Goal: Task Accomplishment & Management: Manage account settings

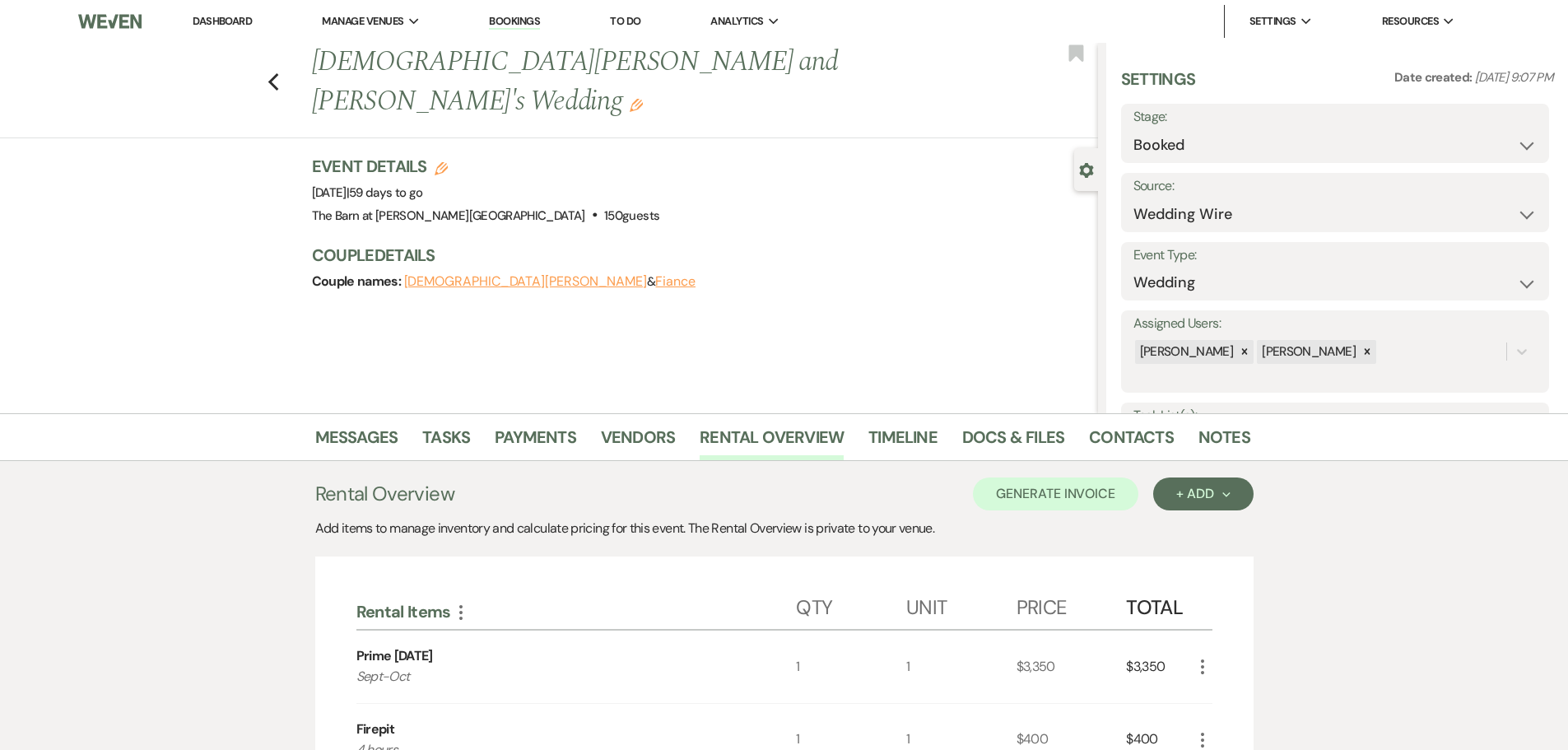
select select "3"
click at [280, 73] on icon "Previous" at bounding box center [274, 82] width 12 height 19
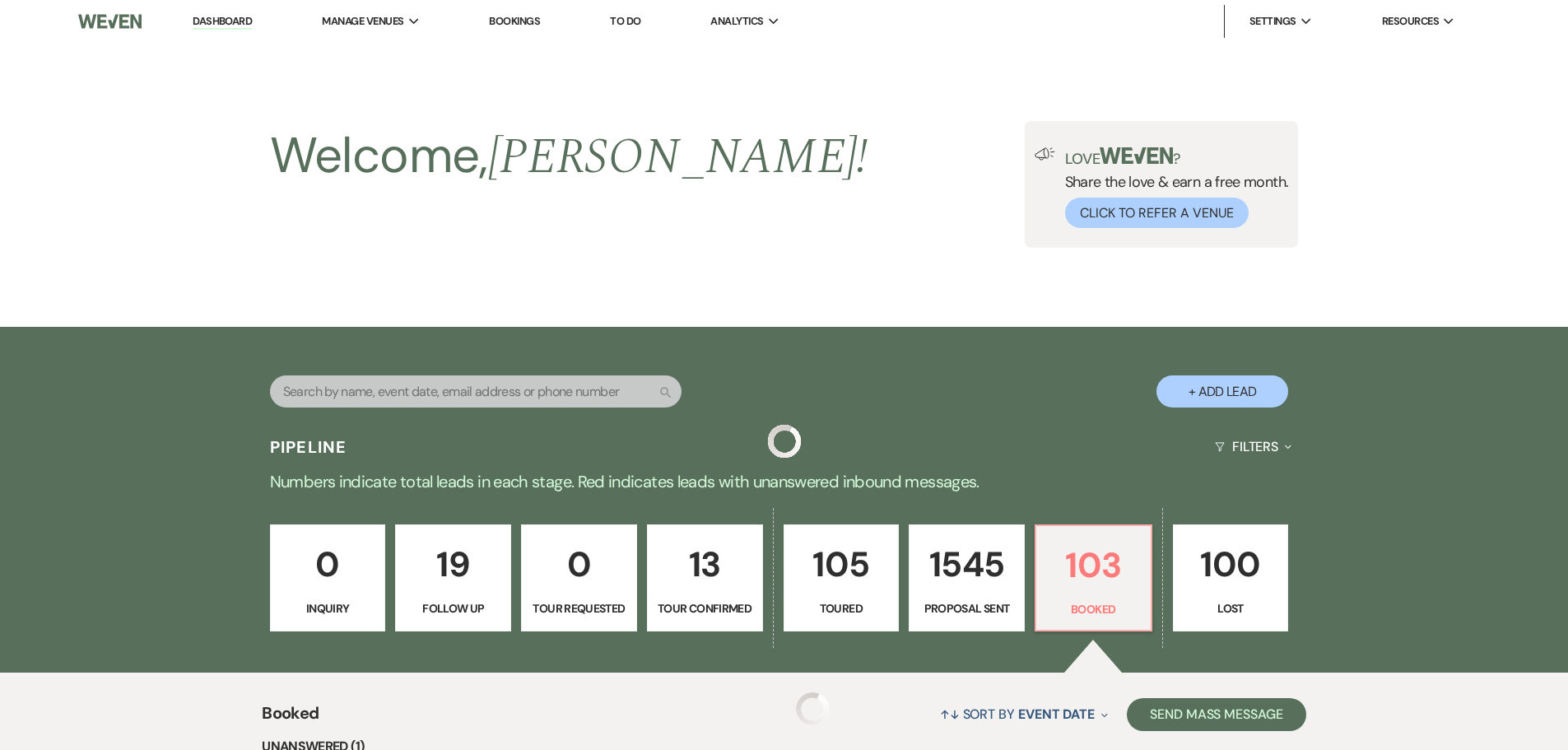
scroll to position [412, 0]
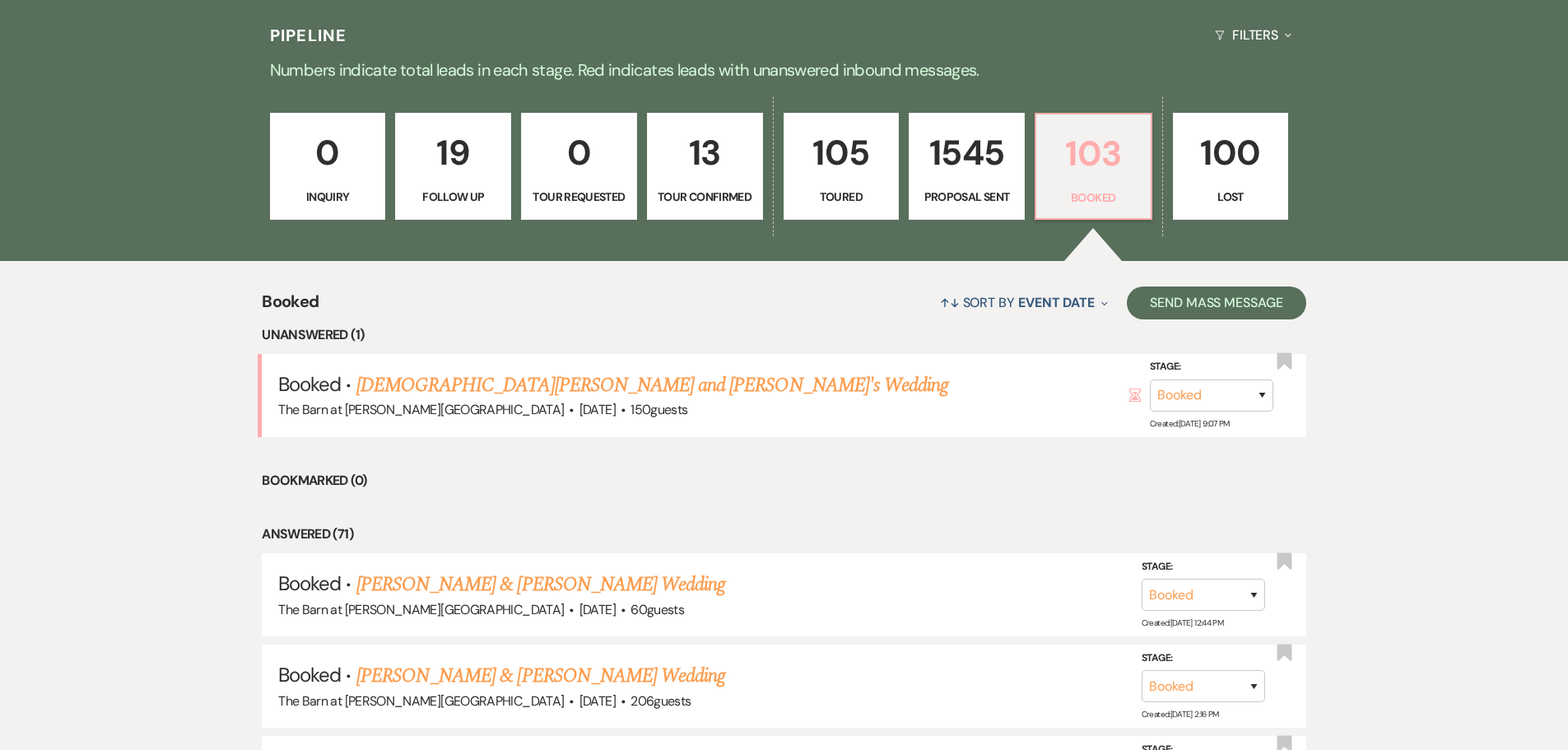
click at [1098, 154] on p "103" at bounding box center [1093, 153] width 95 height 55
click at [408, 591] on link "[PERSON_NAME] & [PERSON_NAME] Wedding" at bounding box center [541, 584] width 369 height 29
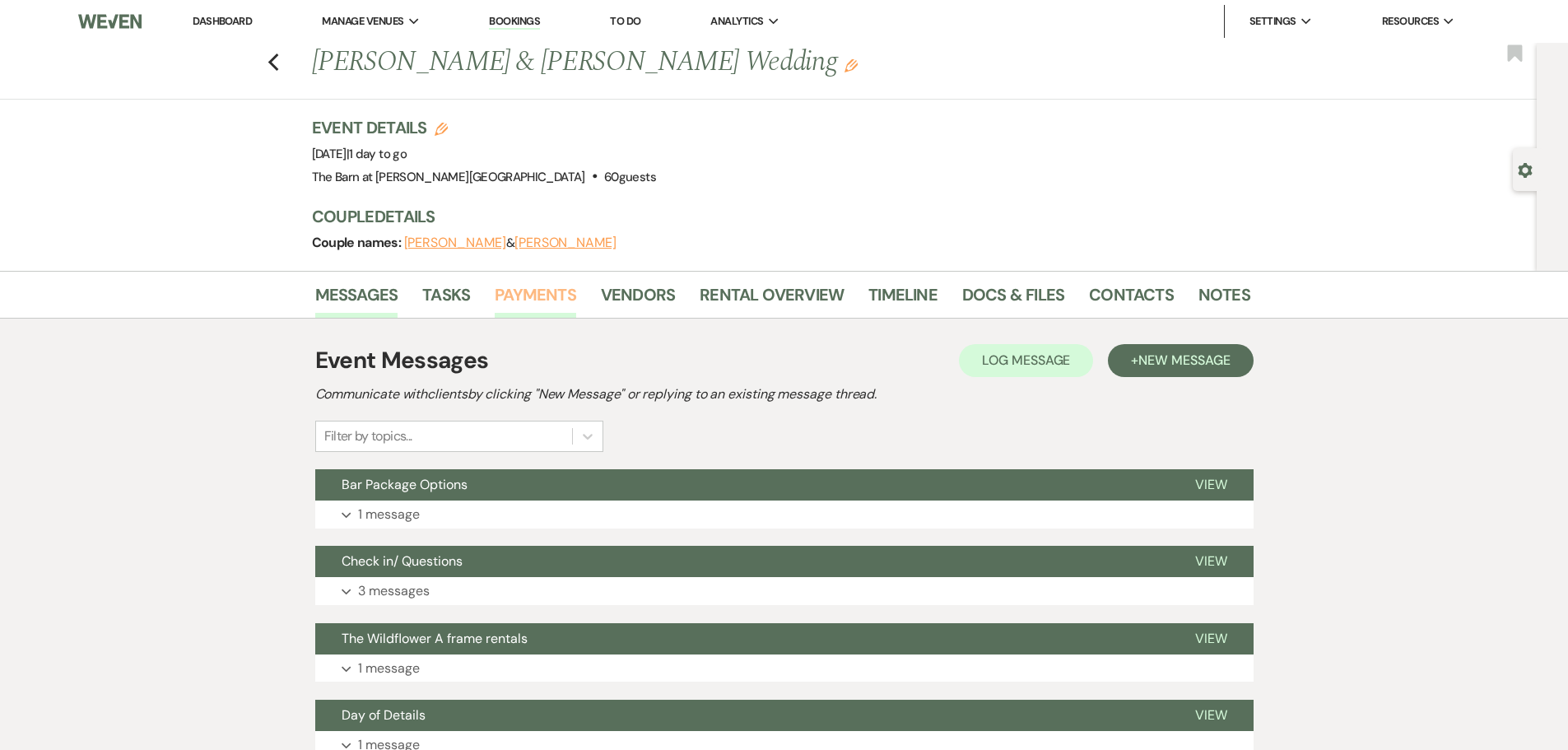
click at [522, 298] on link "Payments" at bounding box center [536, 299] width 81 height 36
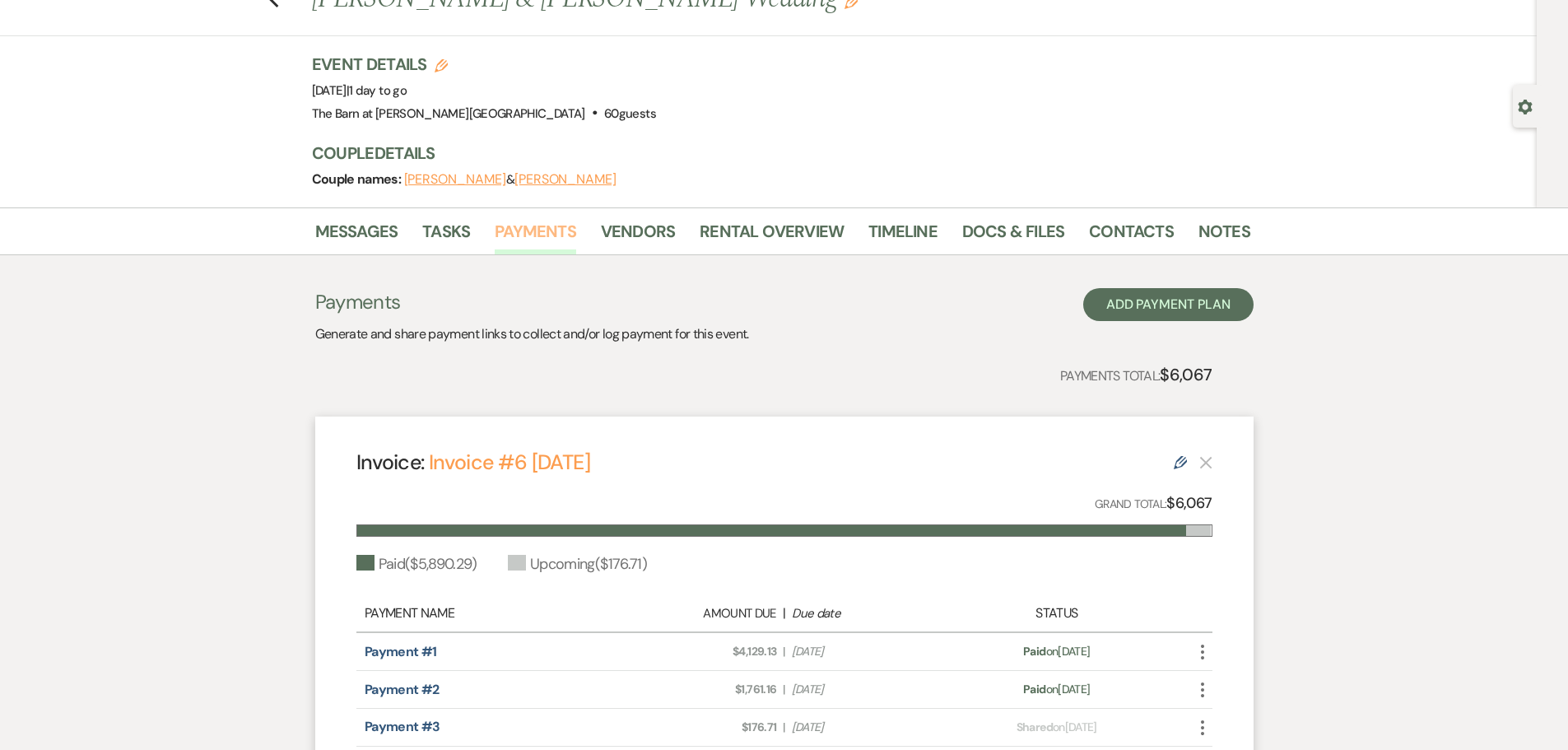
scroll to position [12, 0]
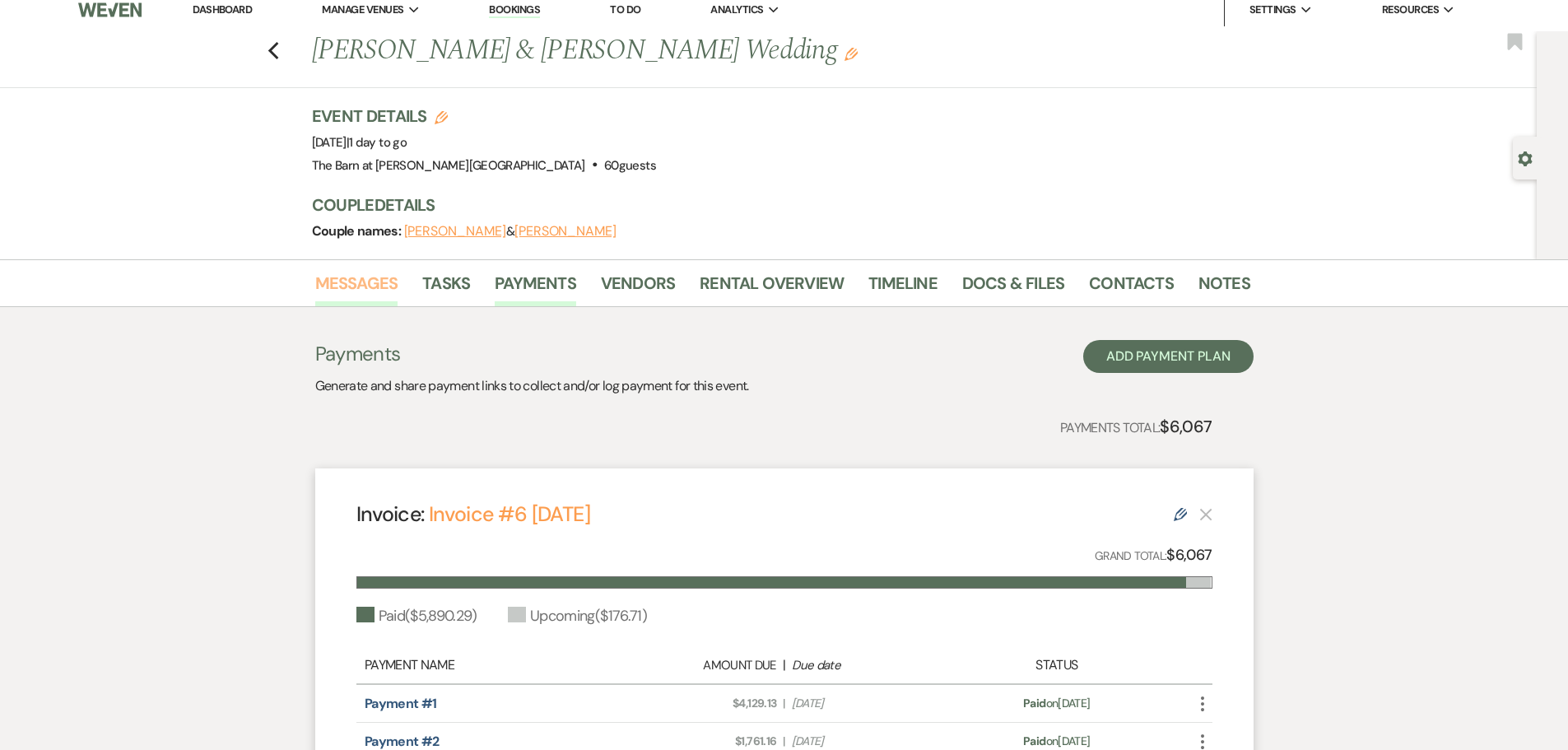
click at [352, 288] on link "Messages" at bounding box center [357, 288] width 83 height 36
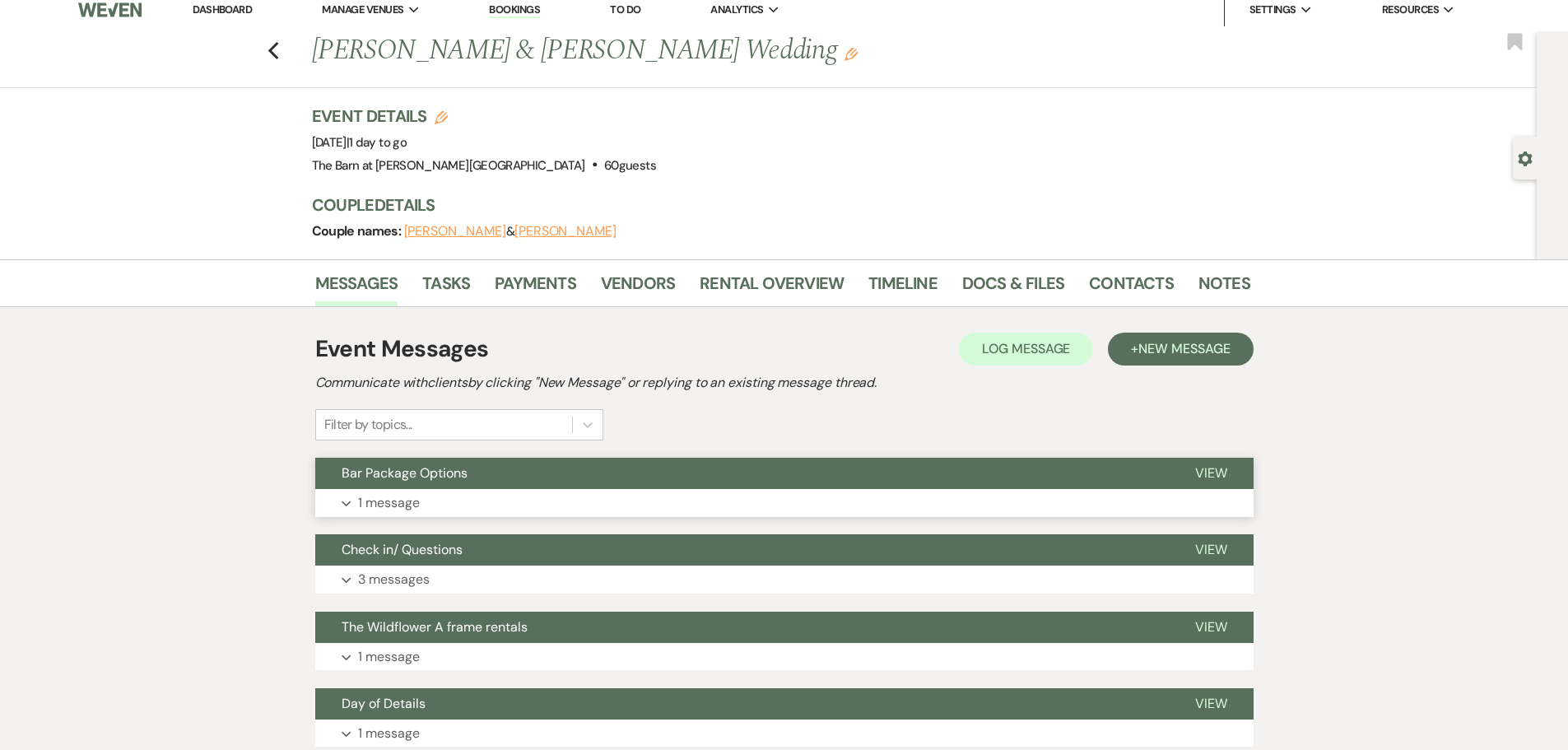
click at [405, 501] on p "1 message" at bounding box center [389, 503] width 62 height 21
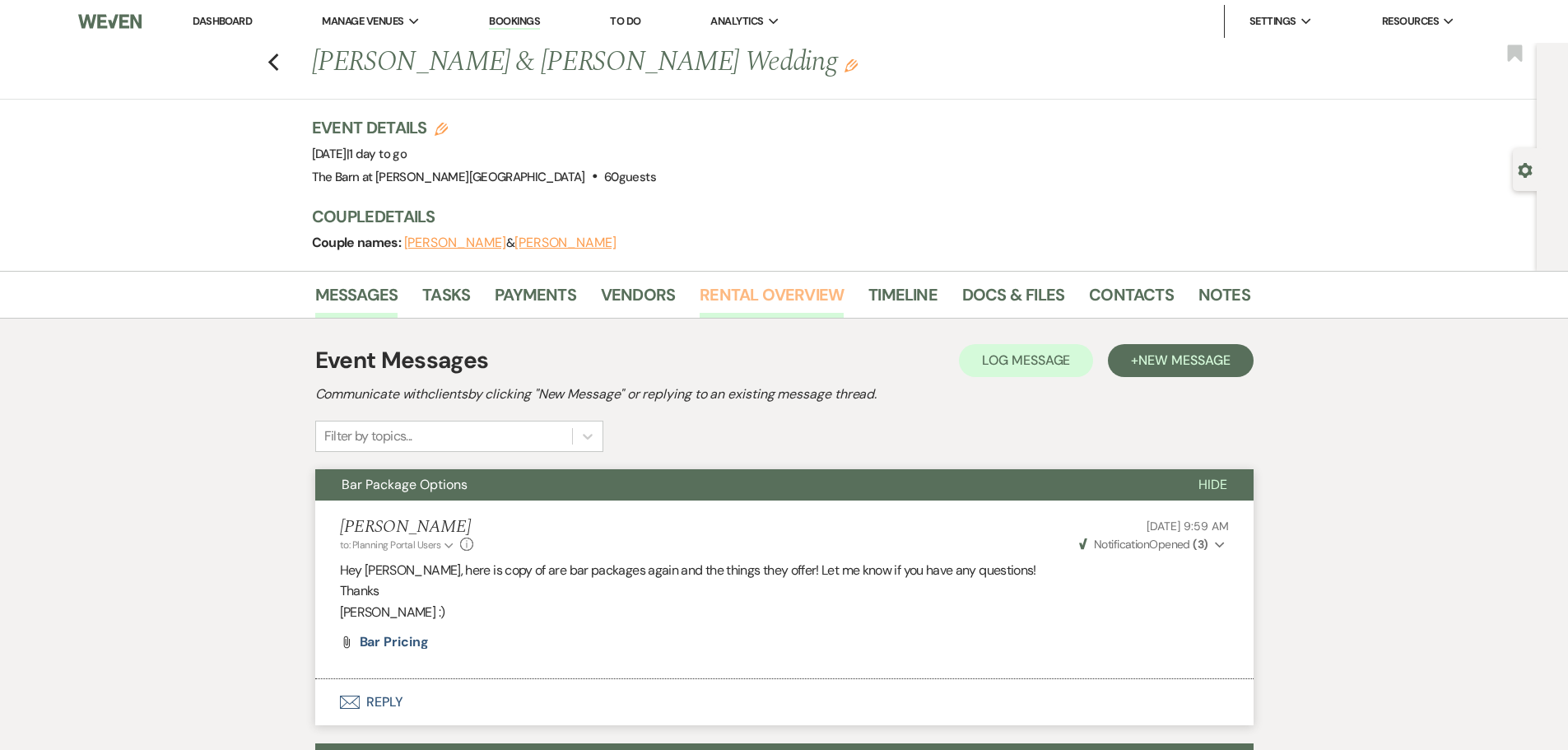
click at [763, 305] on link "Rental Overview" at bounding box center [771, 299] width 144 height 36
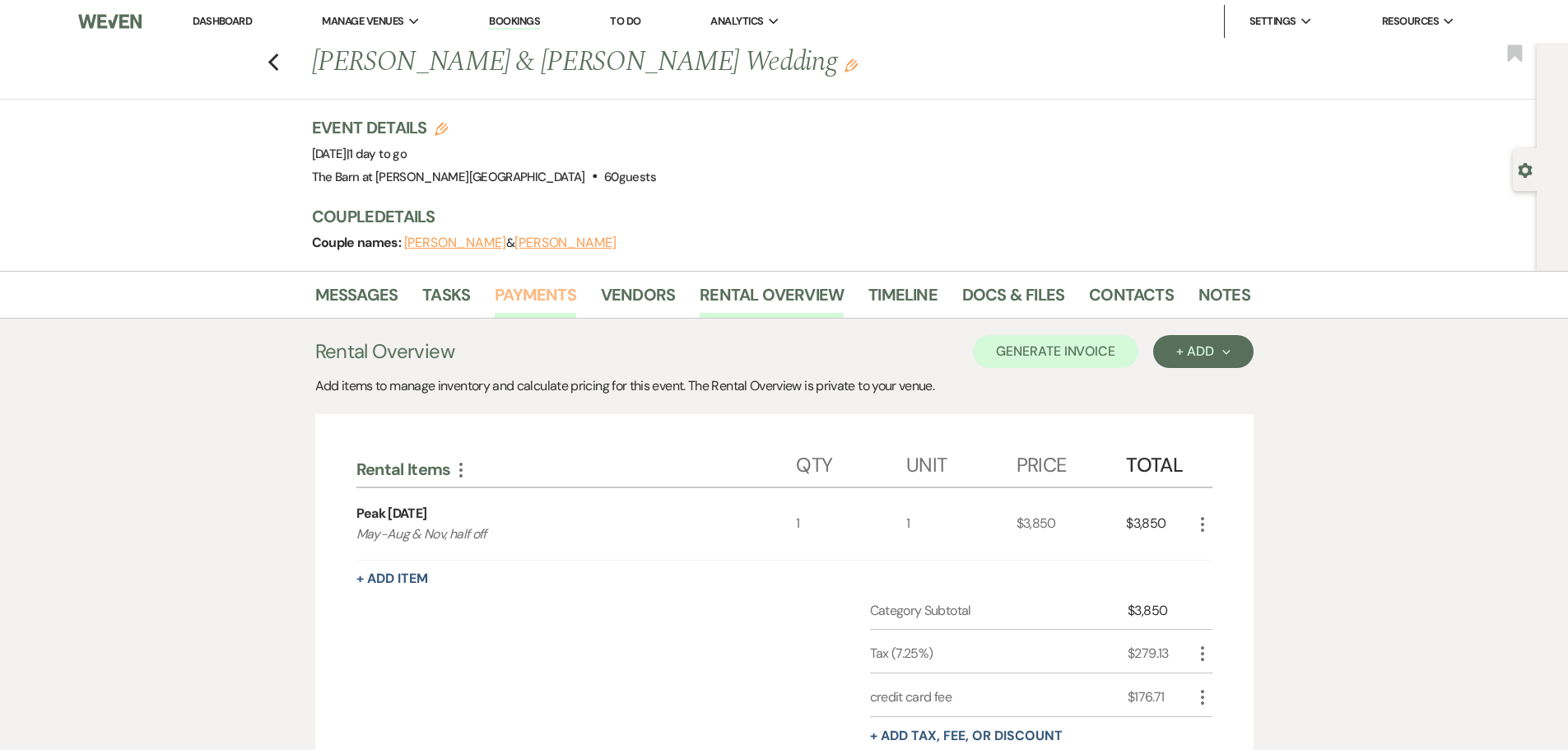
click at [502, 296] on link "Payments" at bounding box center [536, 299] width 81 height 36
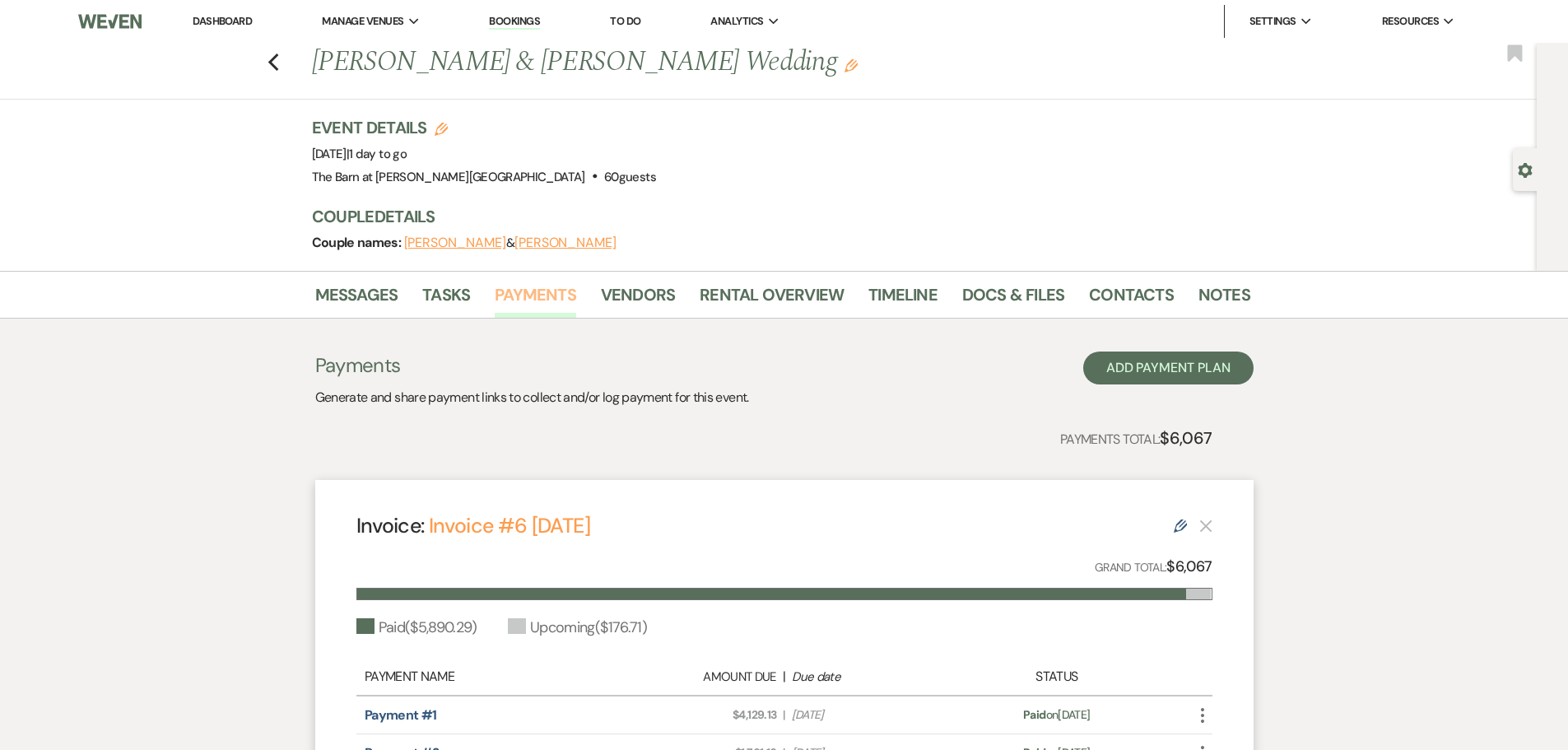
scroll to position [259, 0]
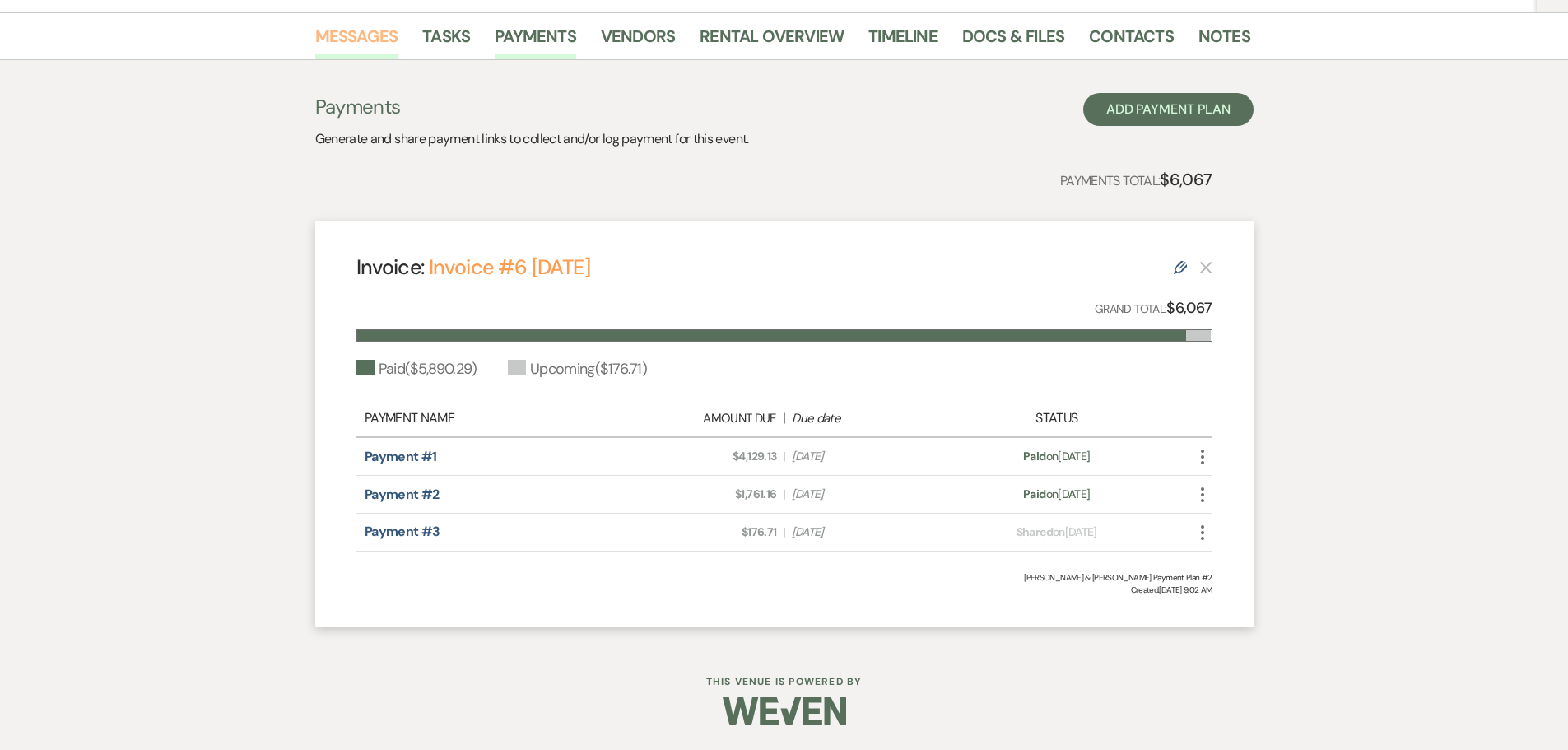
click at [326, 43] on link "Messages" at bounding box center [357, 41] width 83 height 36
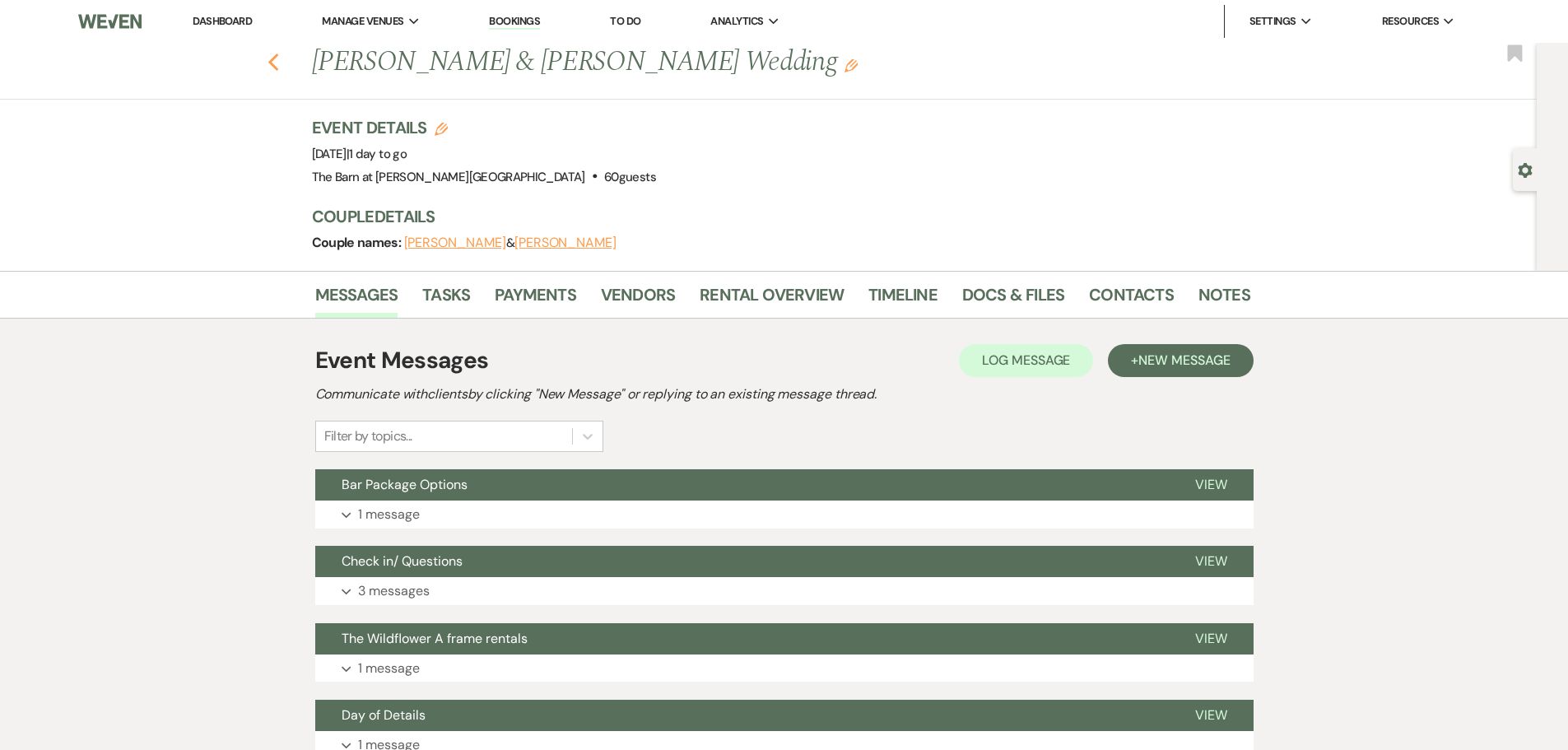
click at [280, 54] on icon "Previous" at bounding box center [274, 63] width 12 height 19
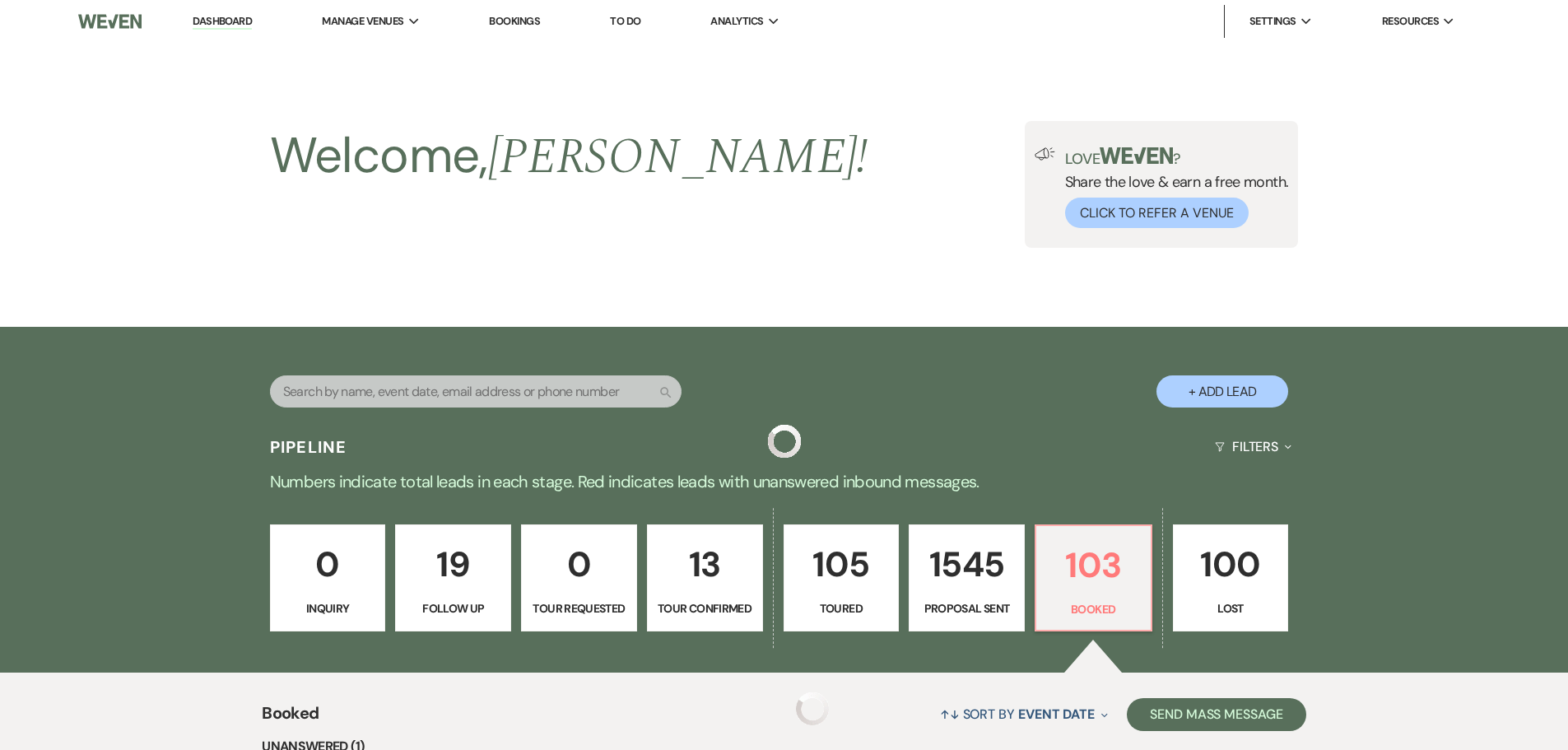
scroll to position [412, 0]
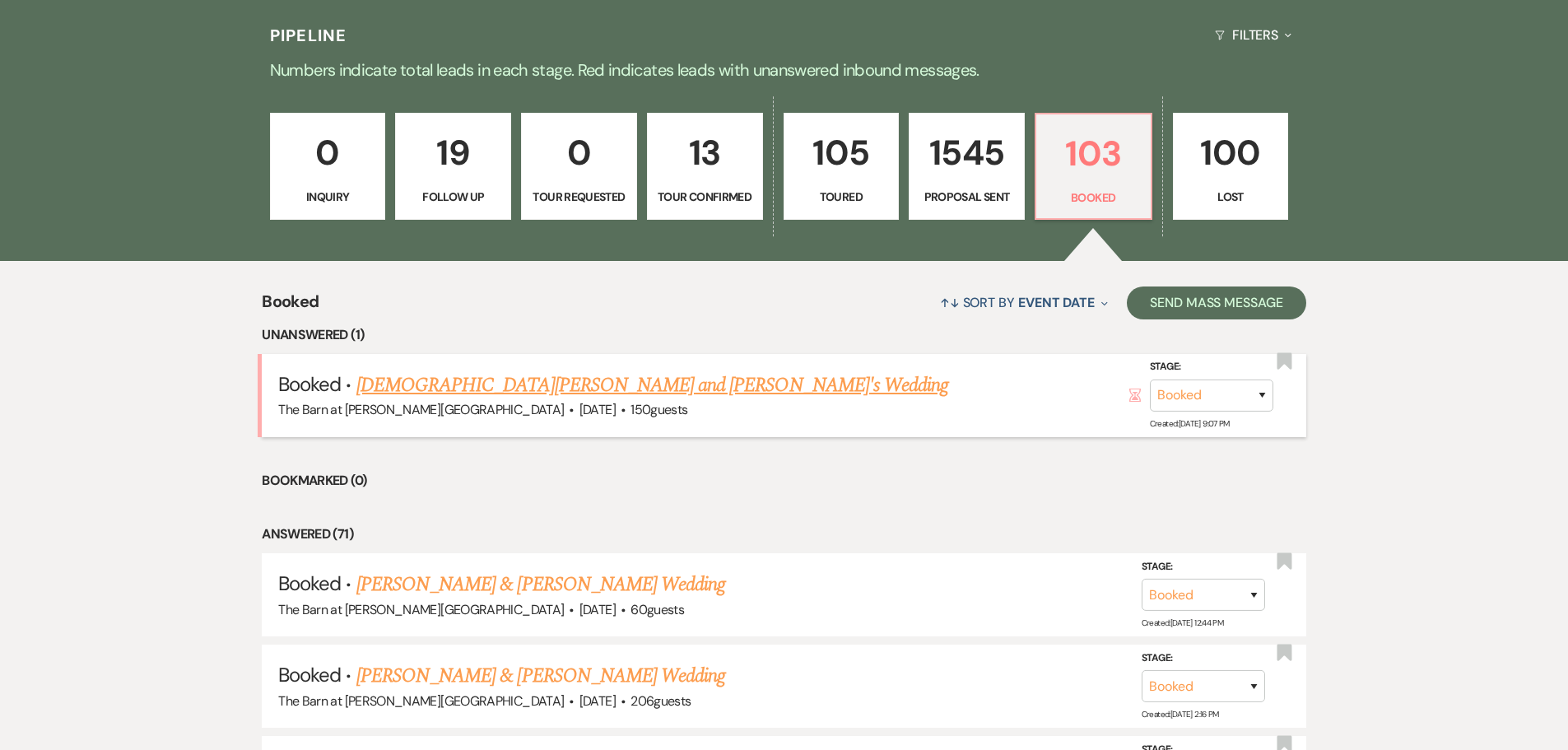
click at [489, 383] on link "[DEMOGRAPHIC_DATA][PERSON_NAME] and [PERSON_NAME]'s Wedding" at bounding box center [653, 384] width 592 height 29
select select "3"
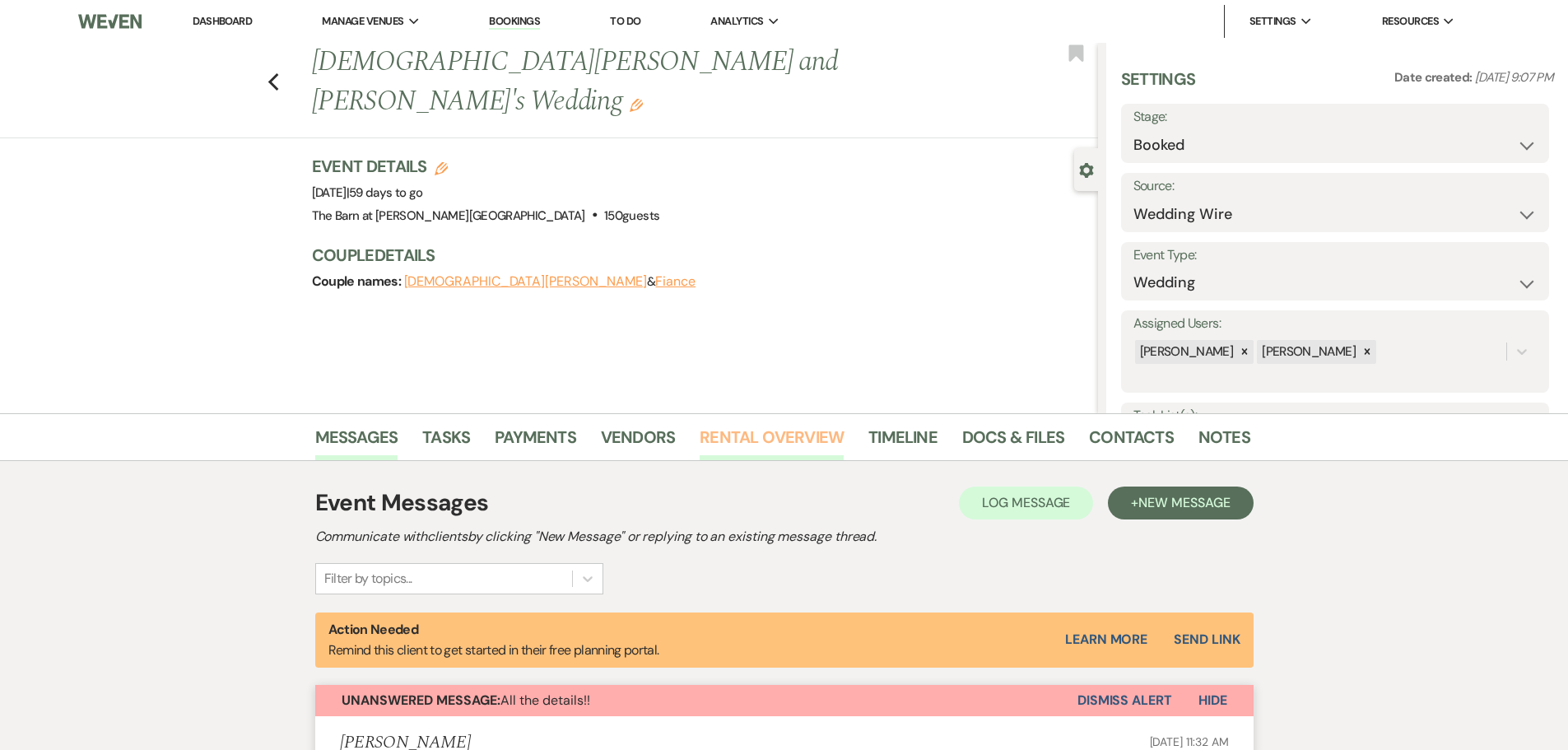
click at [783, 437] on link "Rental Overview" at bounding box center [771, 442] width 144 height 36
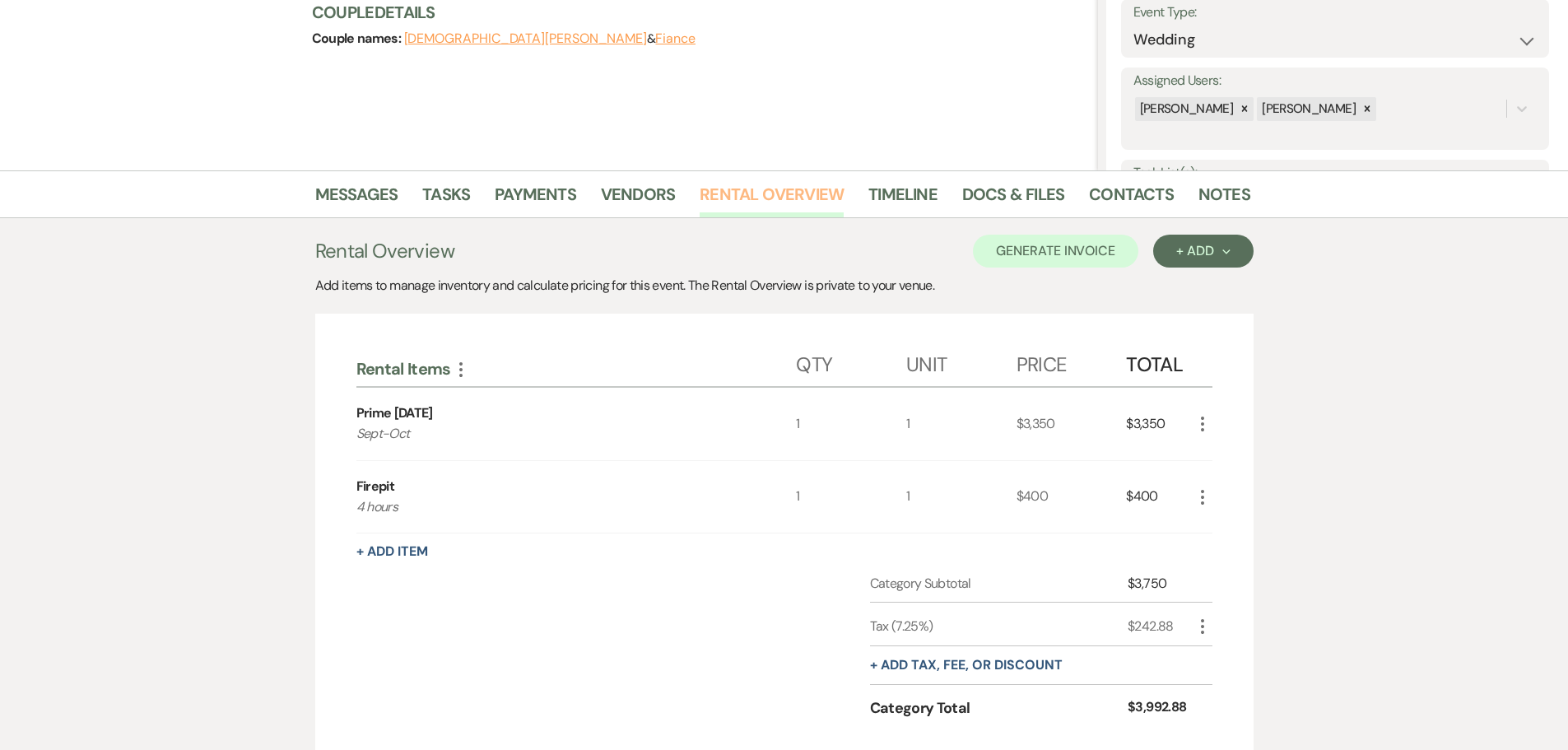
scroll to position [92, 0]
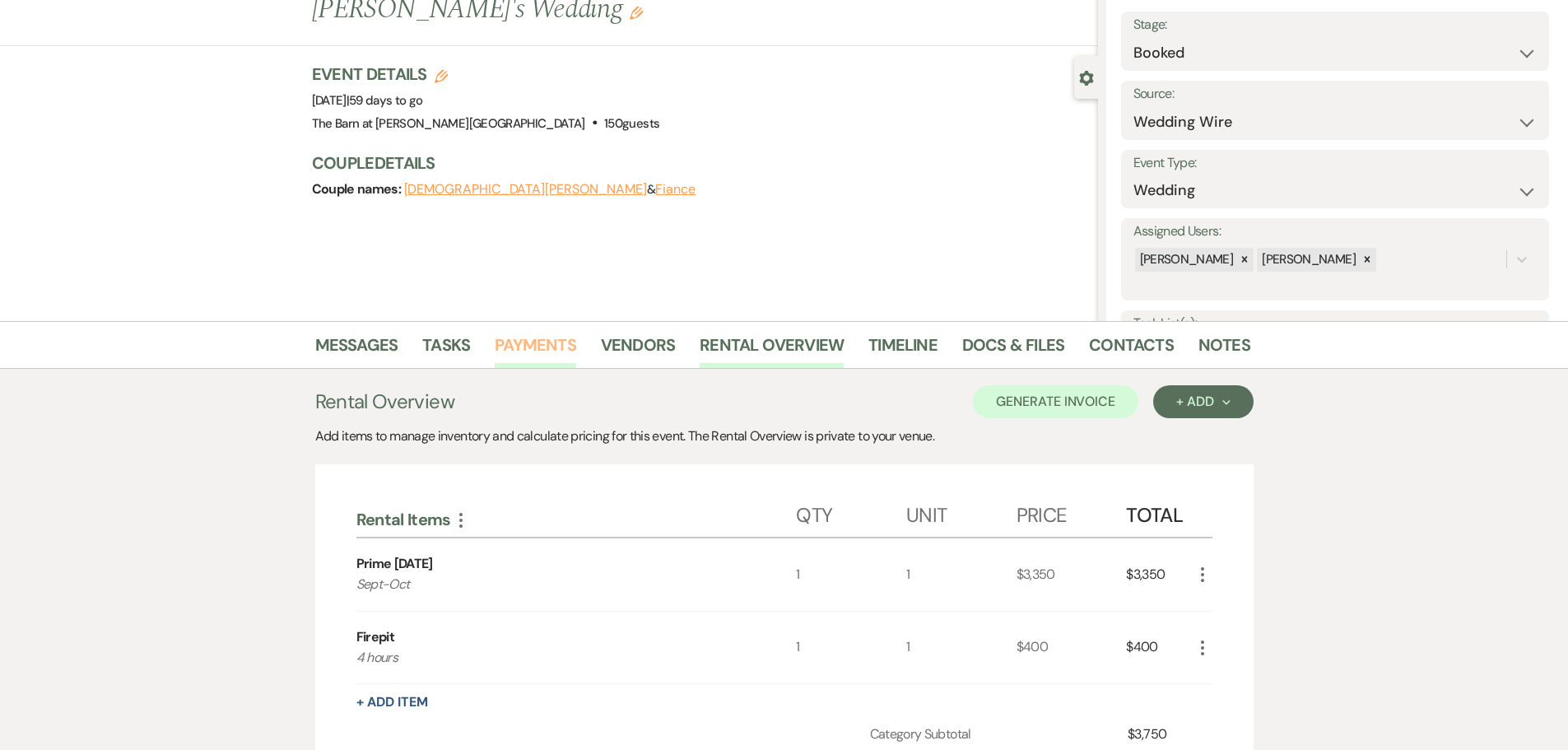
click at [552, 351] on link "Payments" at bounding box center [536, 350] width 81 height 36
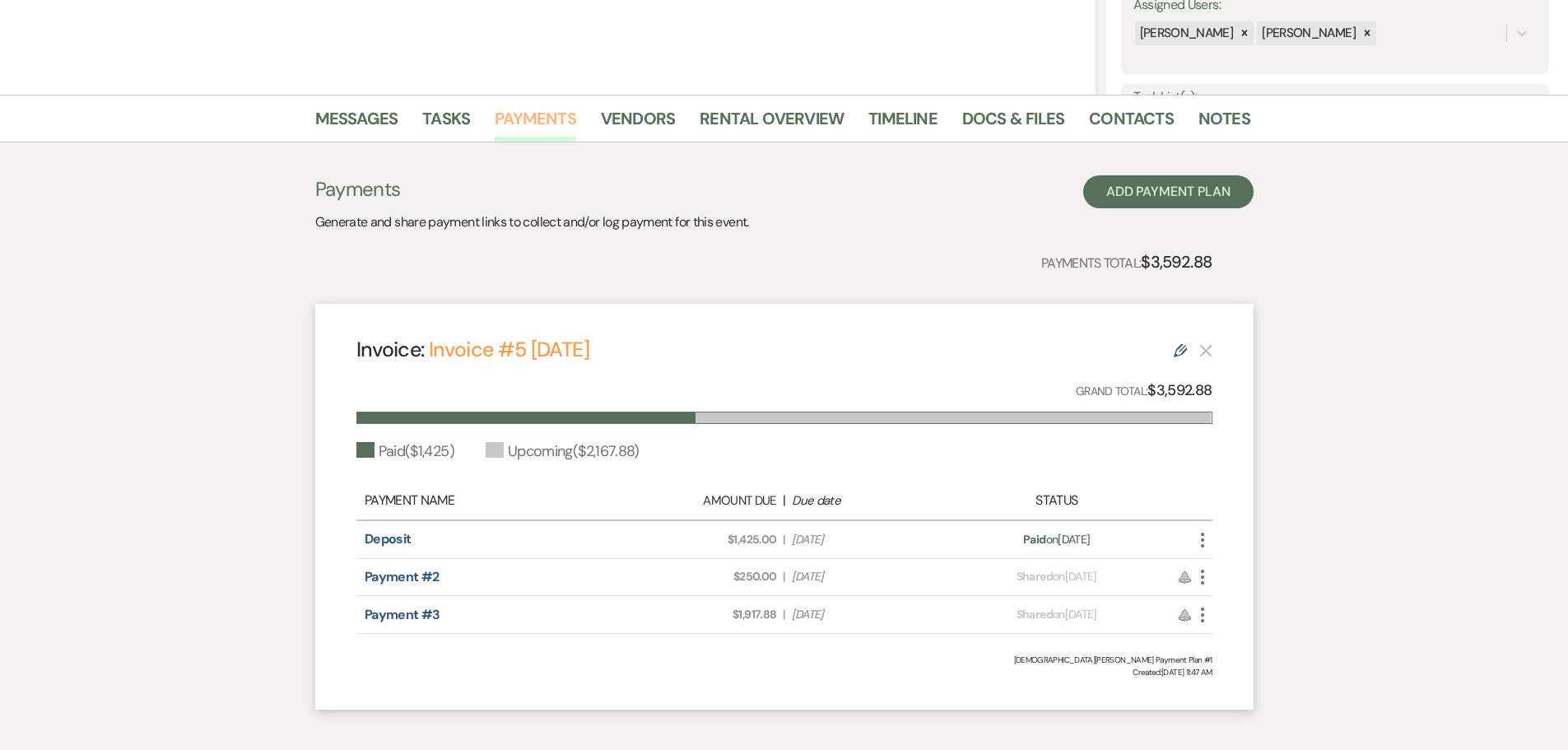
scroll to position [401, 0]
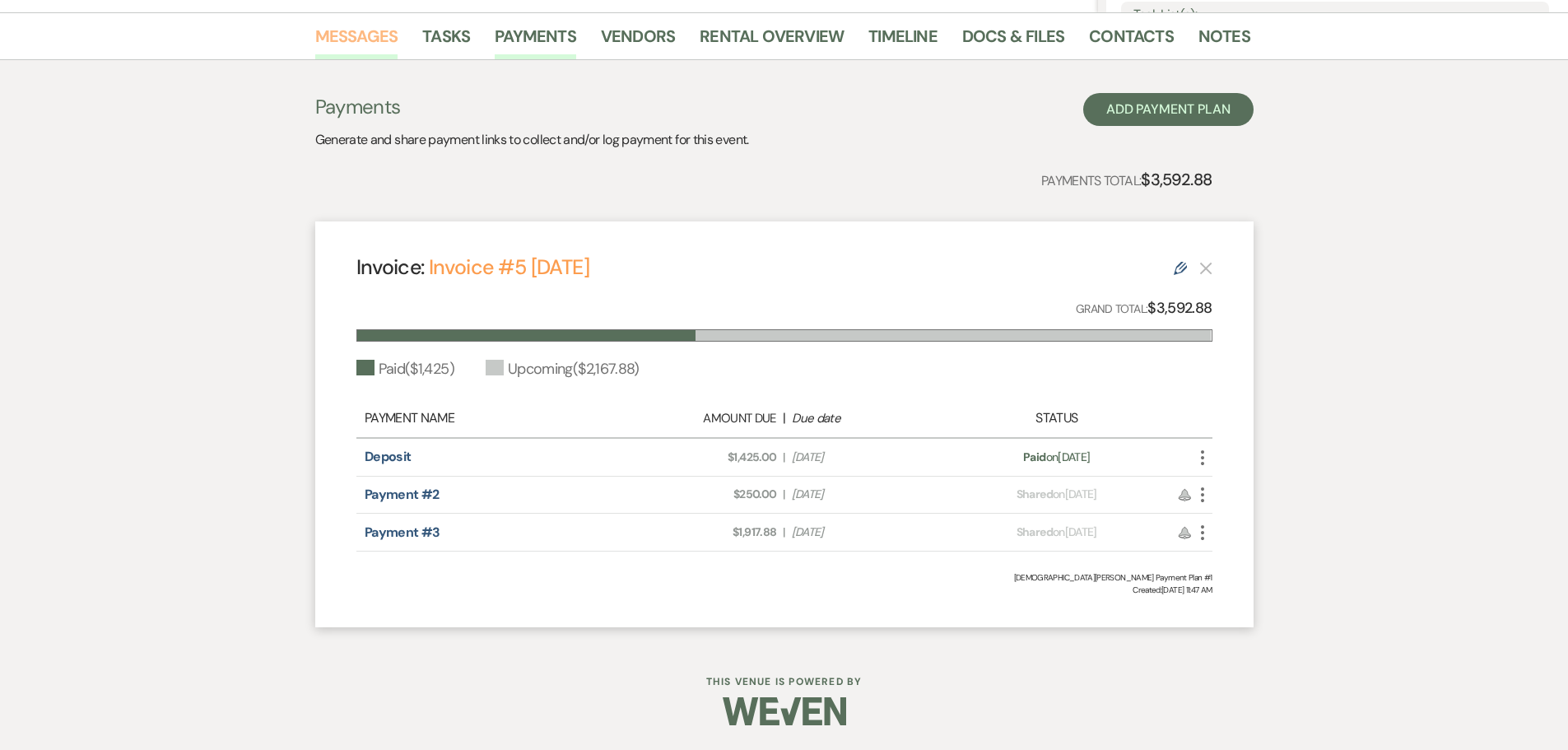
click at [334, 38] on link "Messages" at bounding box center [357, 41] width 83 height 36
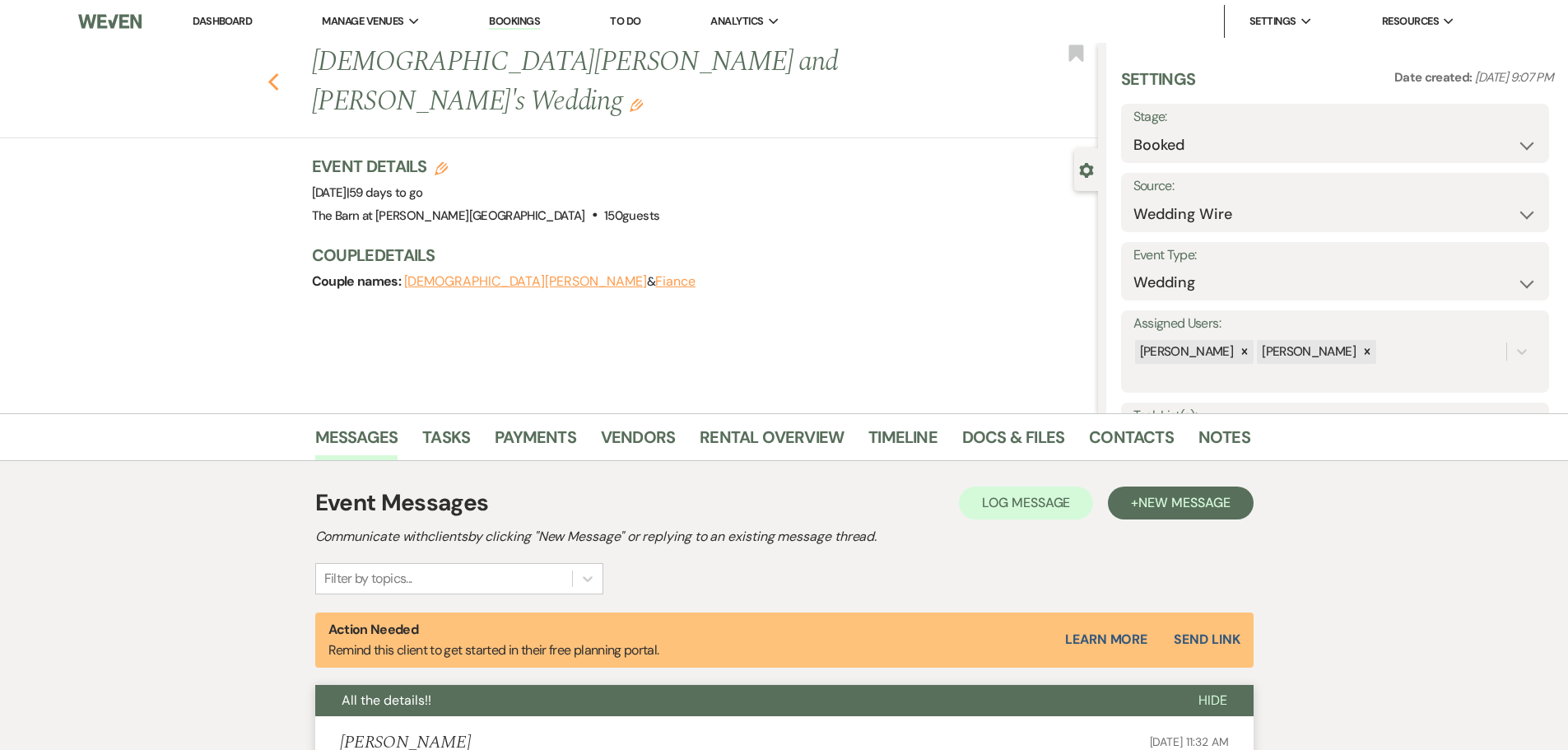
click at [290, 73] on div "Previous [DEMOGRAPHIC_DATA][PERSON_NAME] and [PERSON_NAME]'s Wedding Edit Bookm…" at bounding box center [545, 90] width 1107 height 96
click at [278, 73] on use "button" at bounding box center [273, 82] width 11 height 18
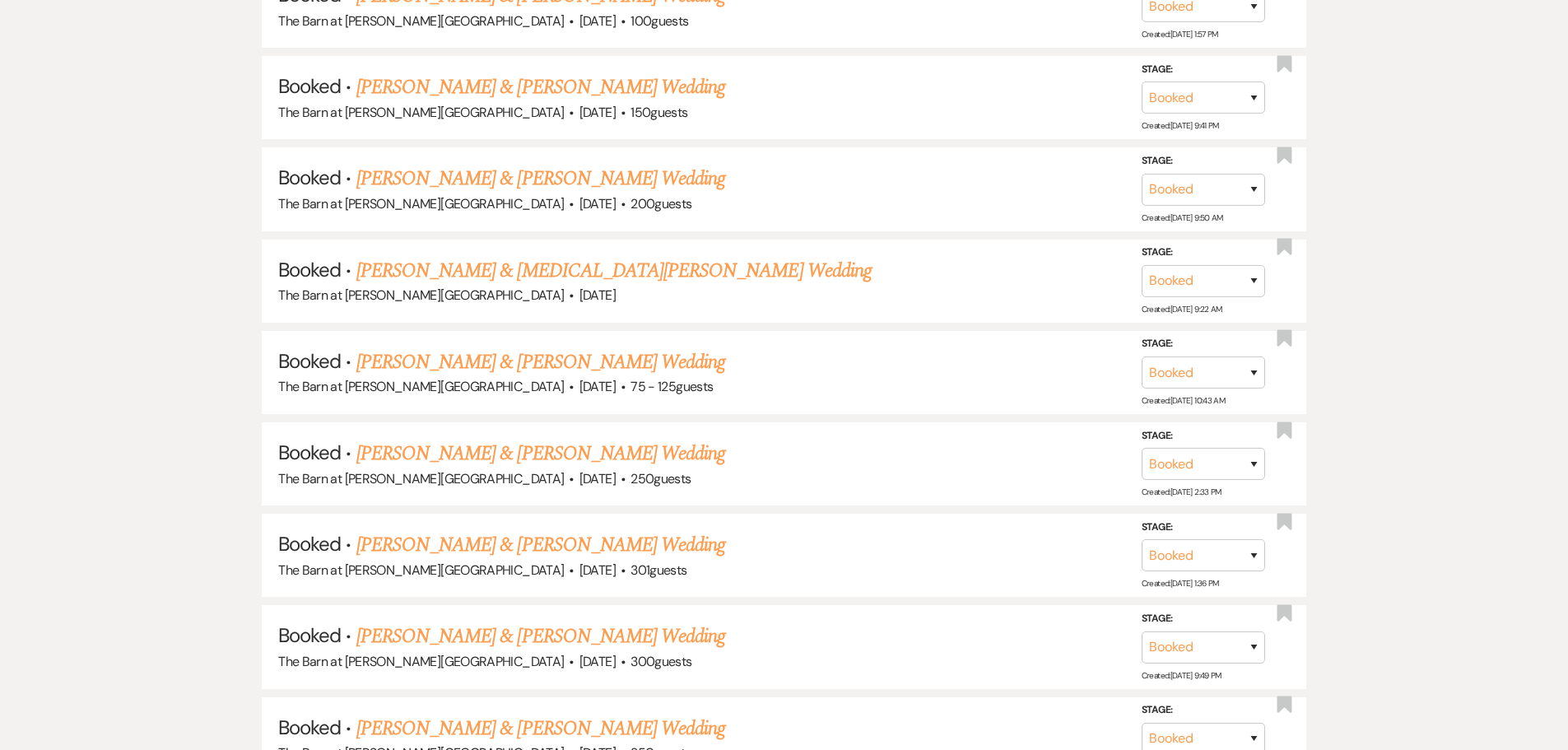
scroll to position [9731, 0]
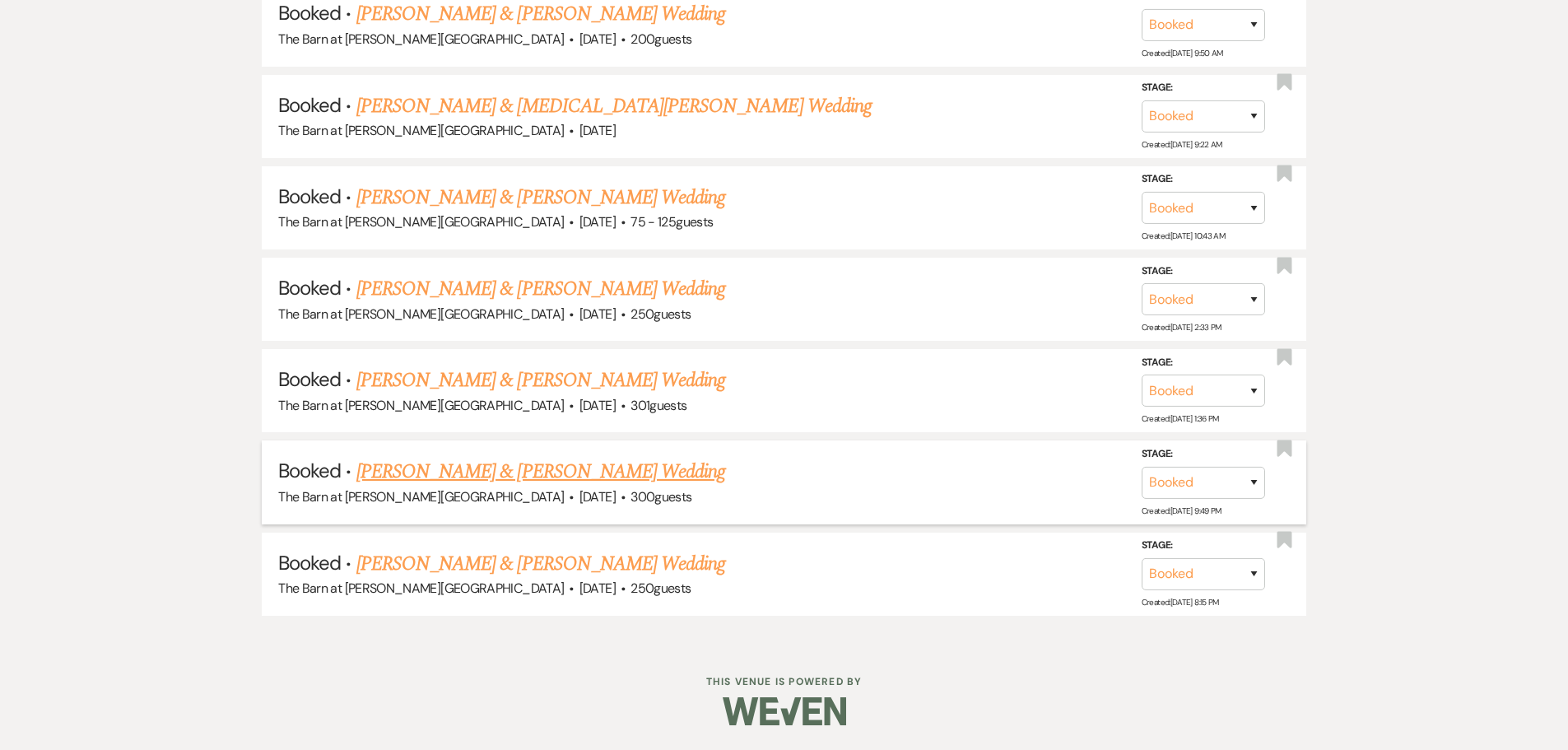
click at [554, 475] on link "[PERSON_NAME] & [PERSON_NAME] Wedding" at bounding box center [541, 471] width 369 height 29
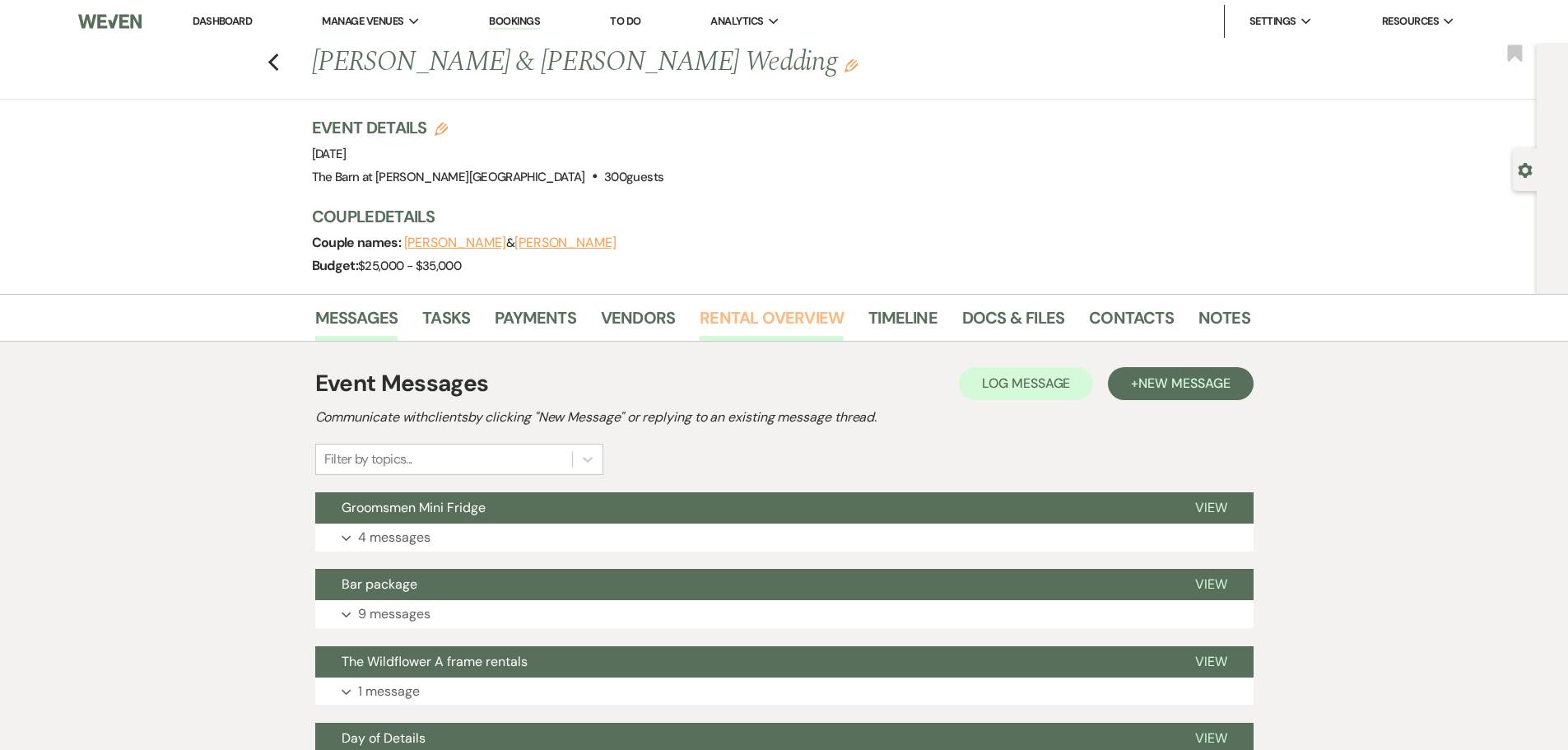
click at [734, 329] on link "Rental Overview" at bounding box center [771, 322] width 144 height 36
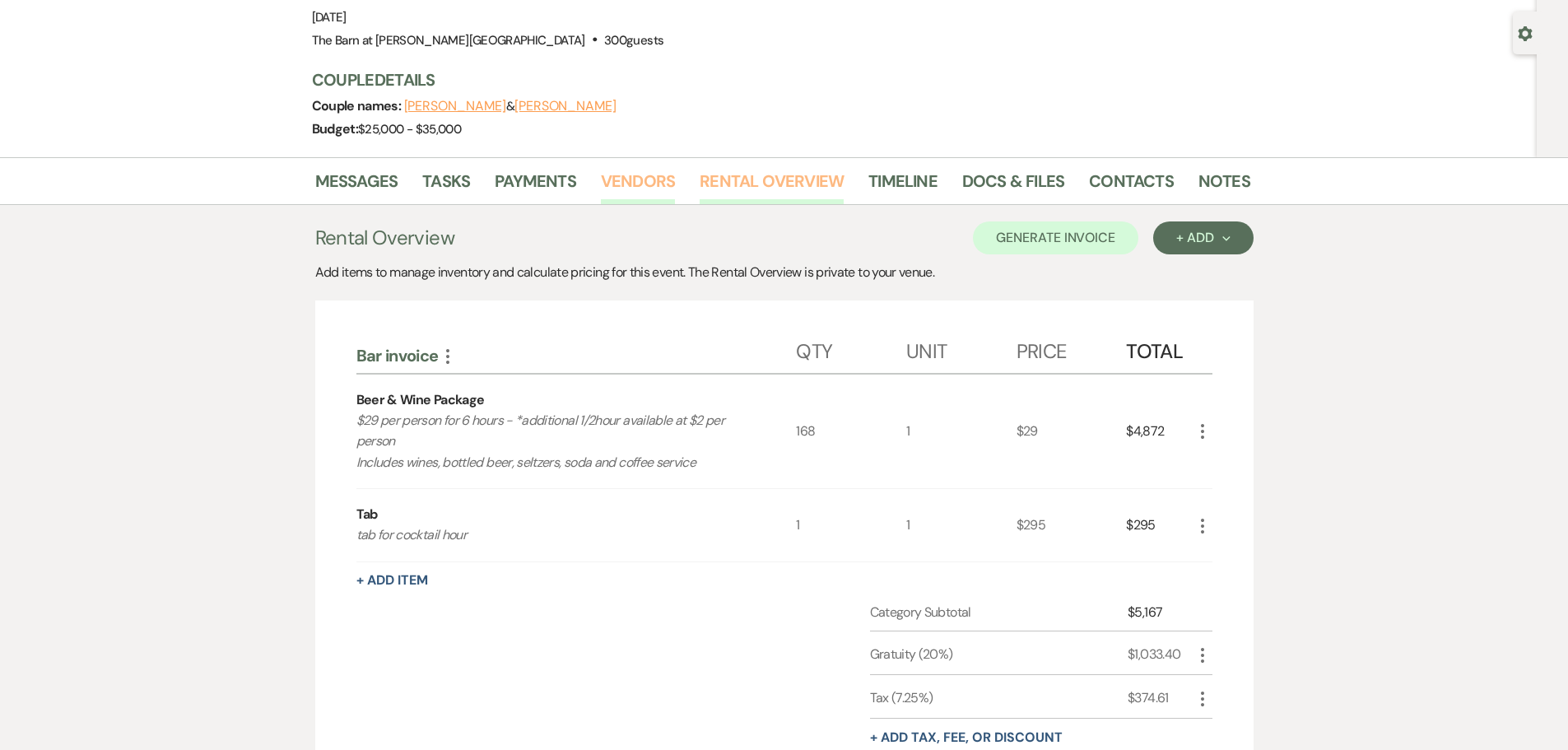
scroll to position [82, 0]
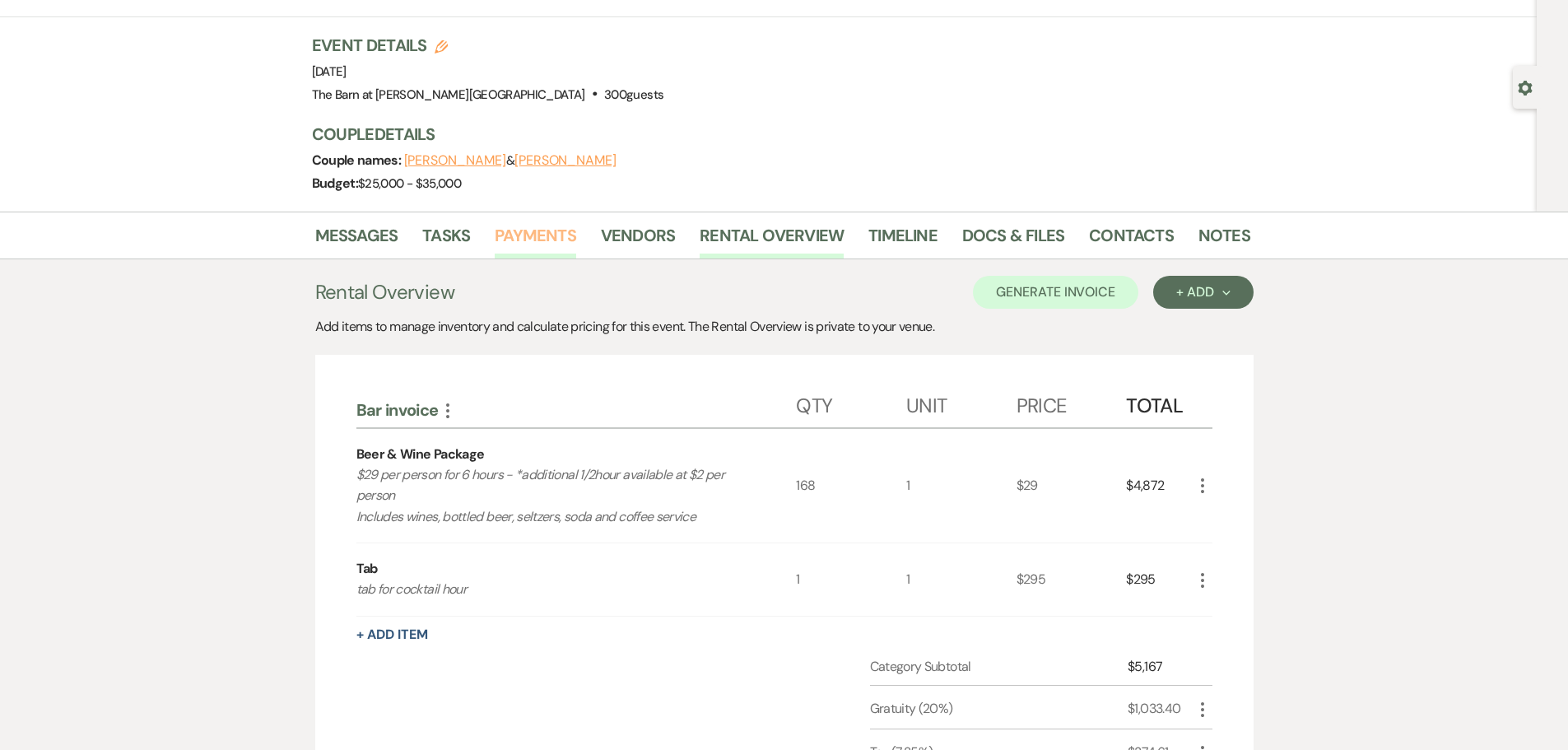
click at [531, 233] on link "Payments" at bounding box center [536, 240] width 81 height 36
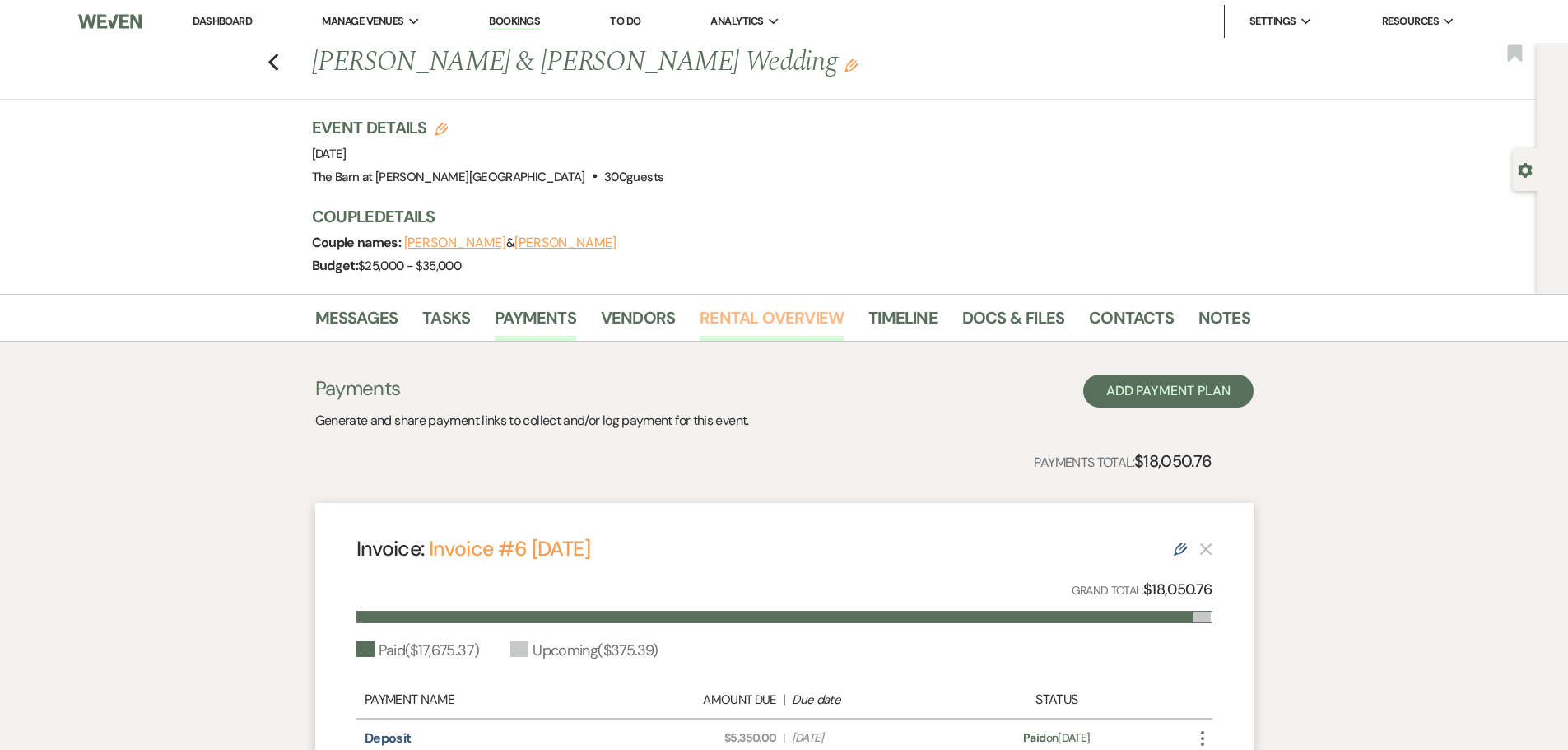
click at [746, 313] on link "Rental Overview" at bounding box center [771, 322] width 144 height 36
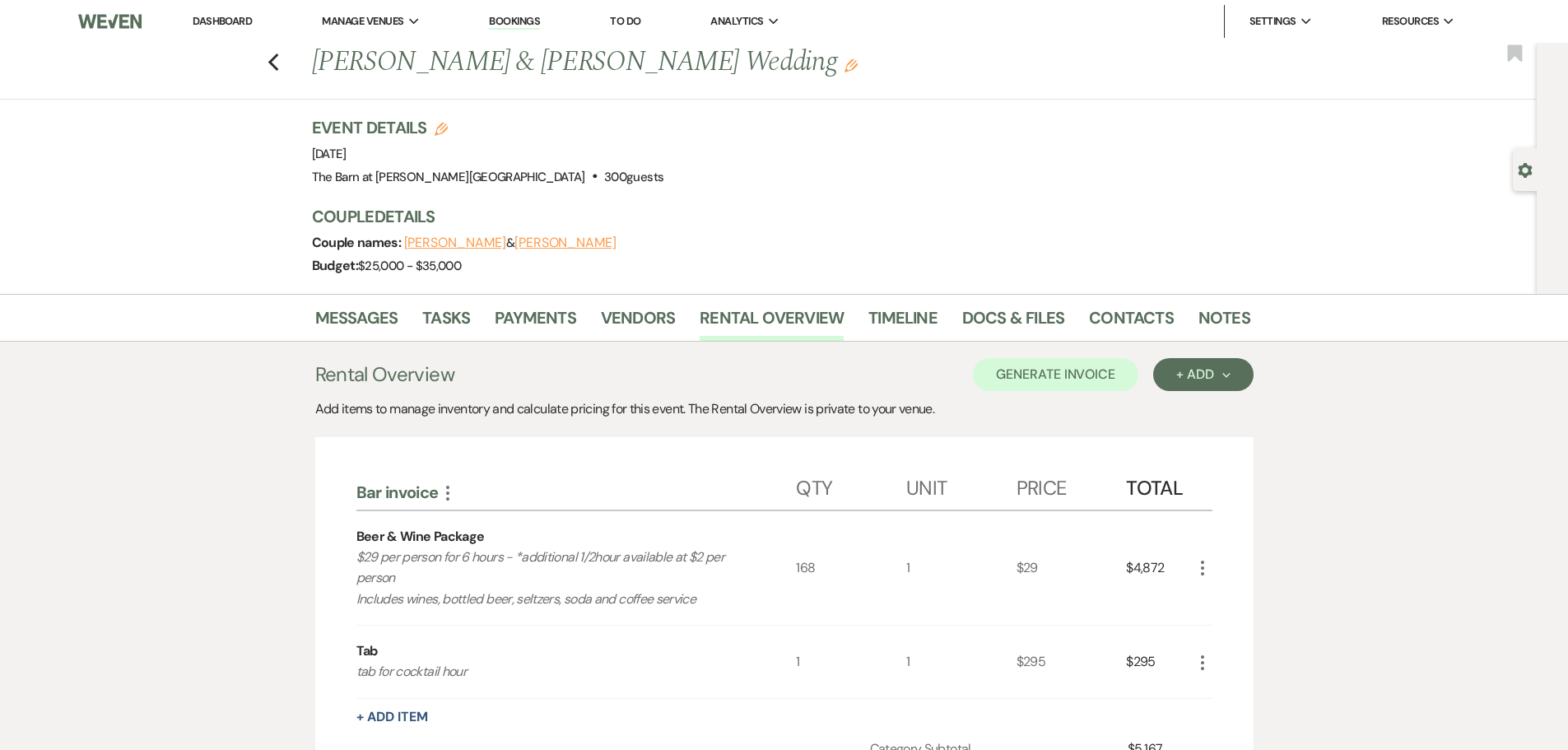
click at [243, 22] on link "Dashboard" at bounding box center [222, 21] width 59 height 14
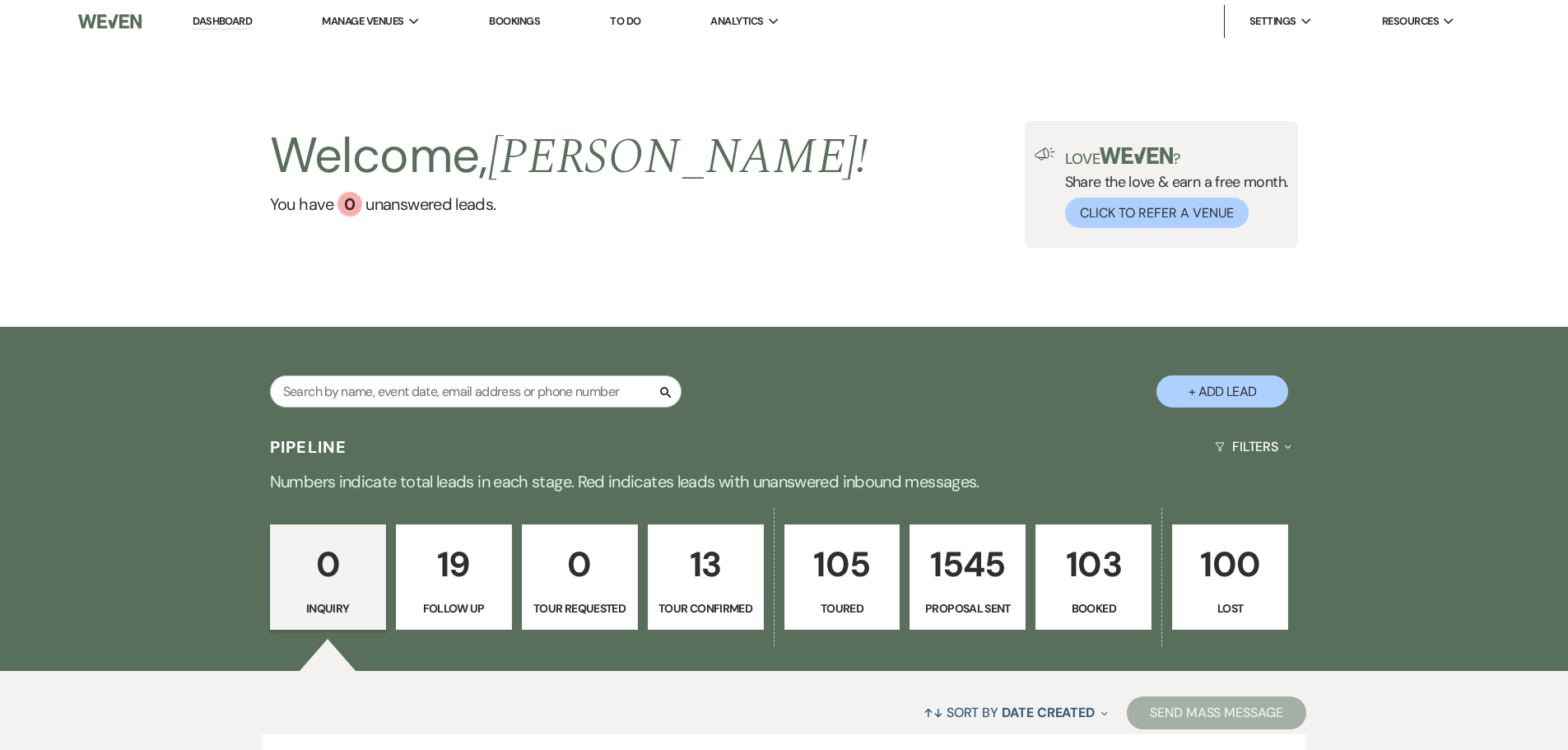
click at [713, 578] on p "13" at bounding box center [706, 564] width 95 height 55
select select "4"
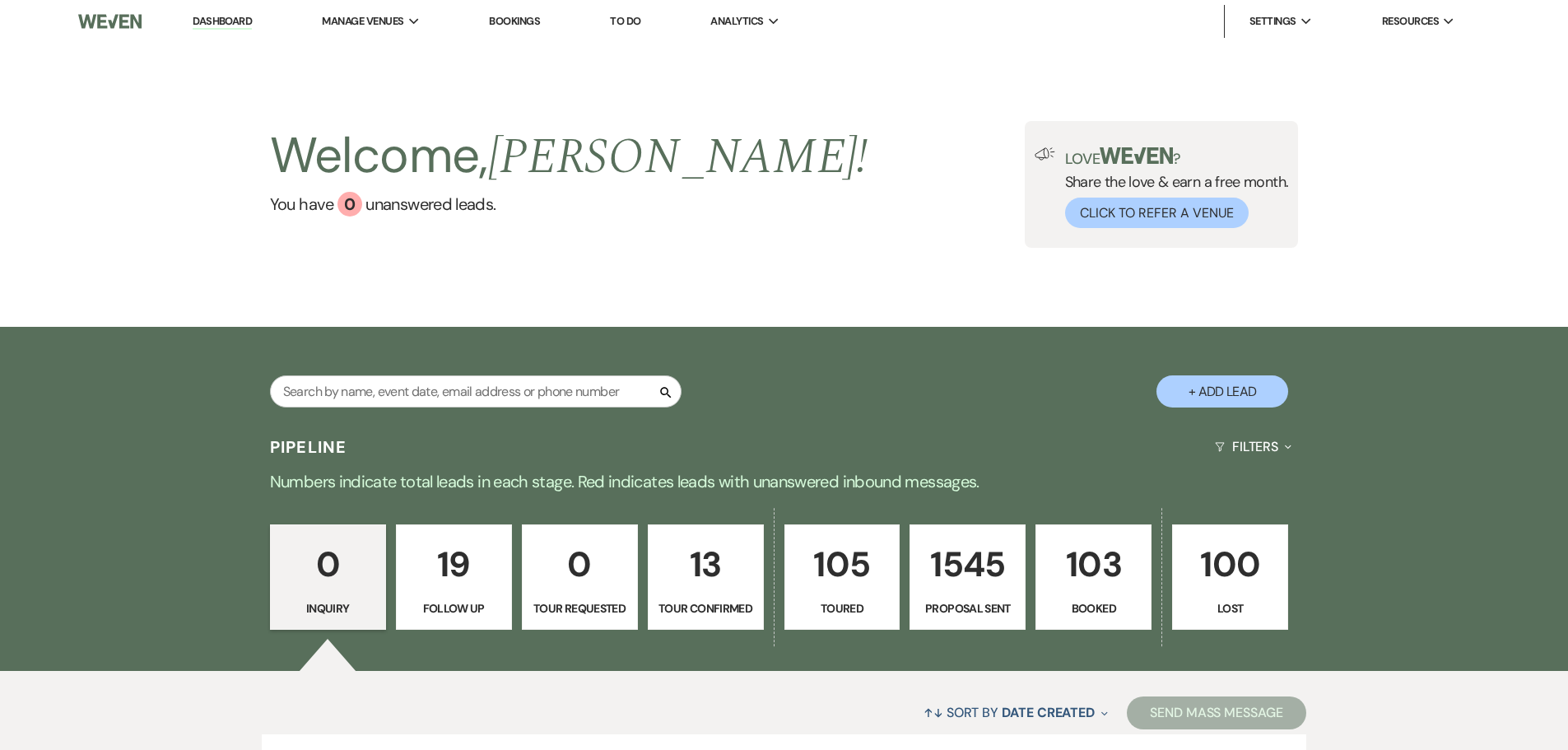
select select "4"
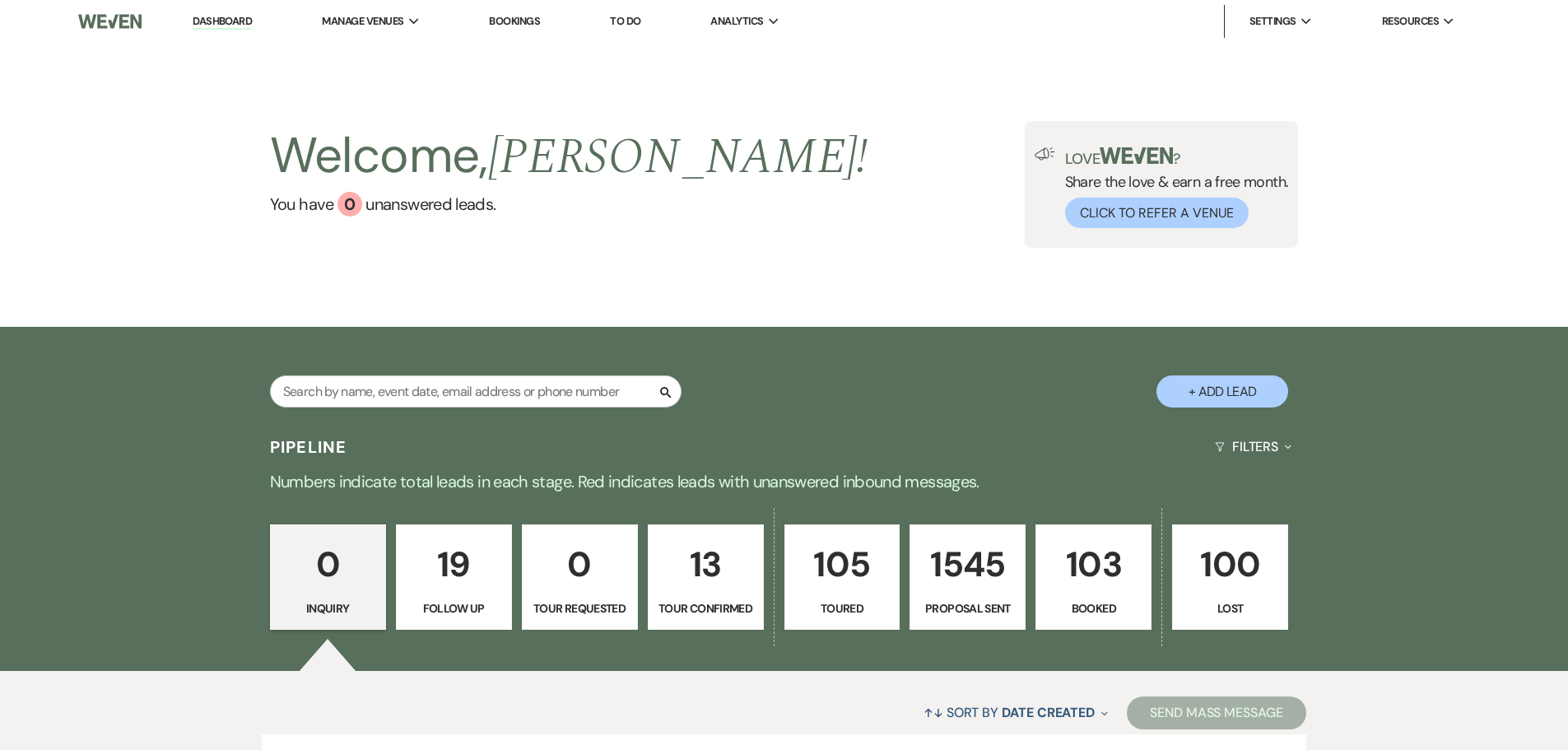
select select "4"
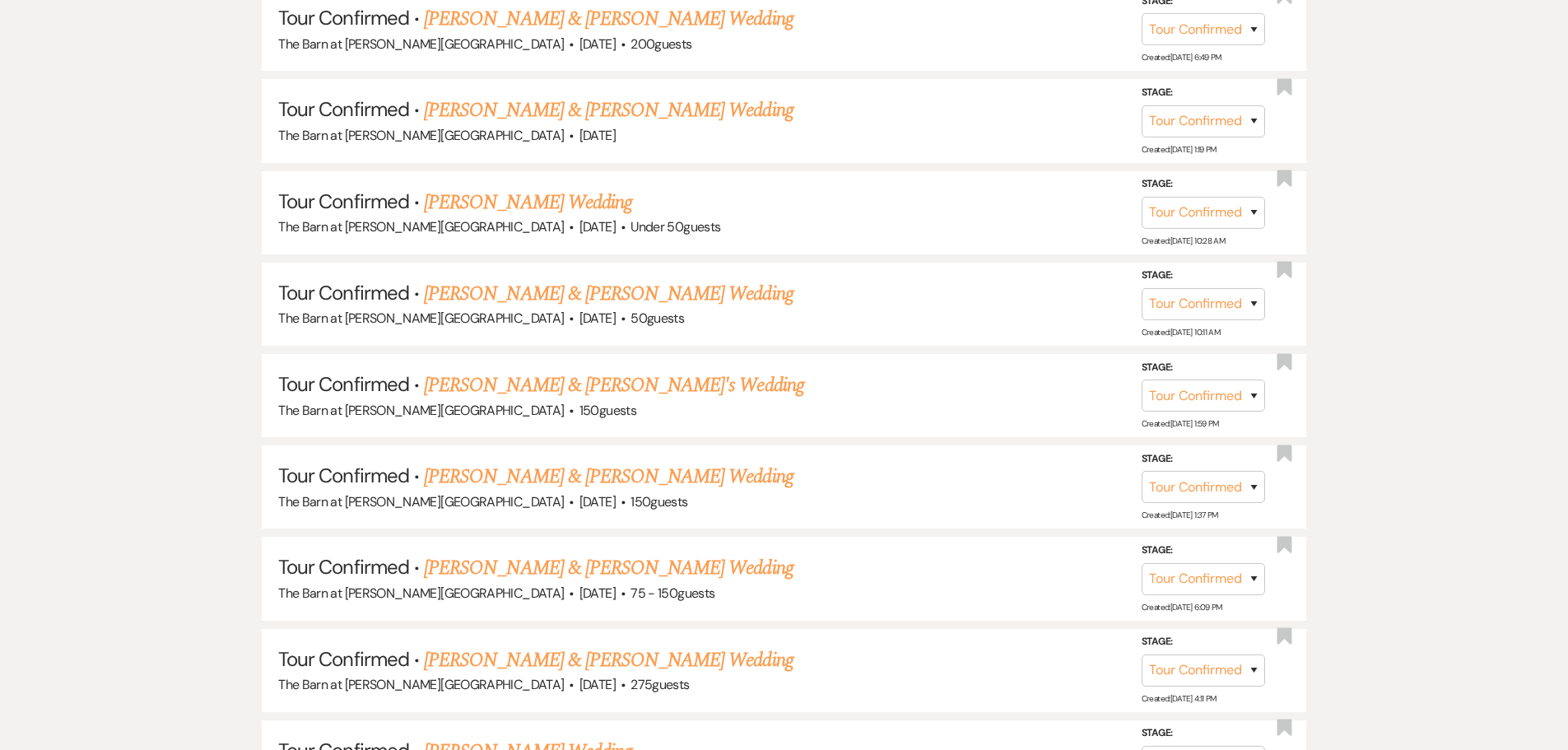
scroll to position [1071, 0]
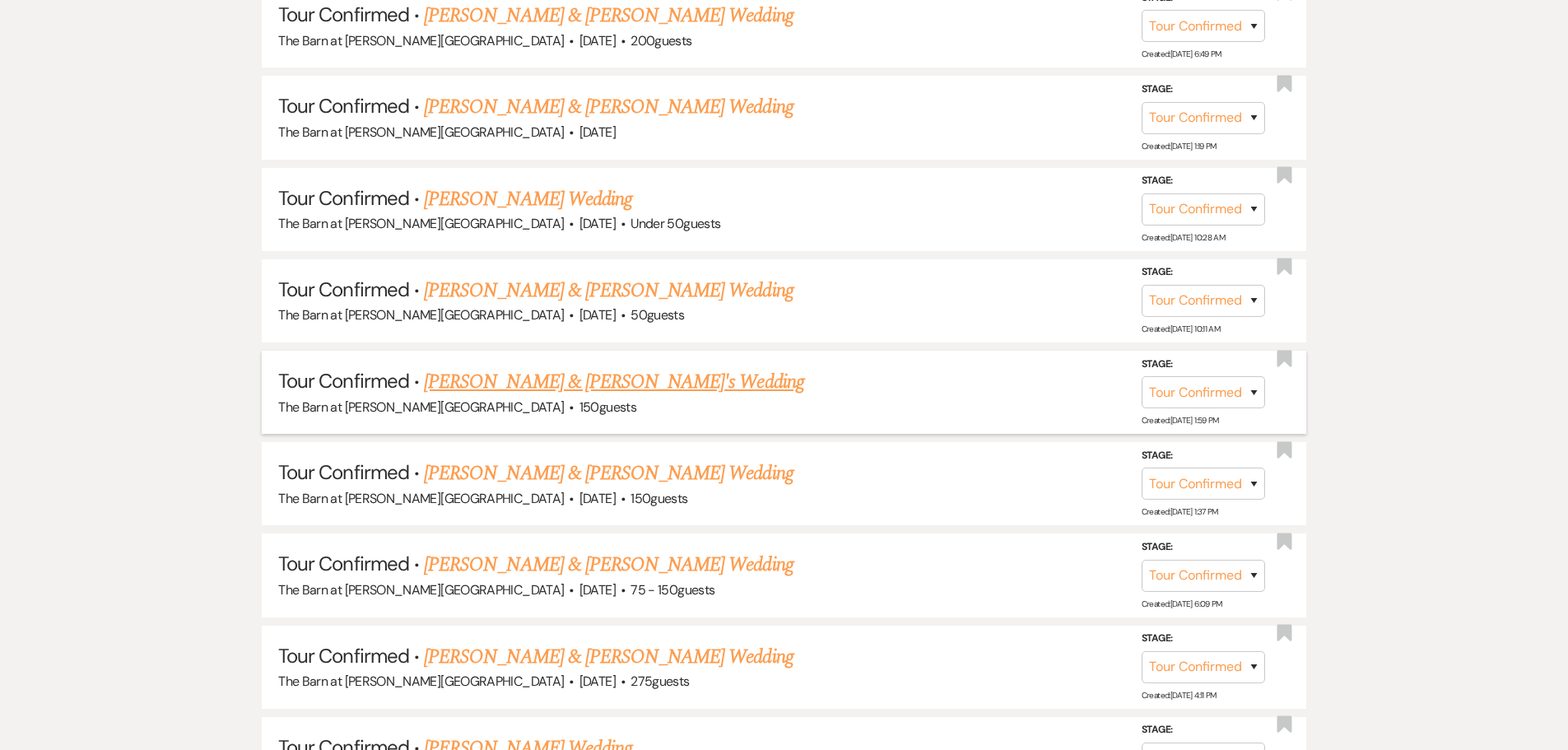
click at [519, 391] on link "[PERSON_NAME] & [PERSON_NAME]'s Wedding" at bounding box center [614, 382] width 381 height 29
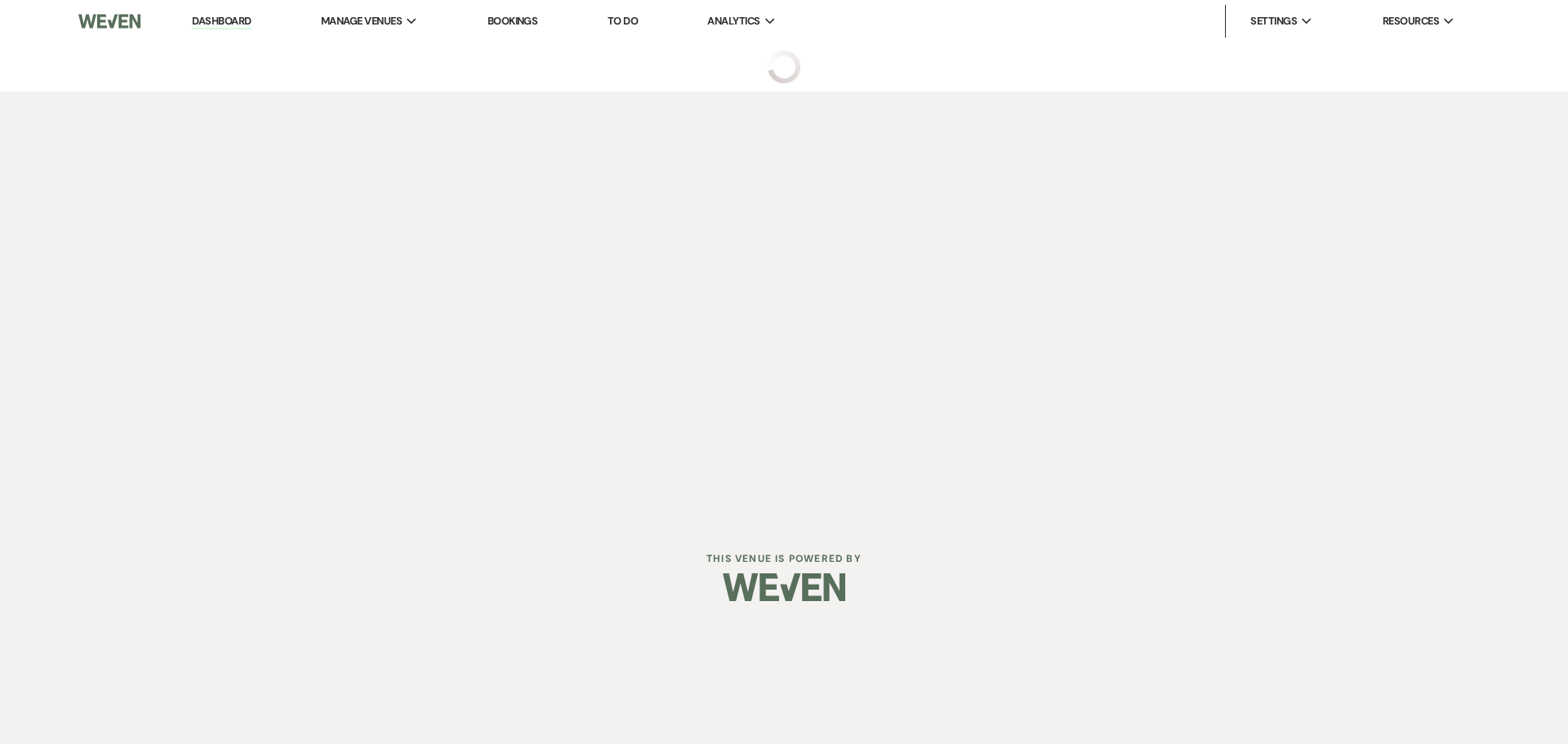
select select "4"
select select "5"
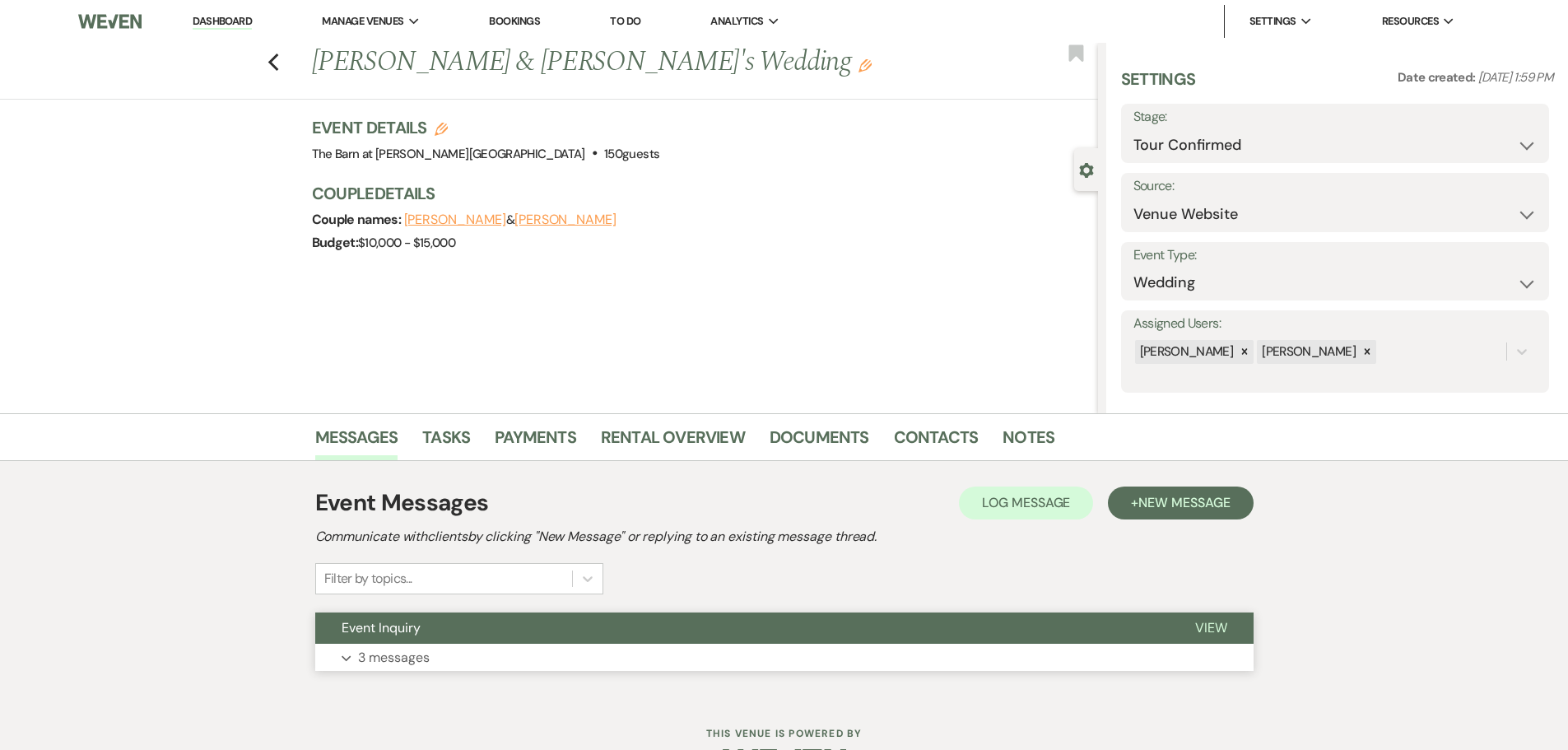
click at [389, 653] on p "3 messages" at bounding box center [393, 658] width 72 height 21
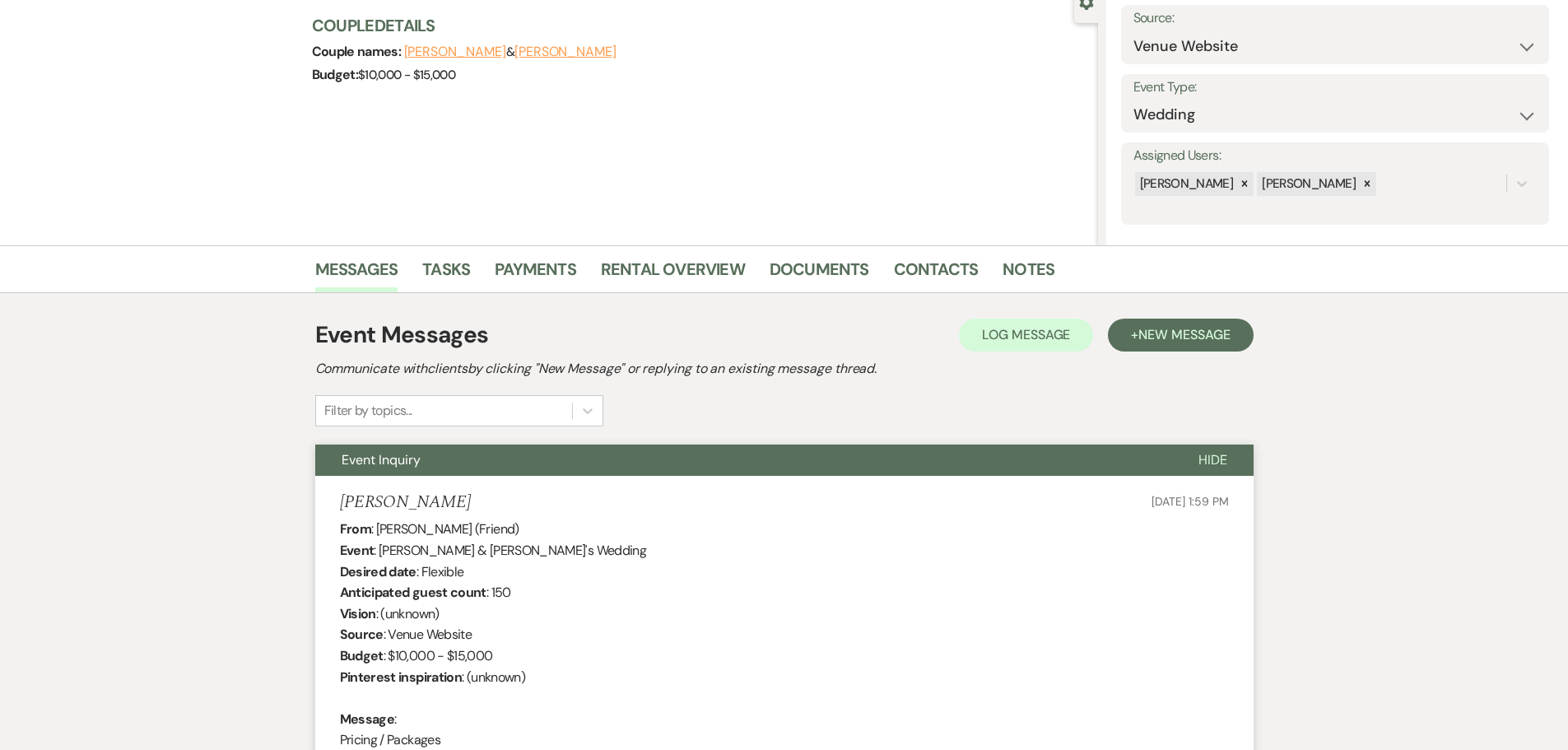
scroll to position [165, 0]
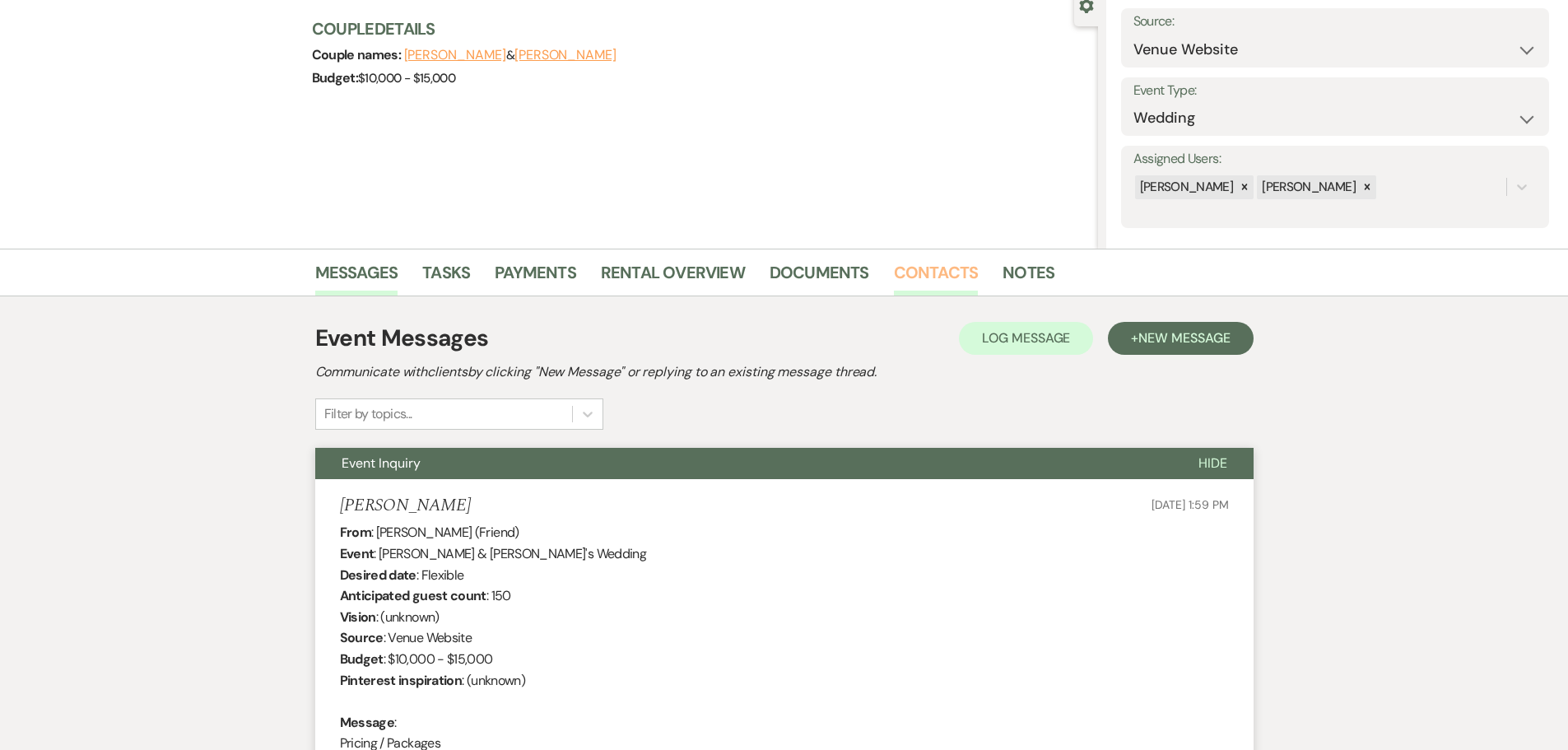
click at [930, 274] on link "Contacts" at bounding box center [937, 277] width 85 height 36
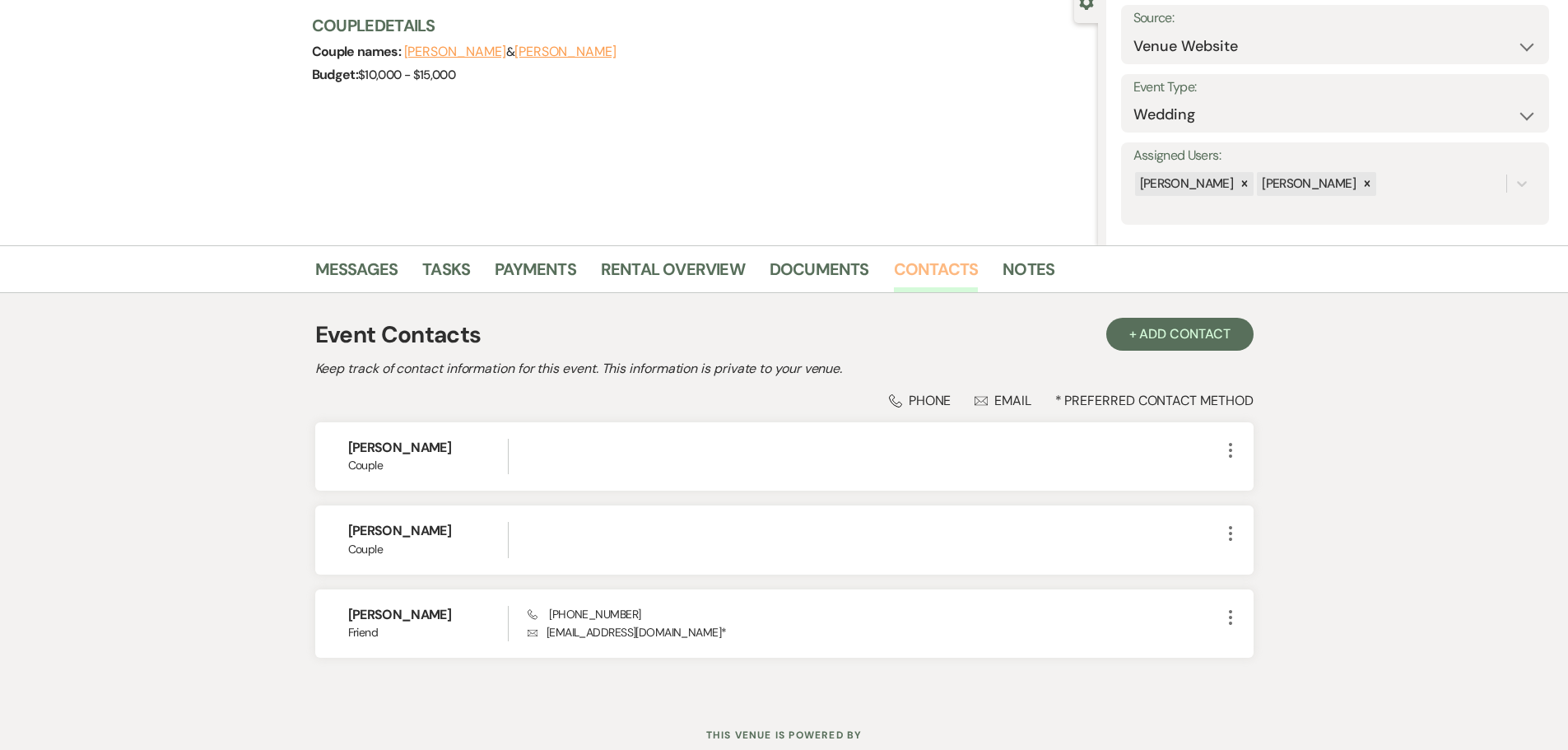
scroll to position [221, 0]
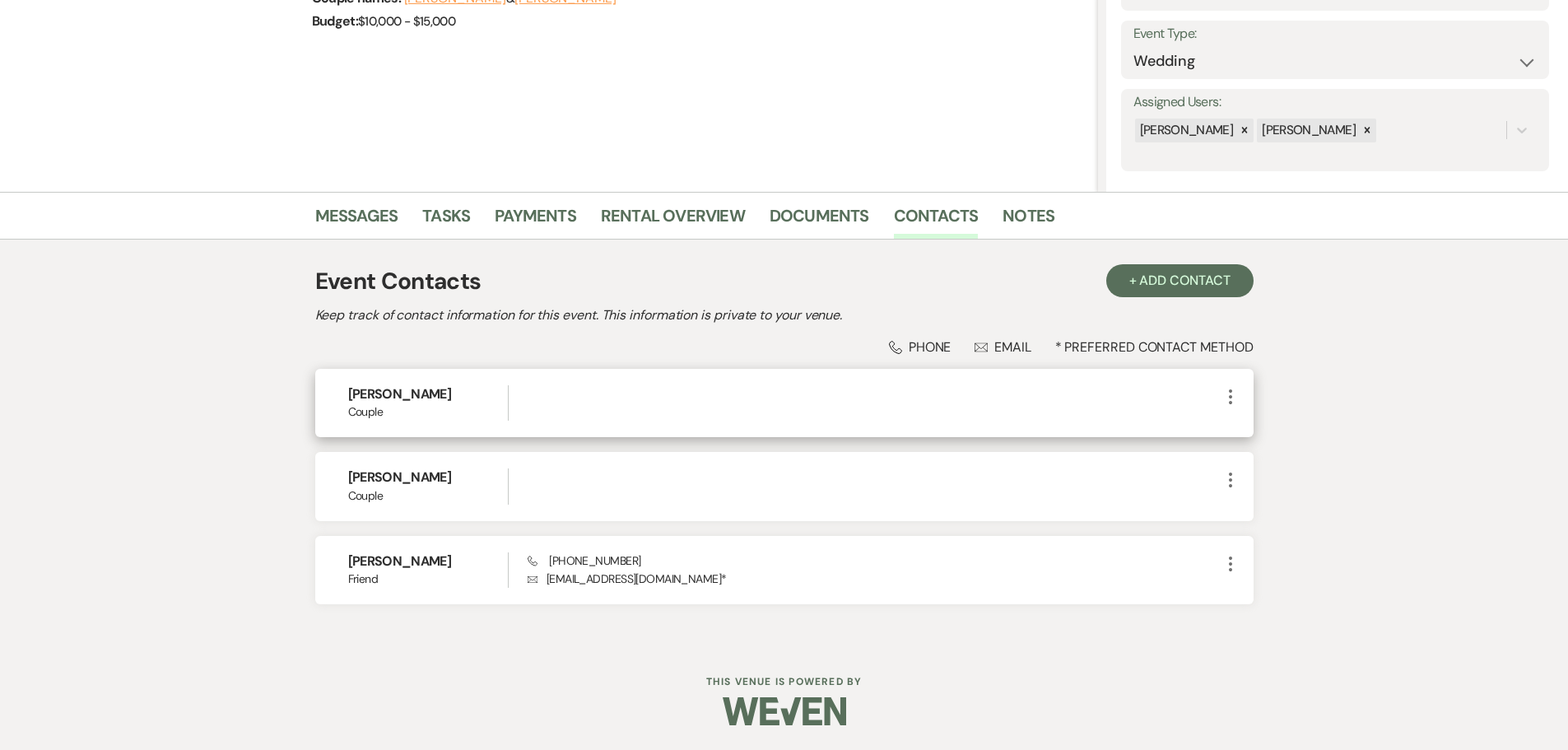
click at [1229, 396] on use "button" at bounding box center [1231, 397] width 4 height 15
click at [1240, 424] on icon "Pencil" at bounding box center [1247, 429] width 13 height 13
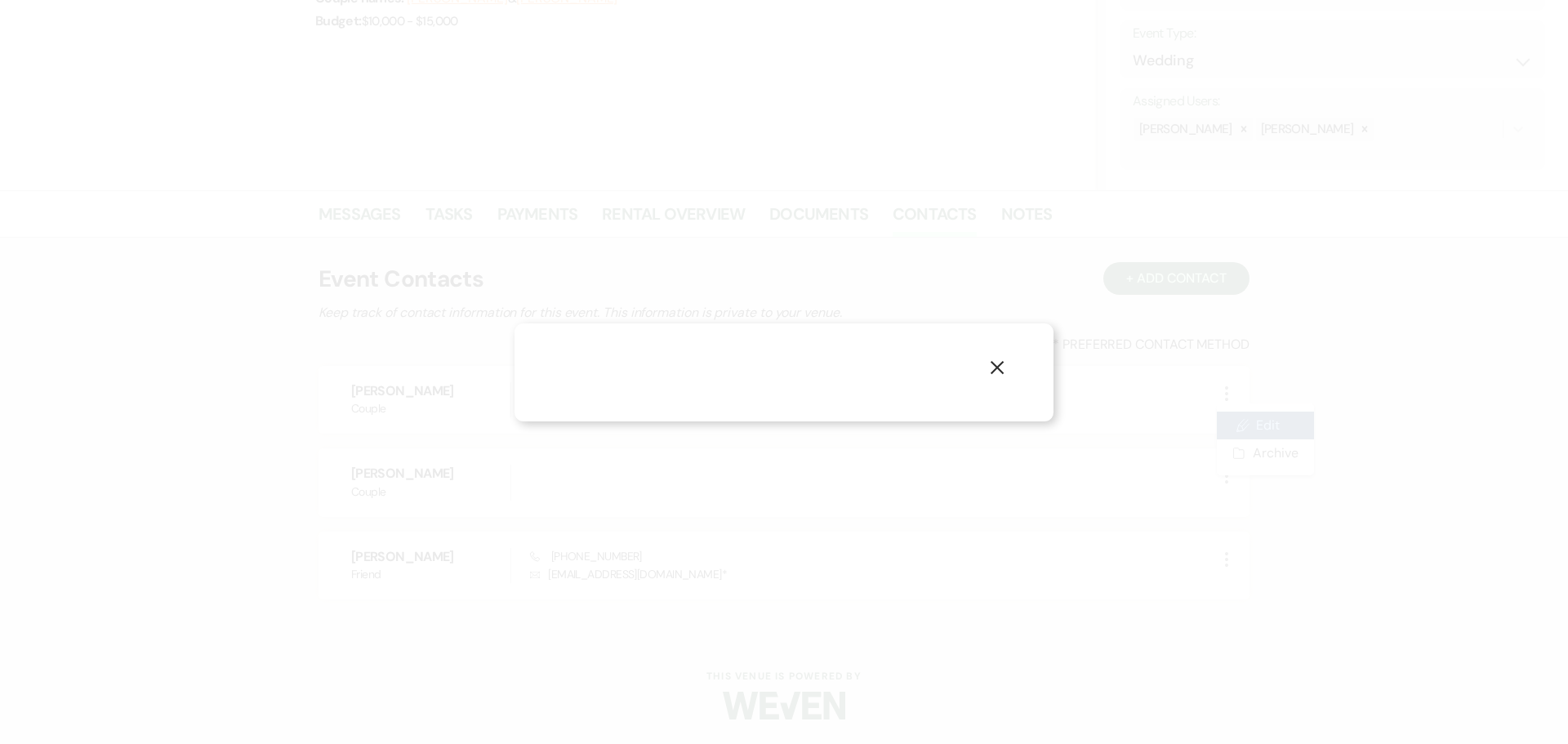
select select "1"
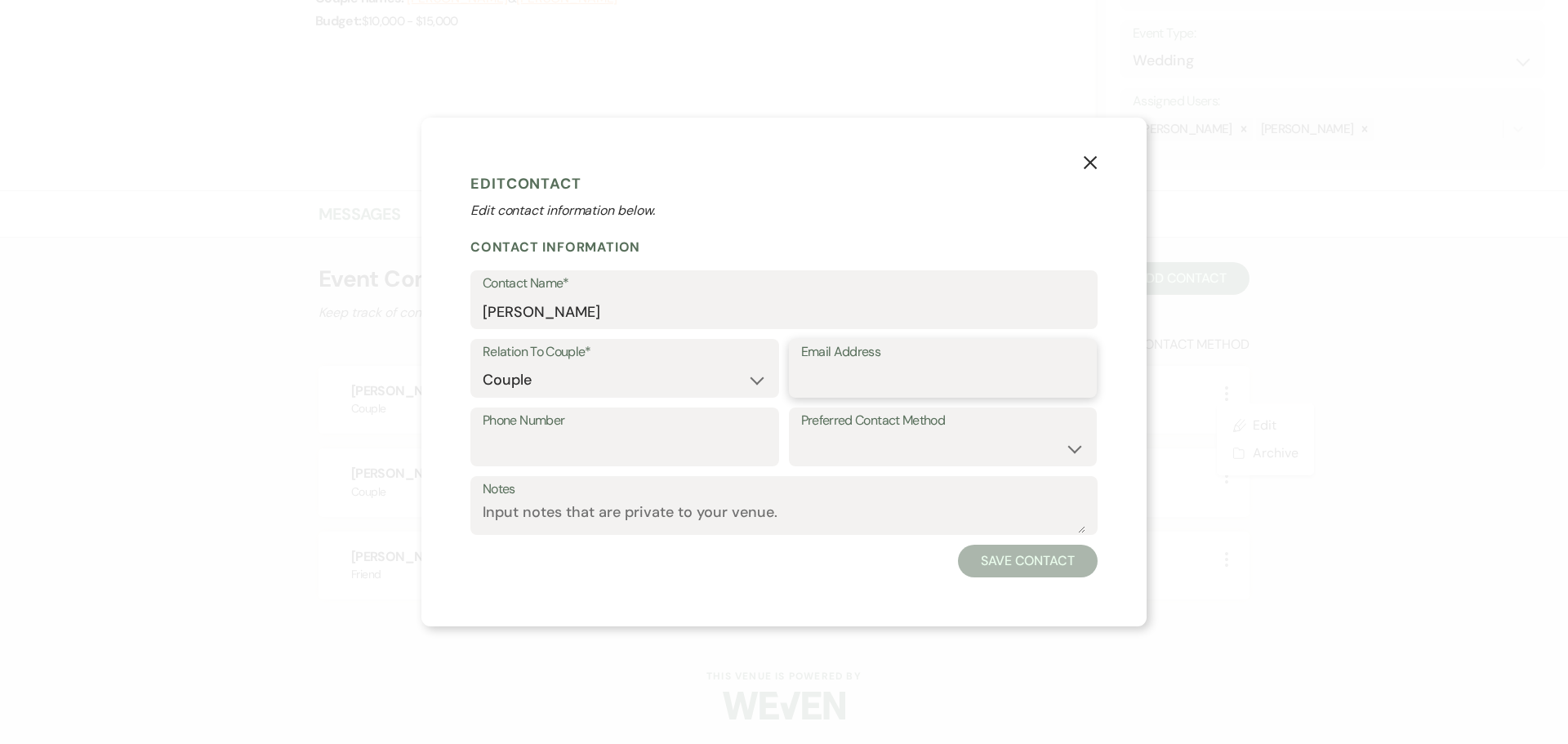
click at [801, 379] on input "Email Address" at bounding box center [943, 380] width 285 height 32
paste input "[EMAIL_ADDRESS][DOMAIN_NAME]"
type input "[EMAIL_ADDRESS][DOMAIN_NAME]"
click at [856, 458] on select "Email Phone Text" at bounding box center [943, 449] width 285 height 32
select select "email"
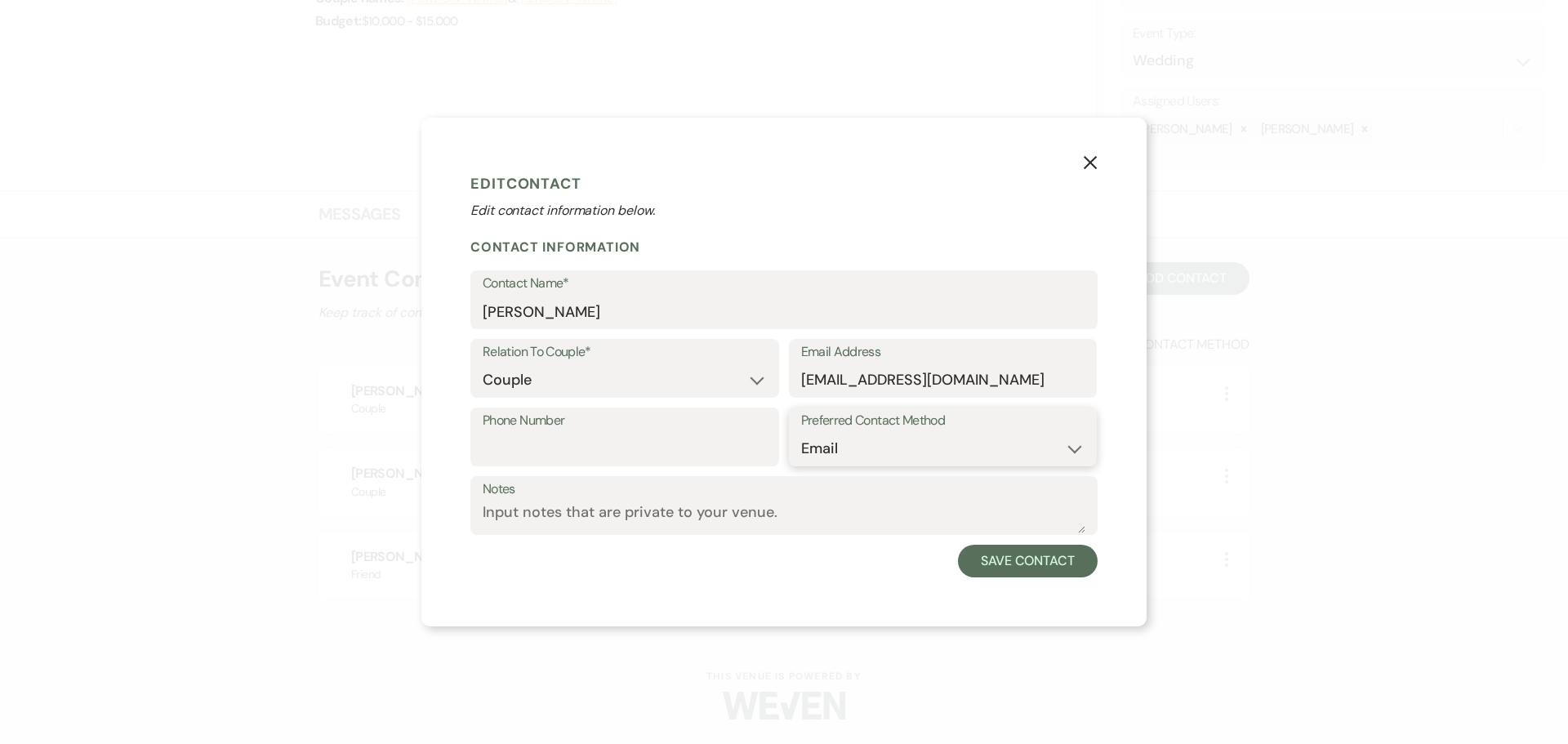
click at [801, 433] on select "Email Phone Text" at bounding box center [943, 449] width 285 height 32
click at [1023, 573] on button "Save Contact" at bounding box center [1028, 560] width 140 height 33
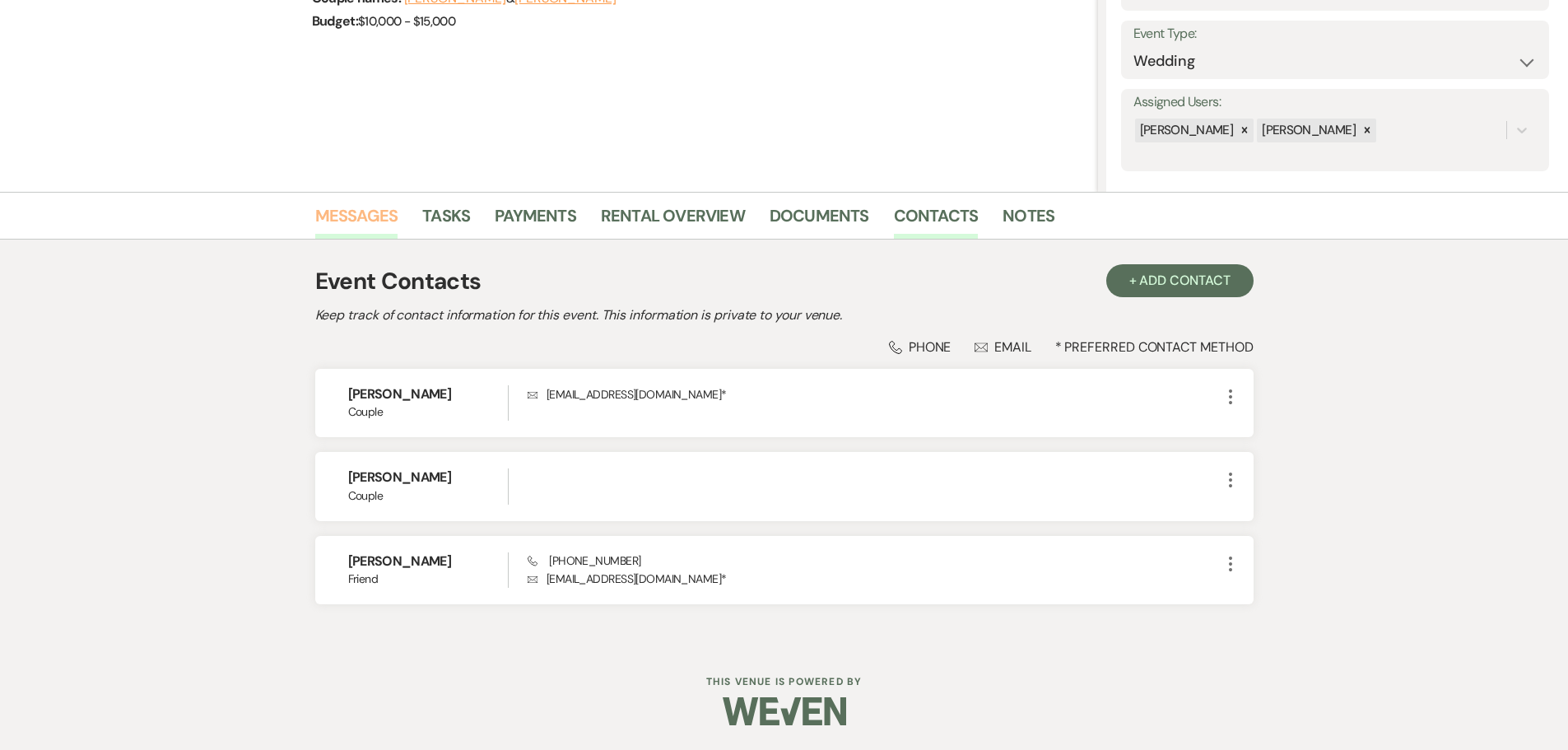
click at [354, 220] on link "Messages" at bounding box center [357, 220] width 83 height 36
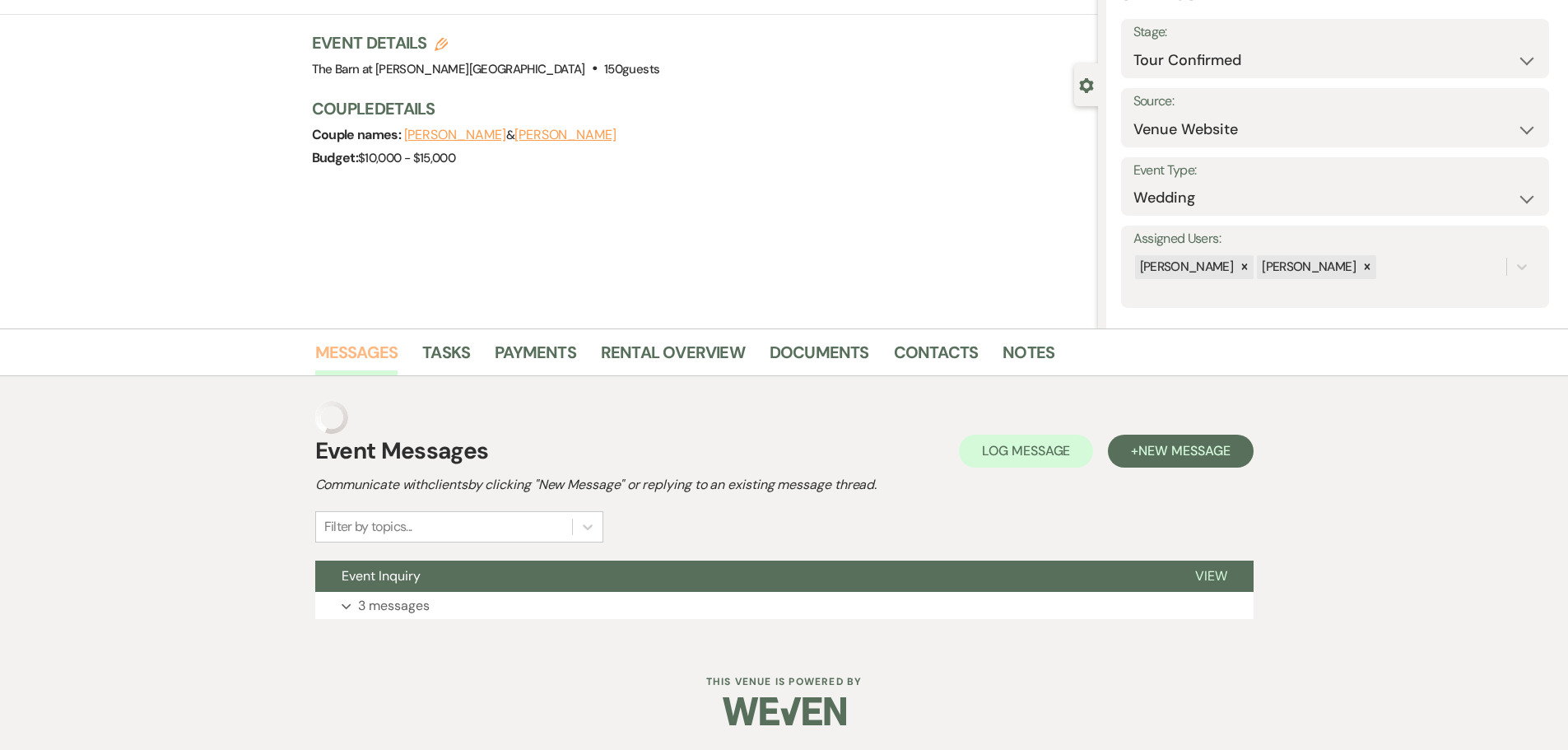
scroll to position [52, 0]
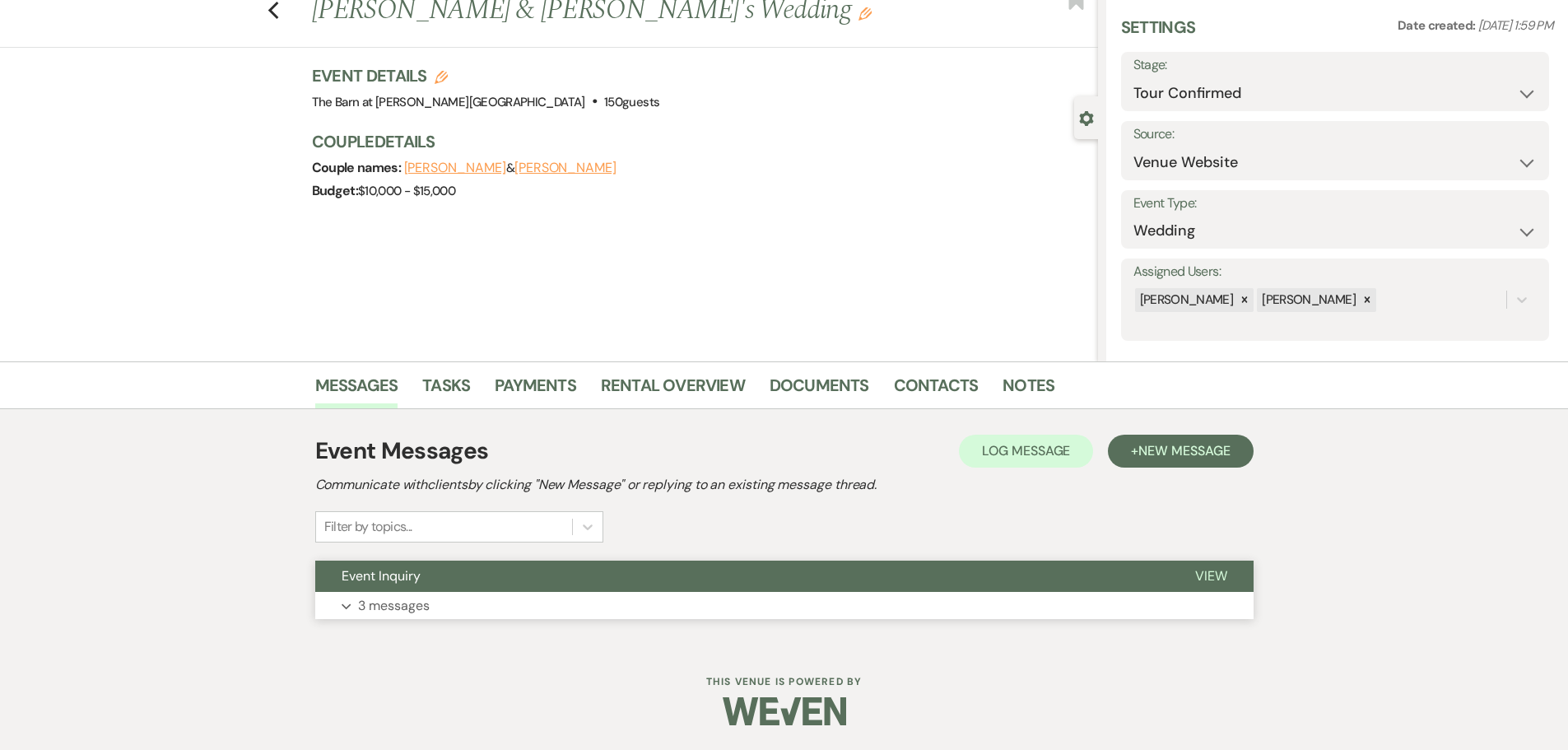
click at [389, 605] on p "3 messages" at bounding box center [393, 606] width 72 height 21
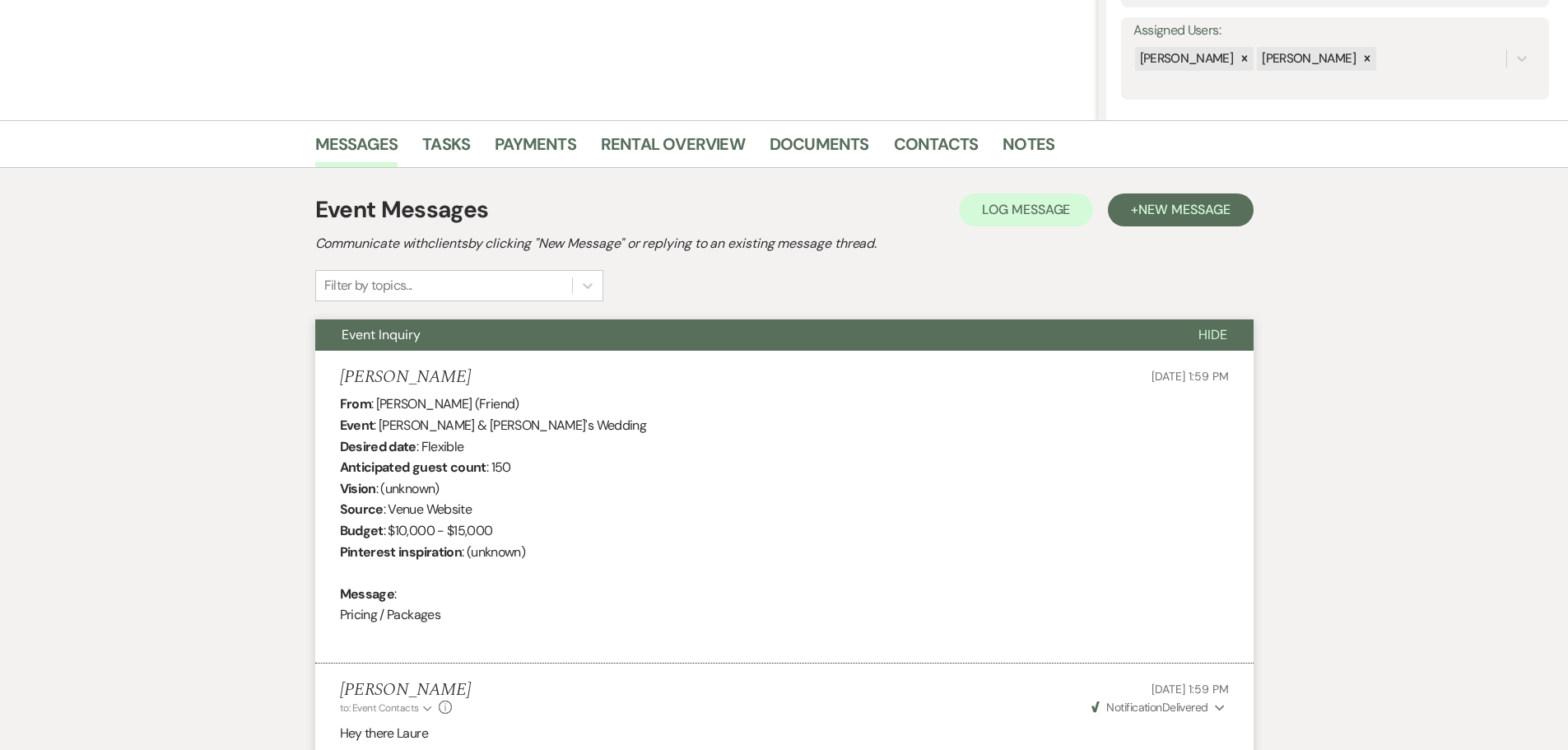
scroll to position [299, 0]
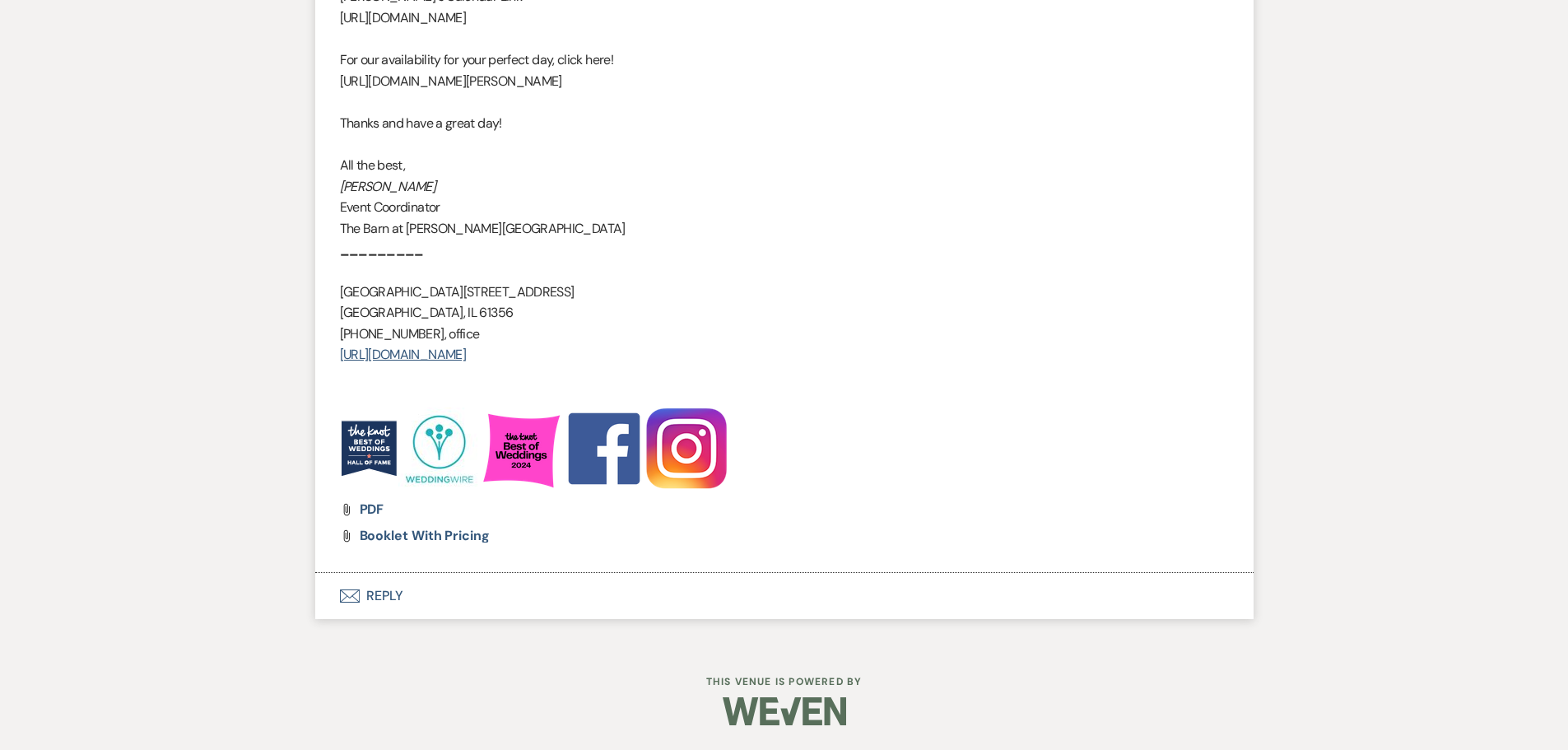
click at [388, 591] on button "Envelope Reply" at bounding box center [784, 596] width 938 height 46
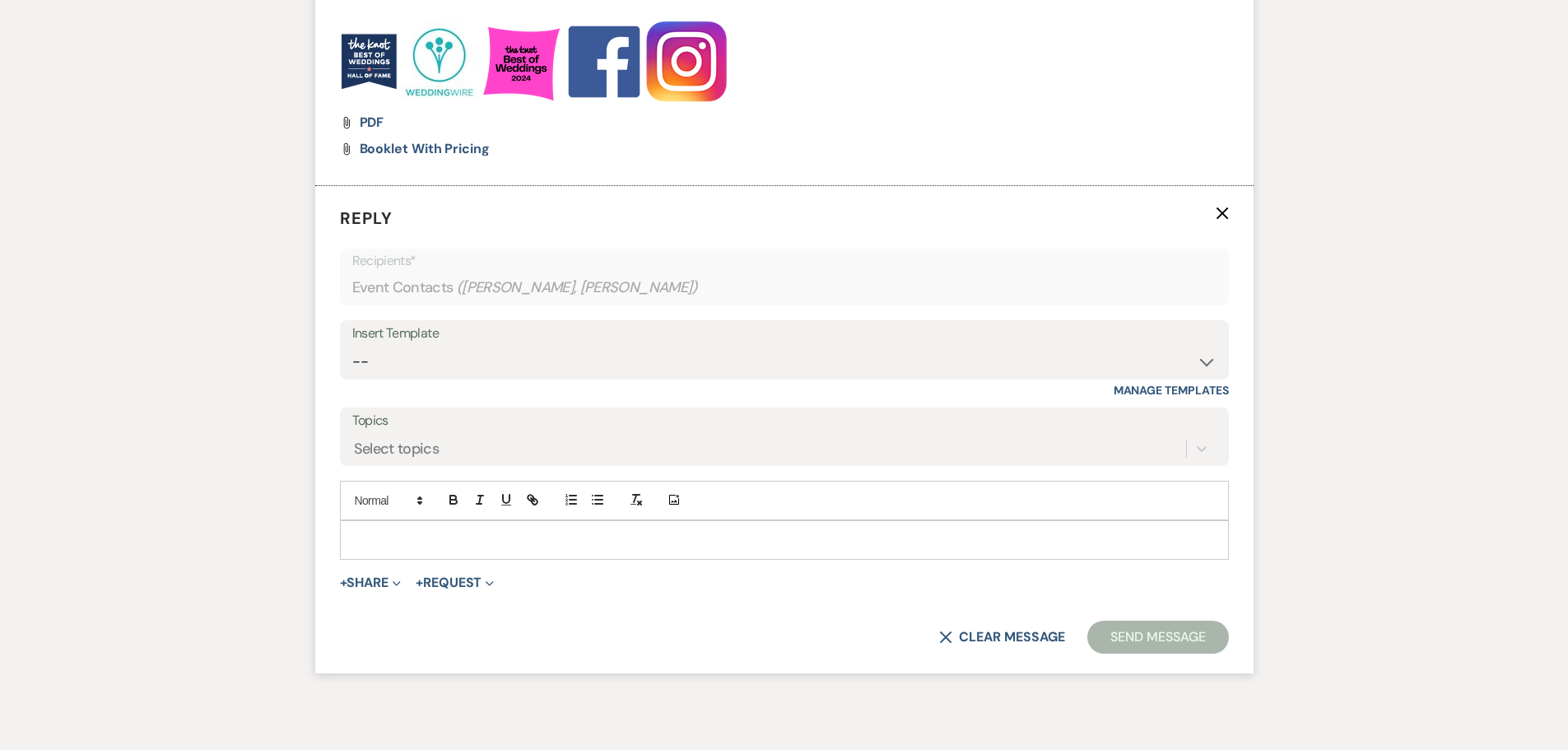
scroll to position [2104, 0]
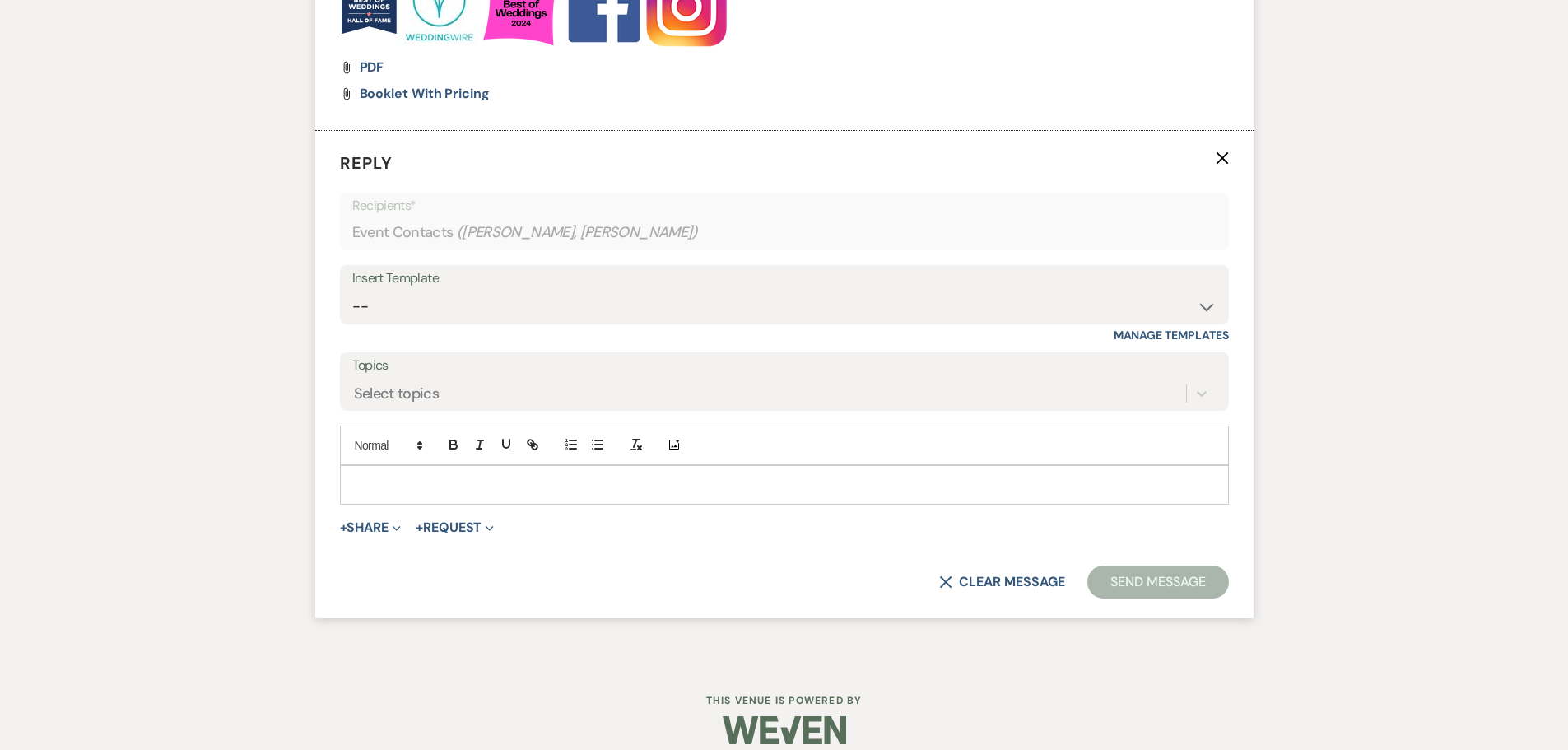
click at [368, 473] on div at bounding box center [784, 484] width 887 height 38
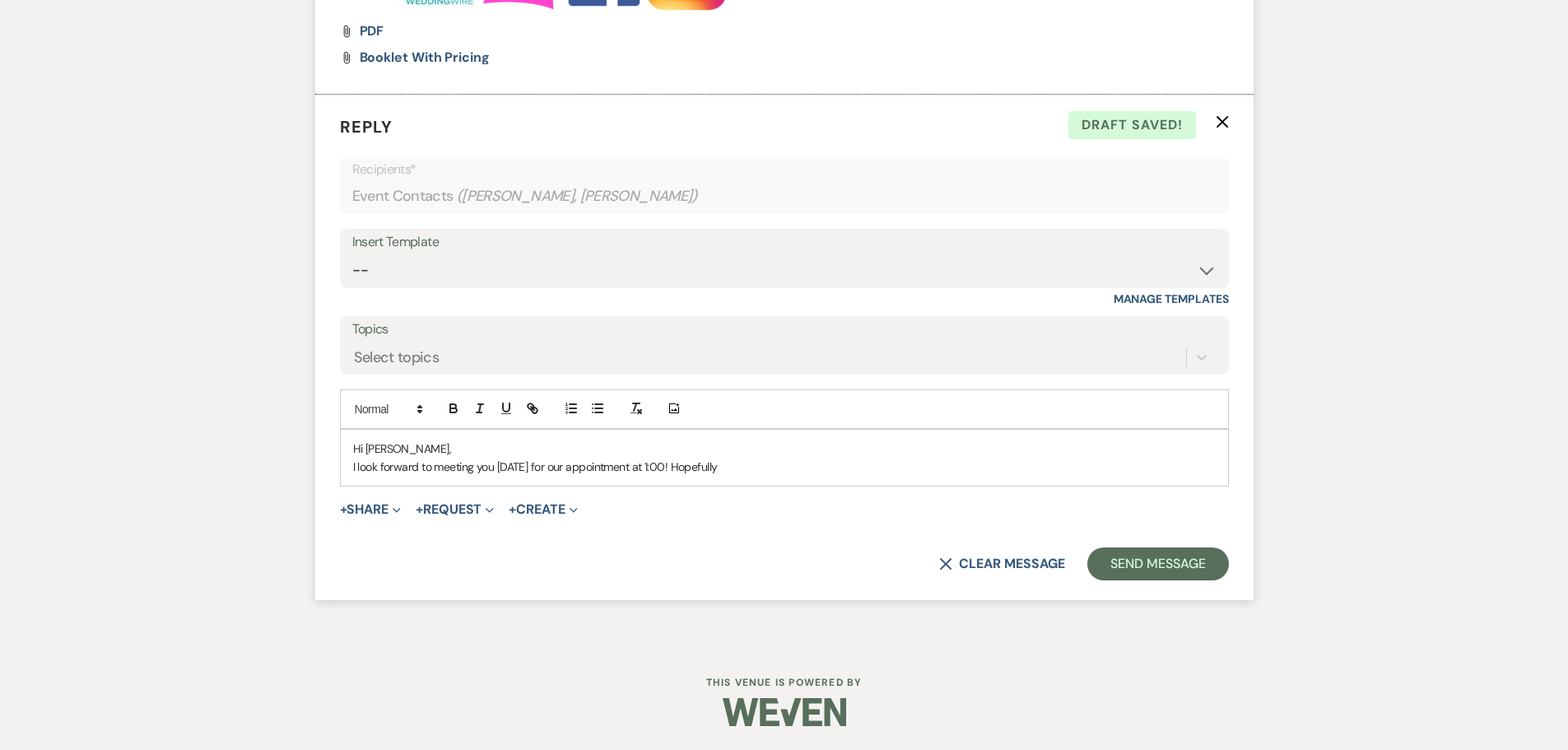
scroll to position [2141, 0]
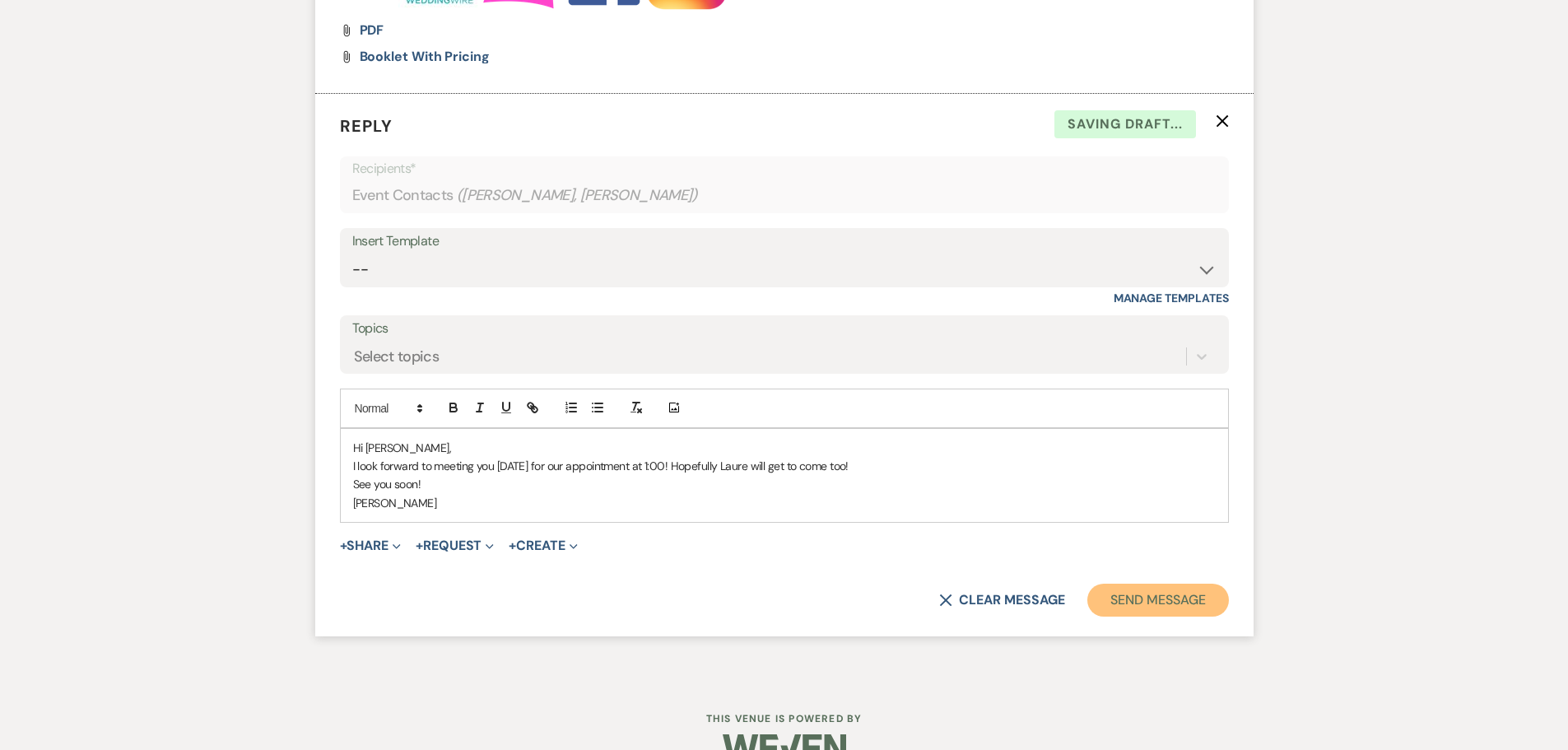
click at [1118, 605] on button "Send Message" at bounding box center [1157, 599] width 141 height 33
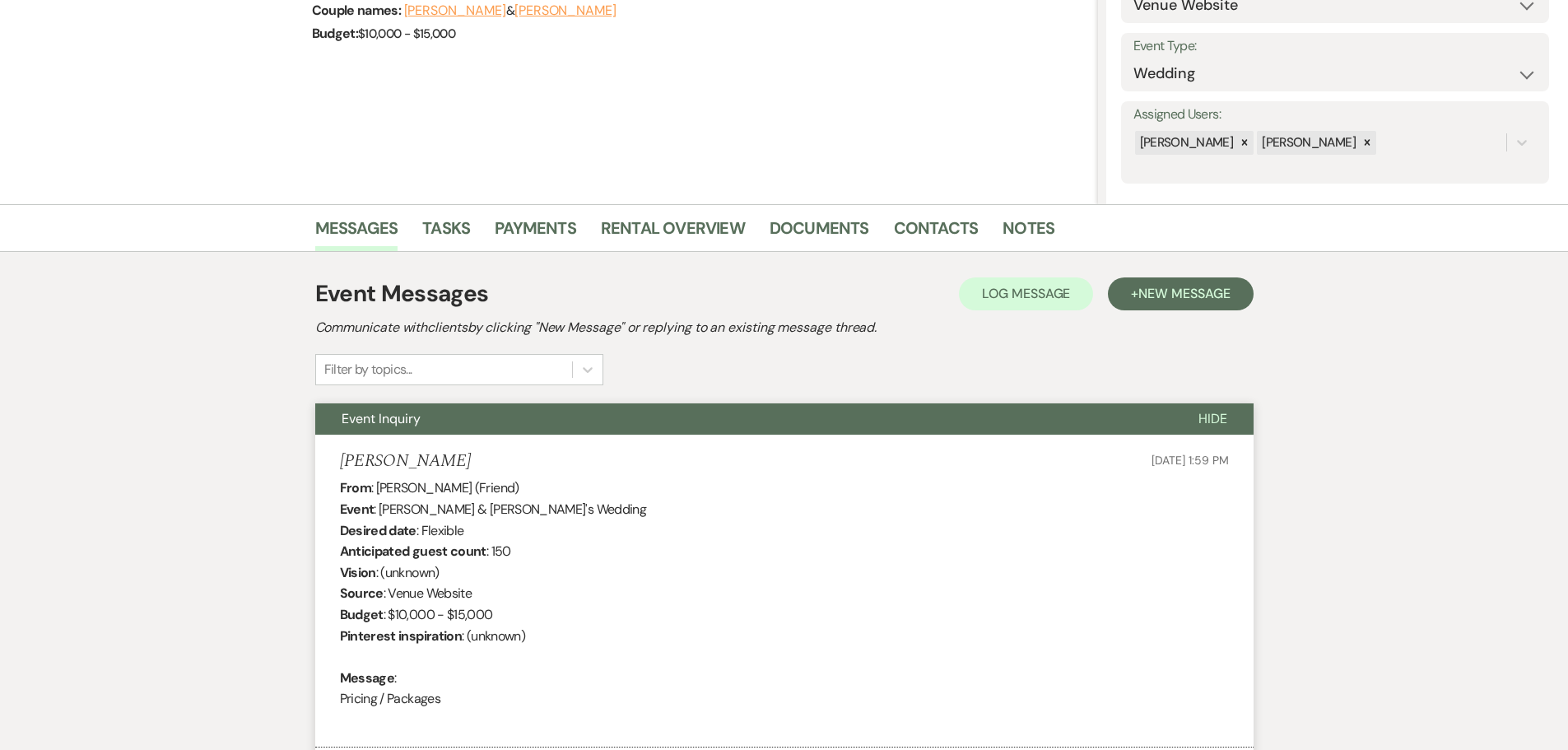
scroll to position [0, 0]
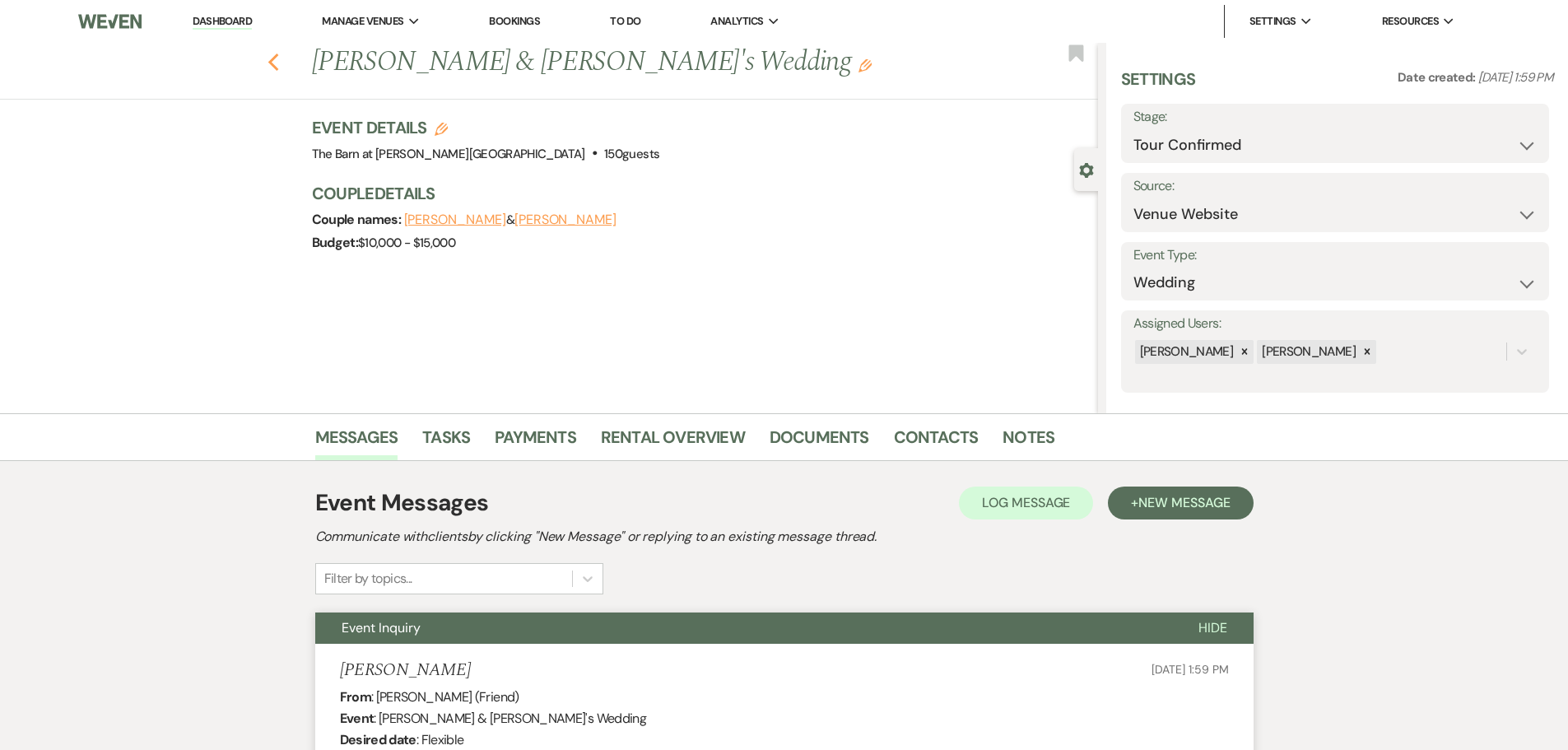
click at [278, 59] on use "button" at bounding box center [273, 62] width 11 height 18
select select "4"
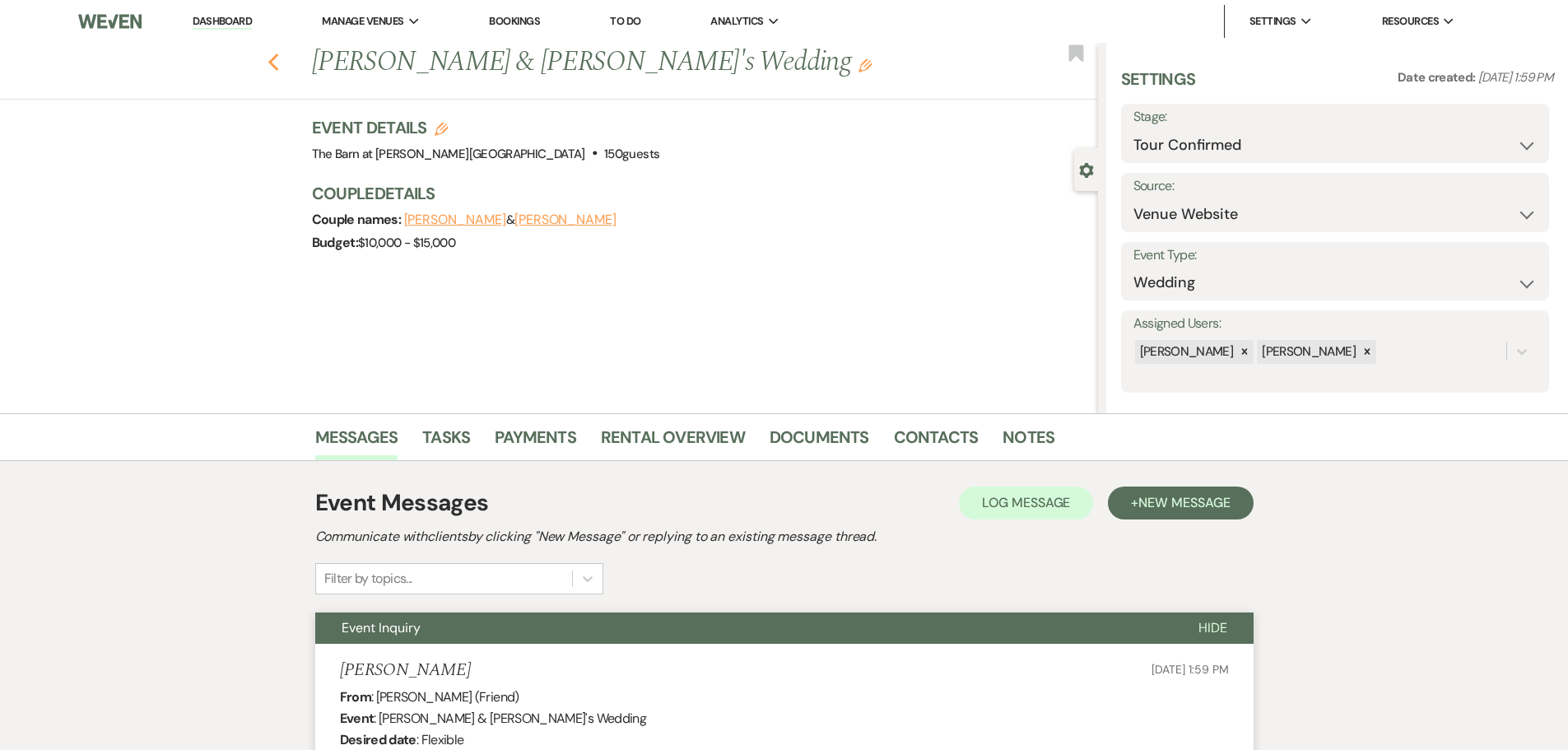
select select "4"
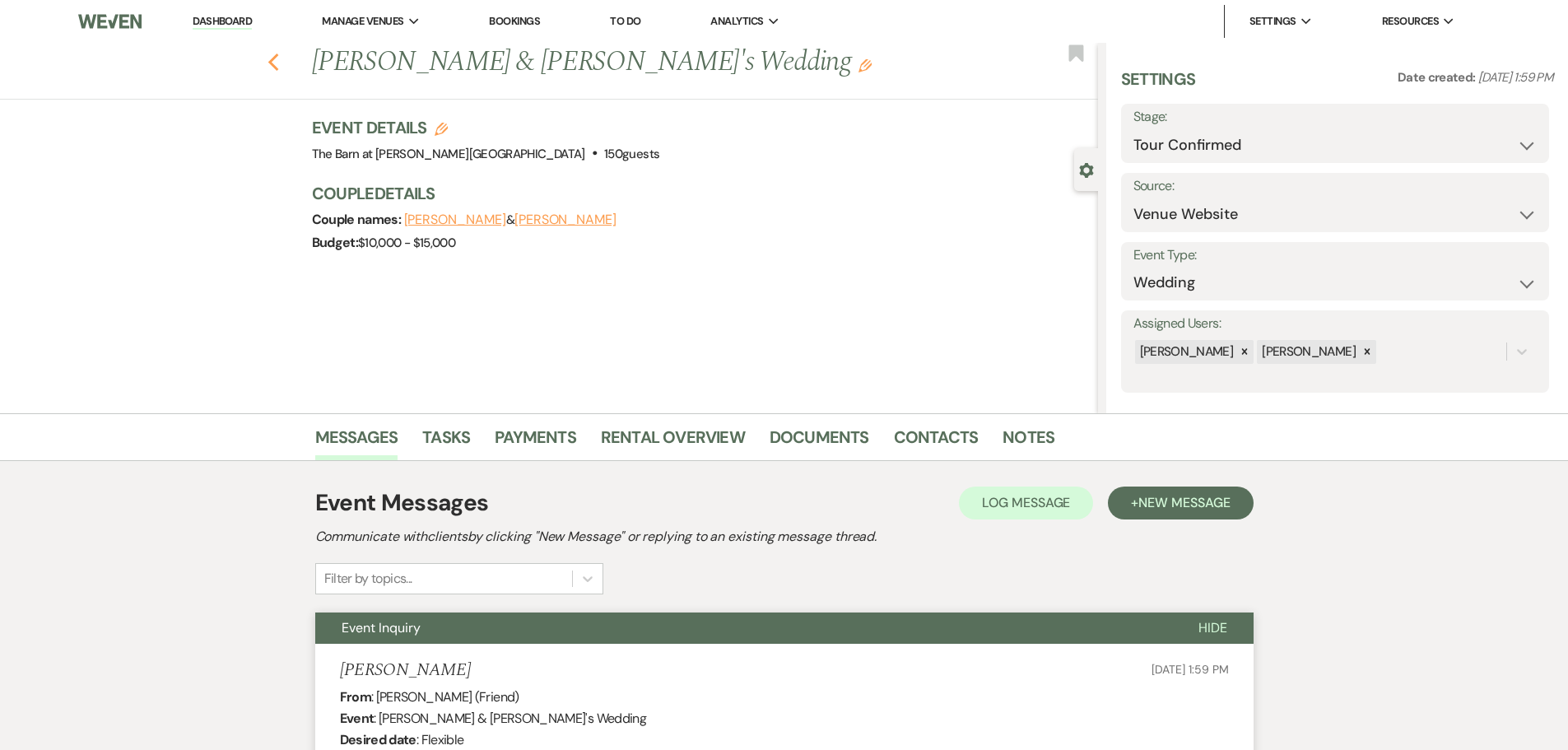
select select "4"
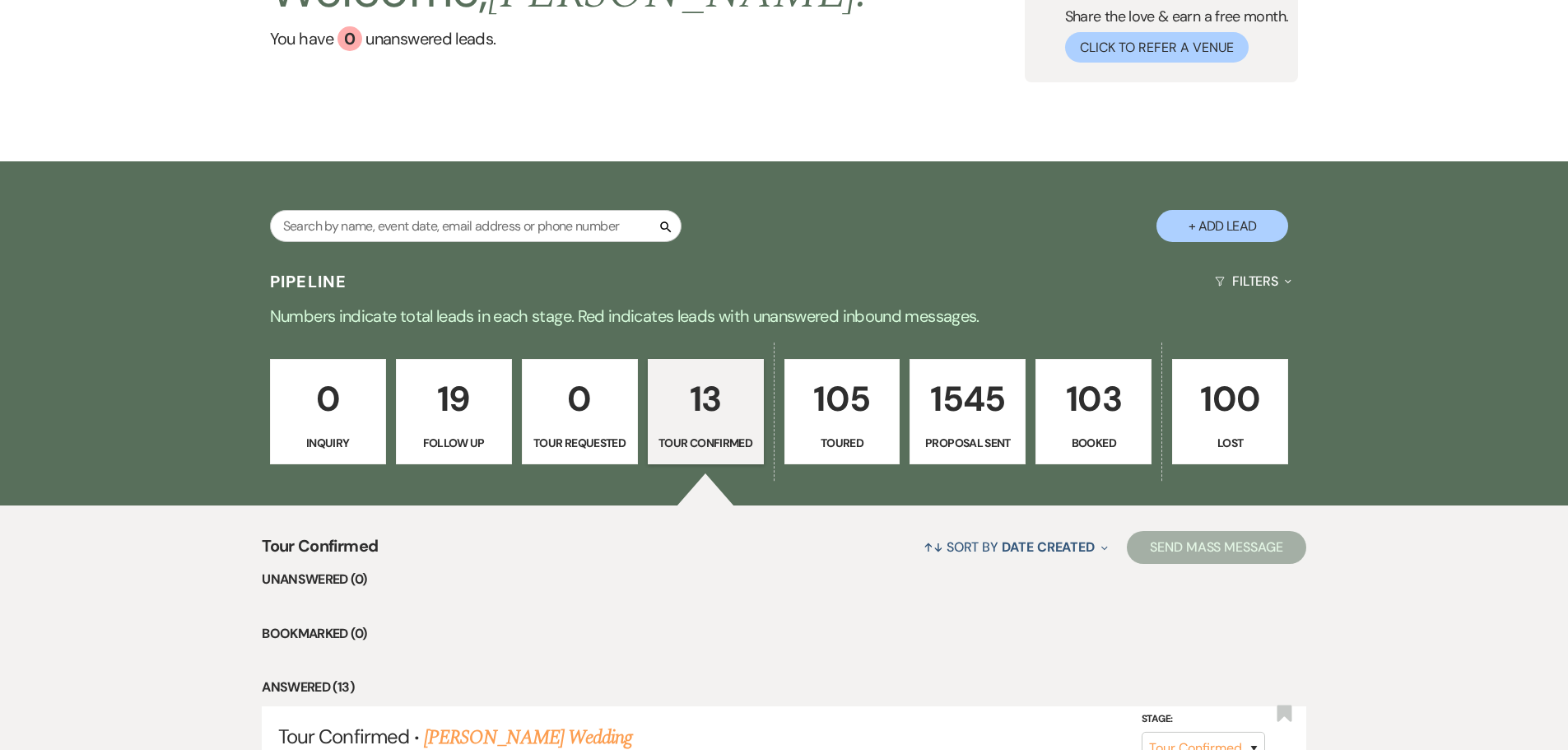
scroll to position [165, 0]
click at [453, 418] on p "19" at bounding box center [453, 399] width 95 height 55
select select "9"
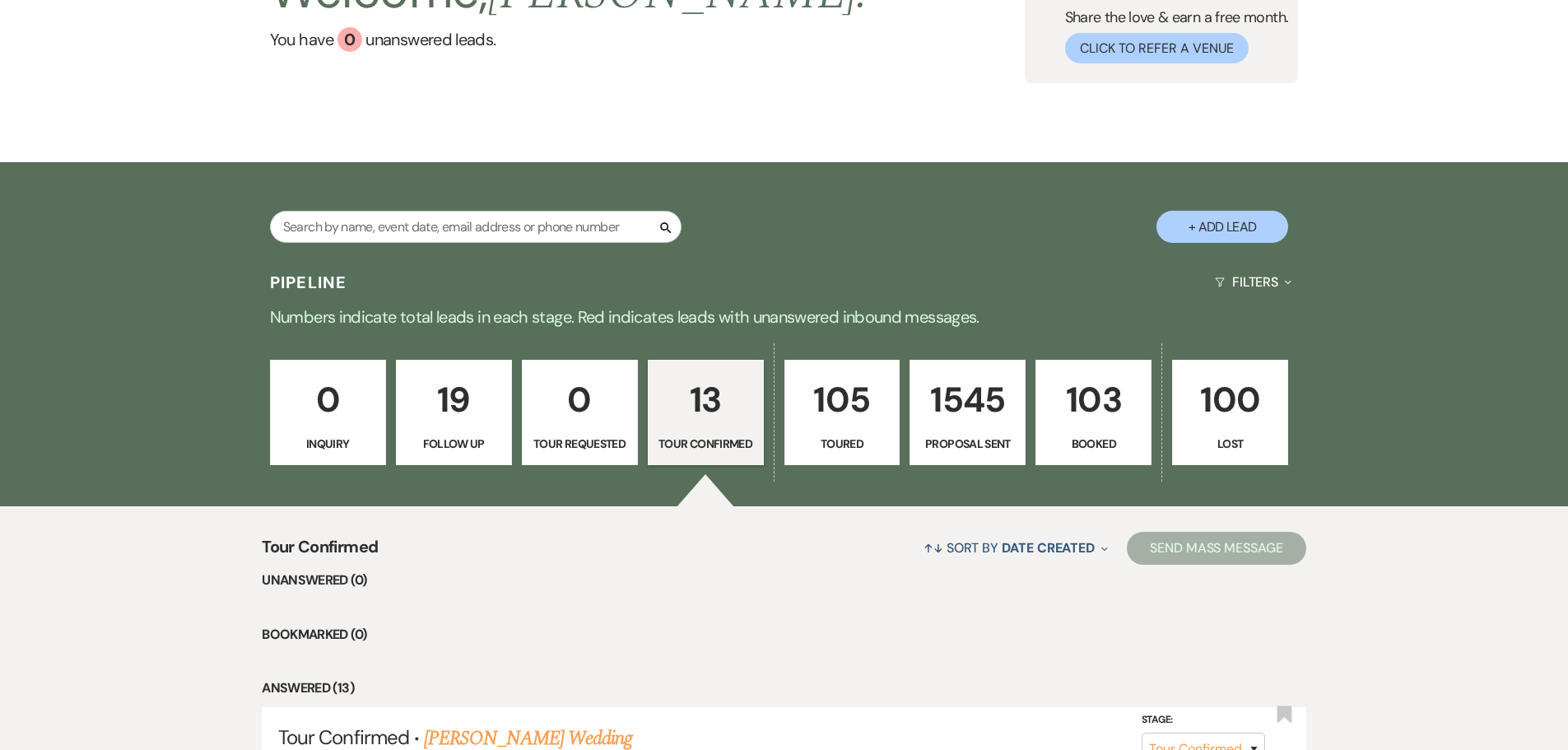
select select "9"
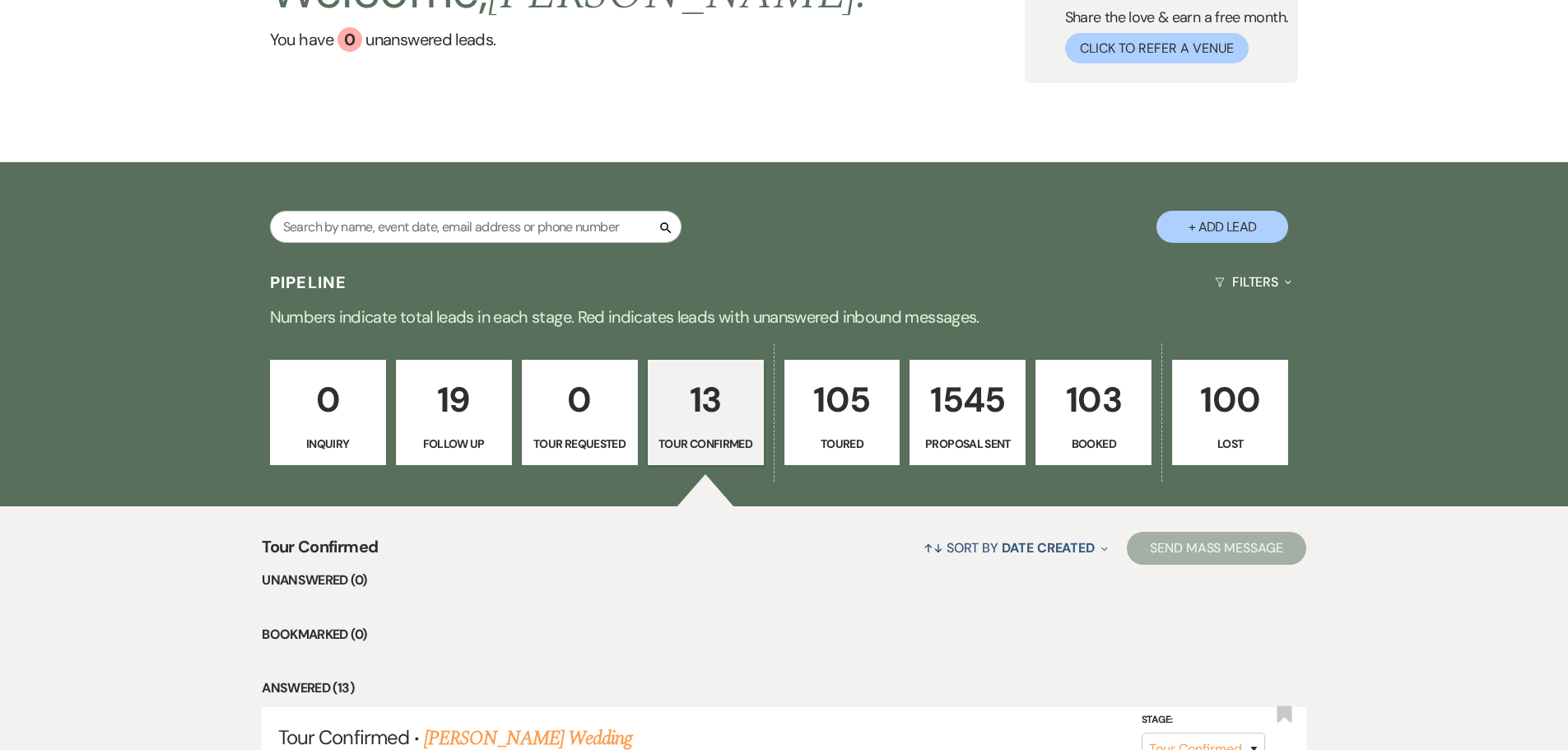
select select "9"
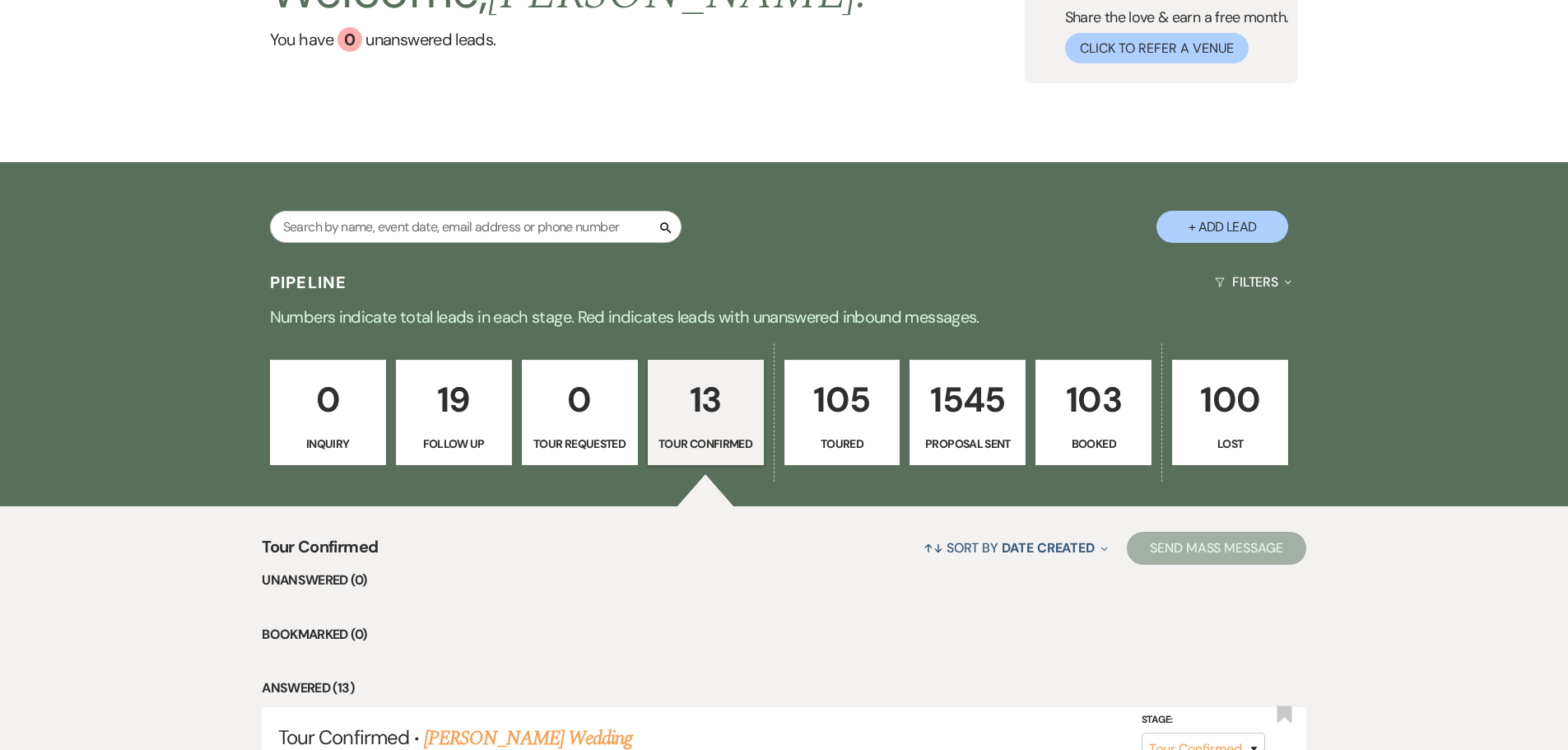
select select "9"
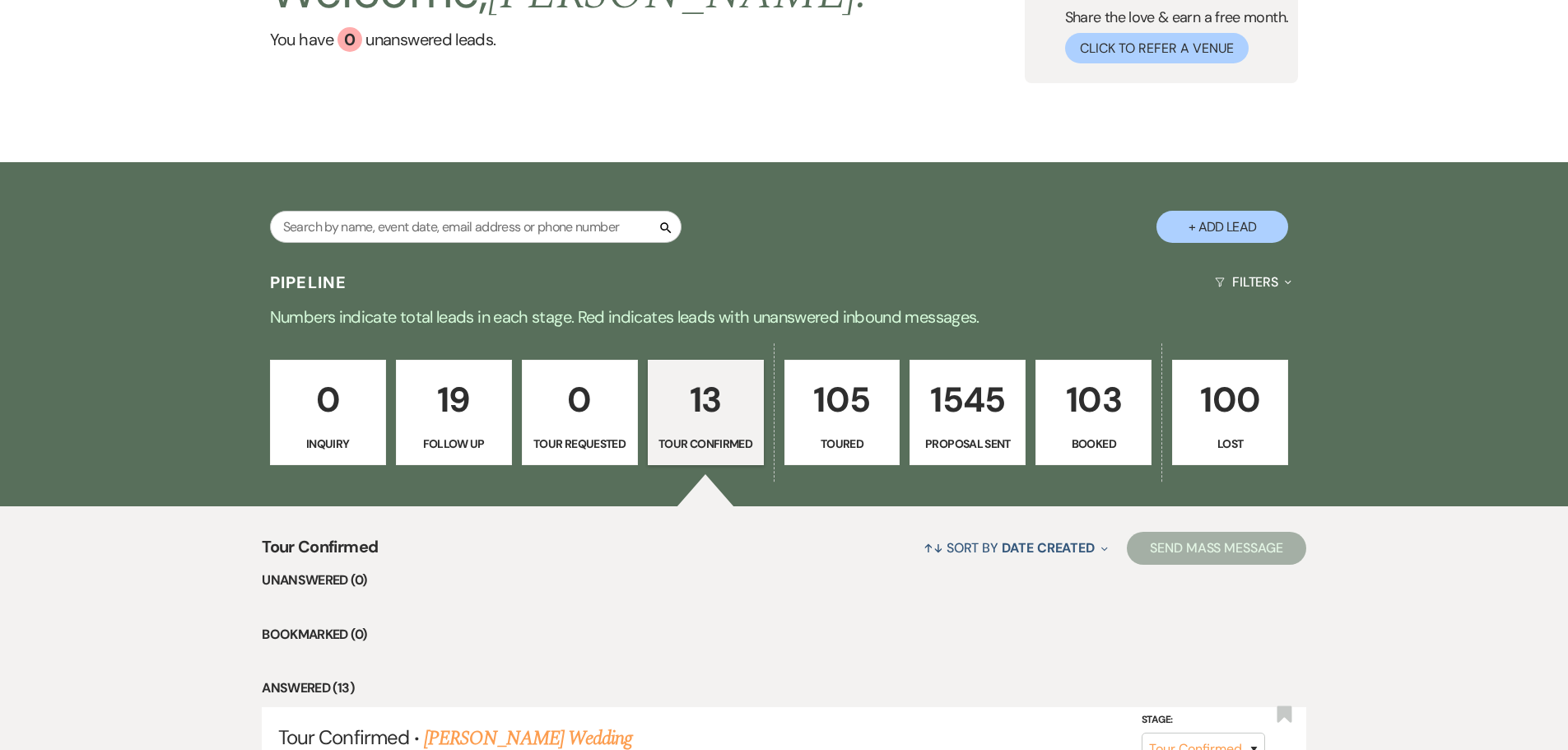
select select "9"
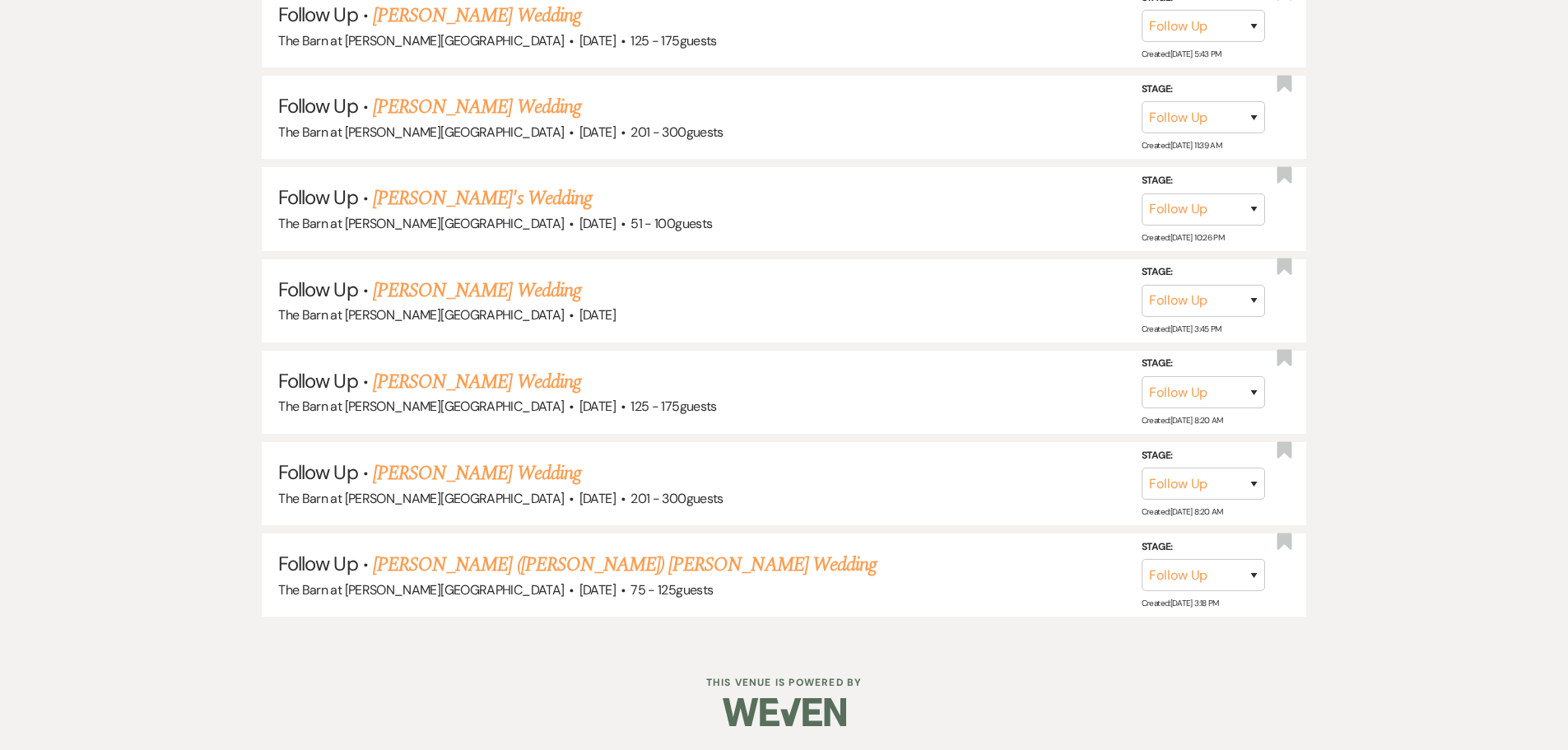
scroll to position [1987, 0]
click at [526, 569] on link "[PERSON_NAME] ([PERSON_NAME]) [PERSON_NAME] Wedding" at bounding box center [624, 563] width 504 height 29
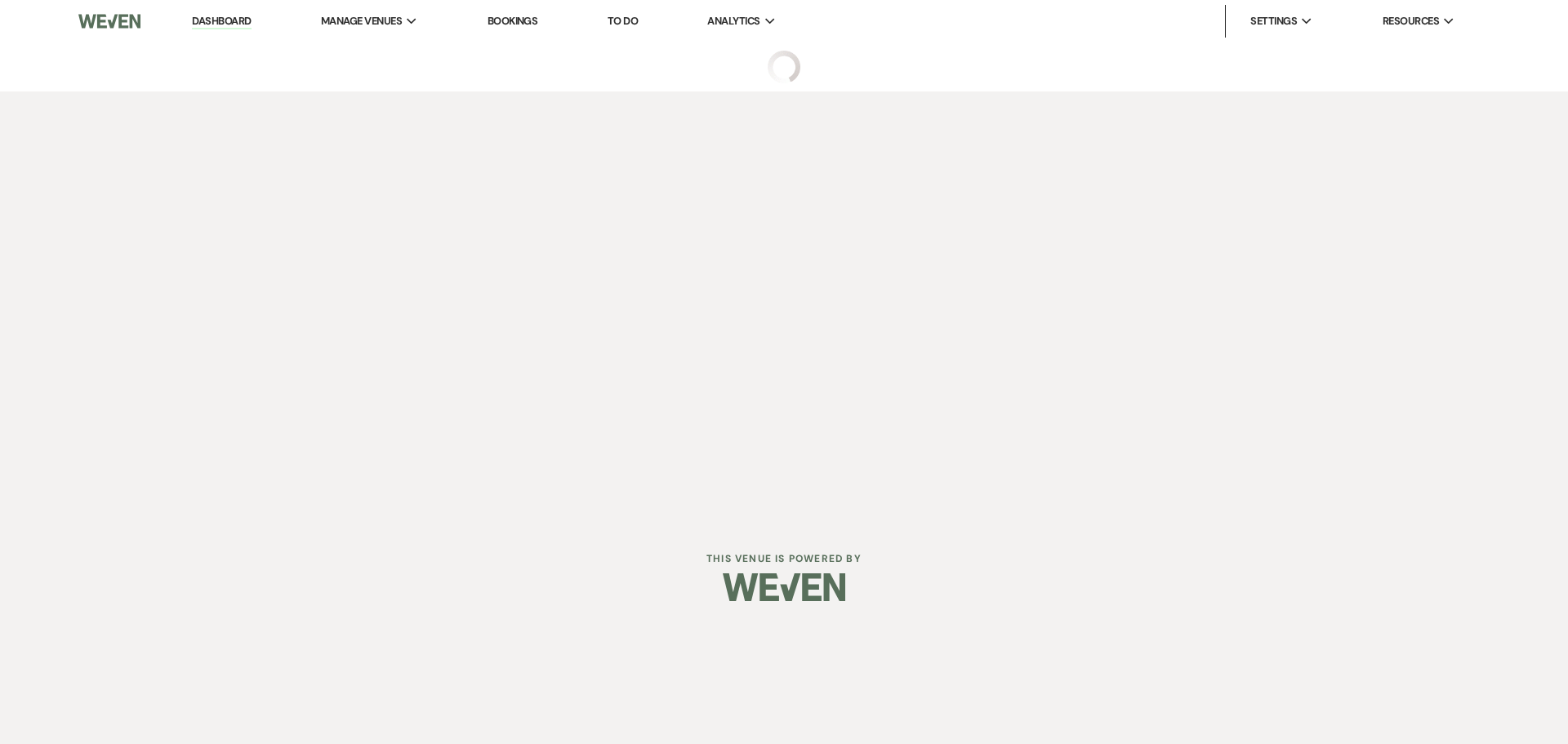
select select "9"
select select "3"
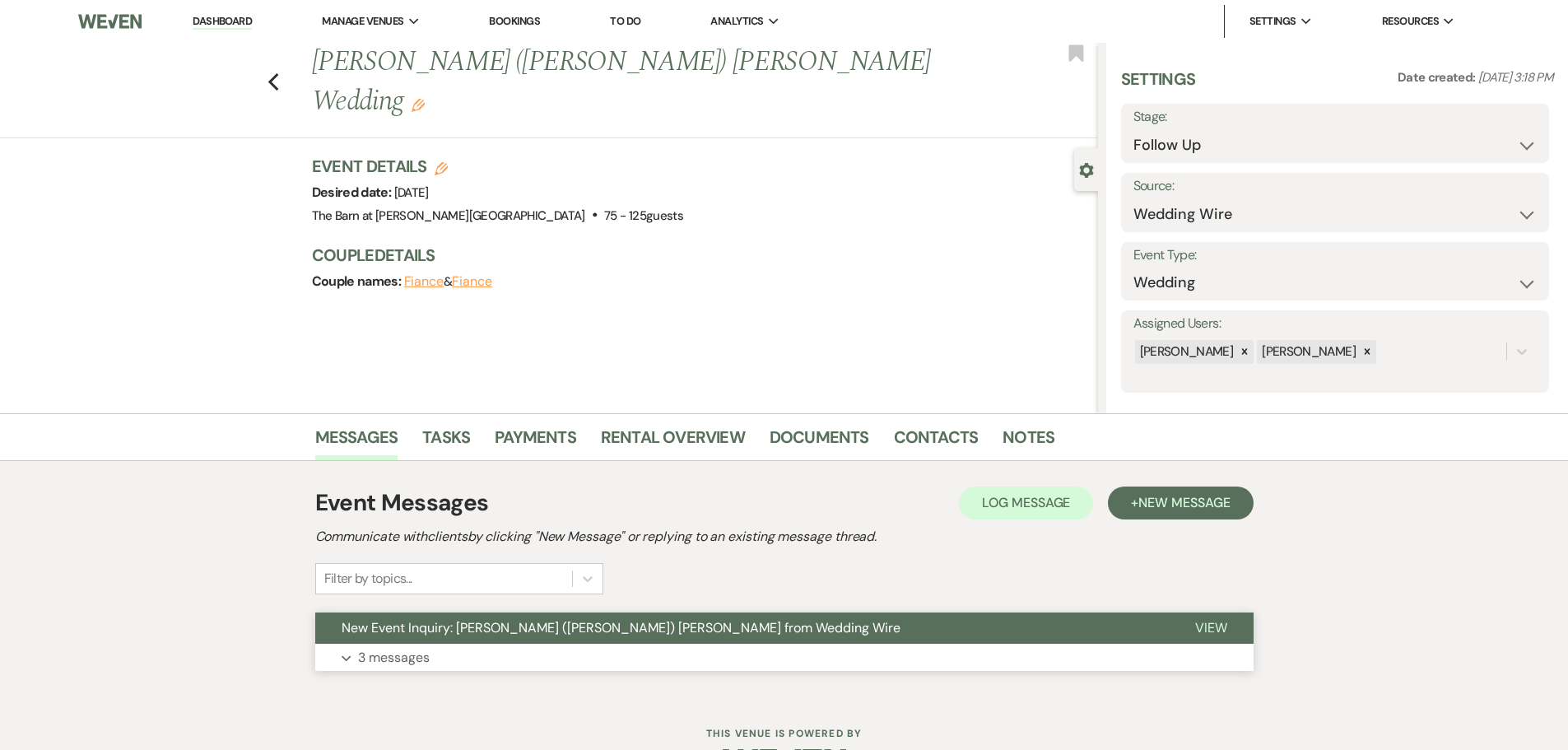
click at [399, 663] on p "3 messages" at bounding box center [393, 658] width 72 height 21
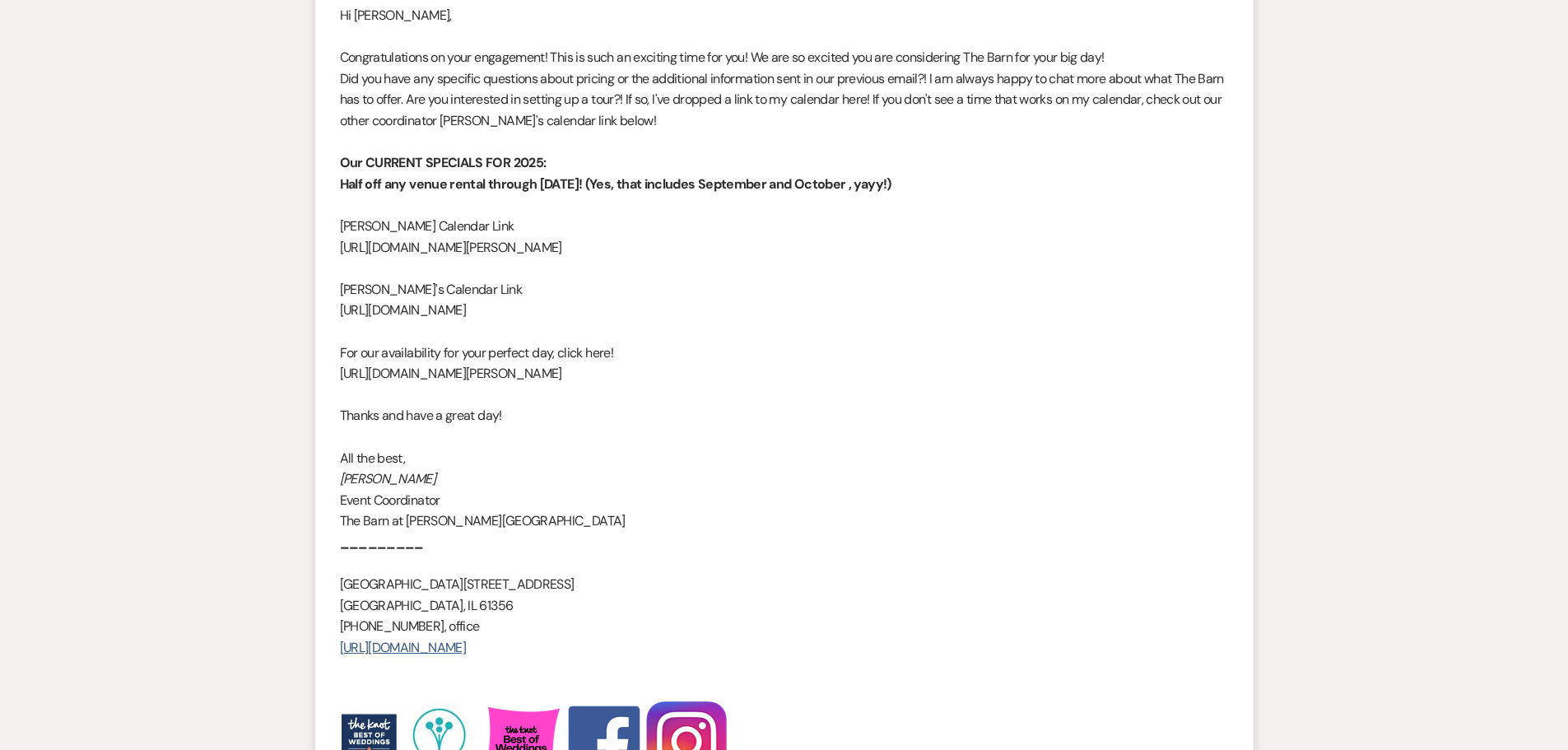
scroll to position [2104, 0]
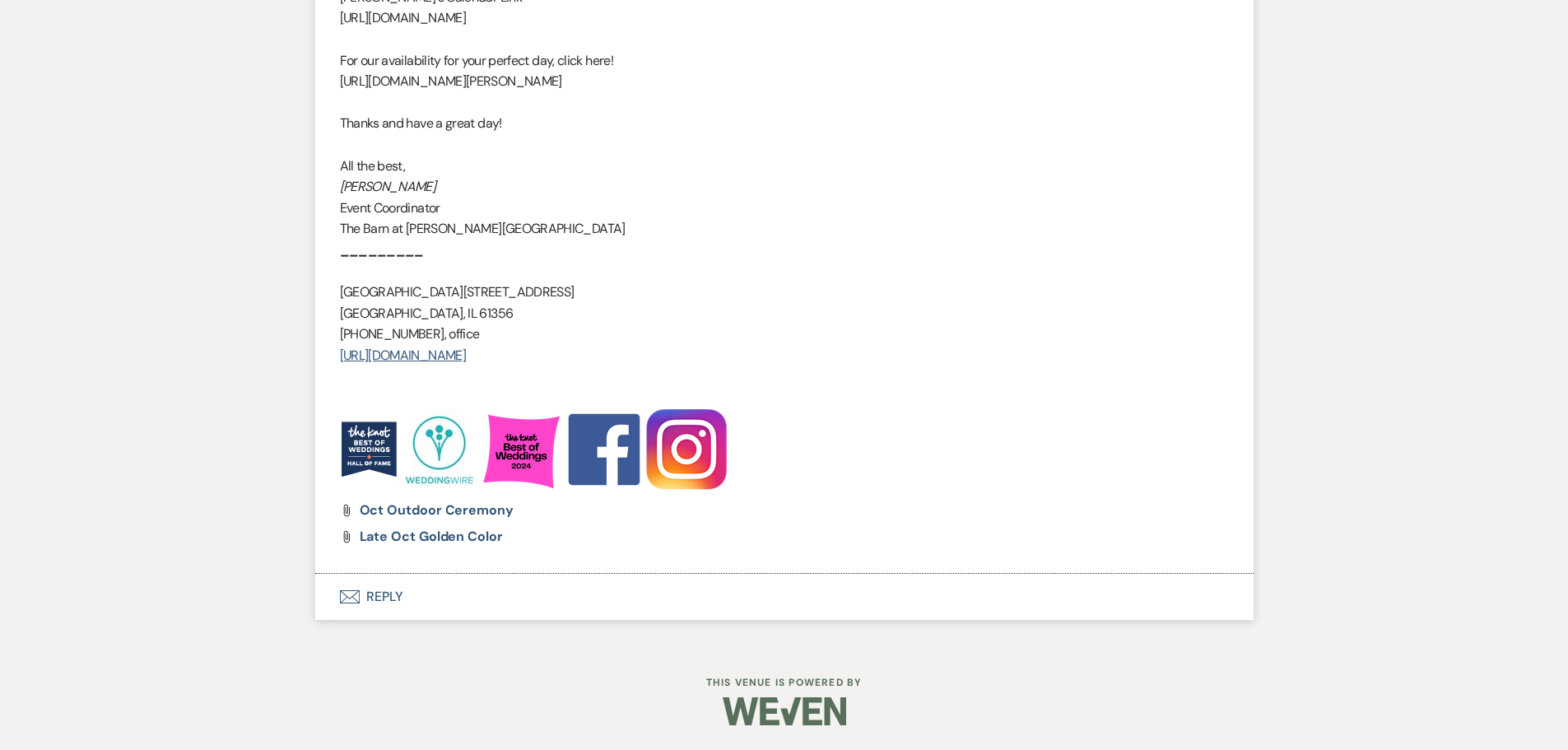
click at [370, 599] on button "Envelope Reply" at bounding box center [784, 597] width 938 height 46
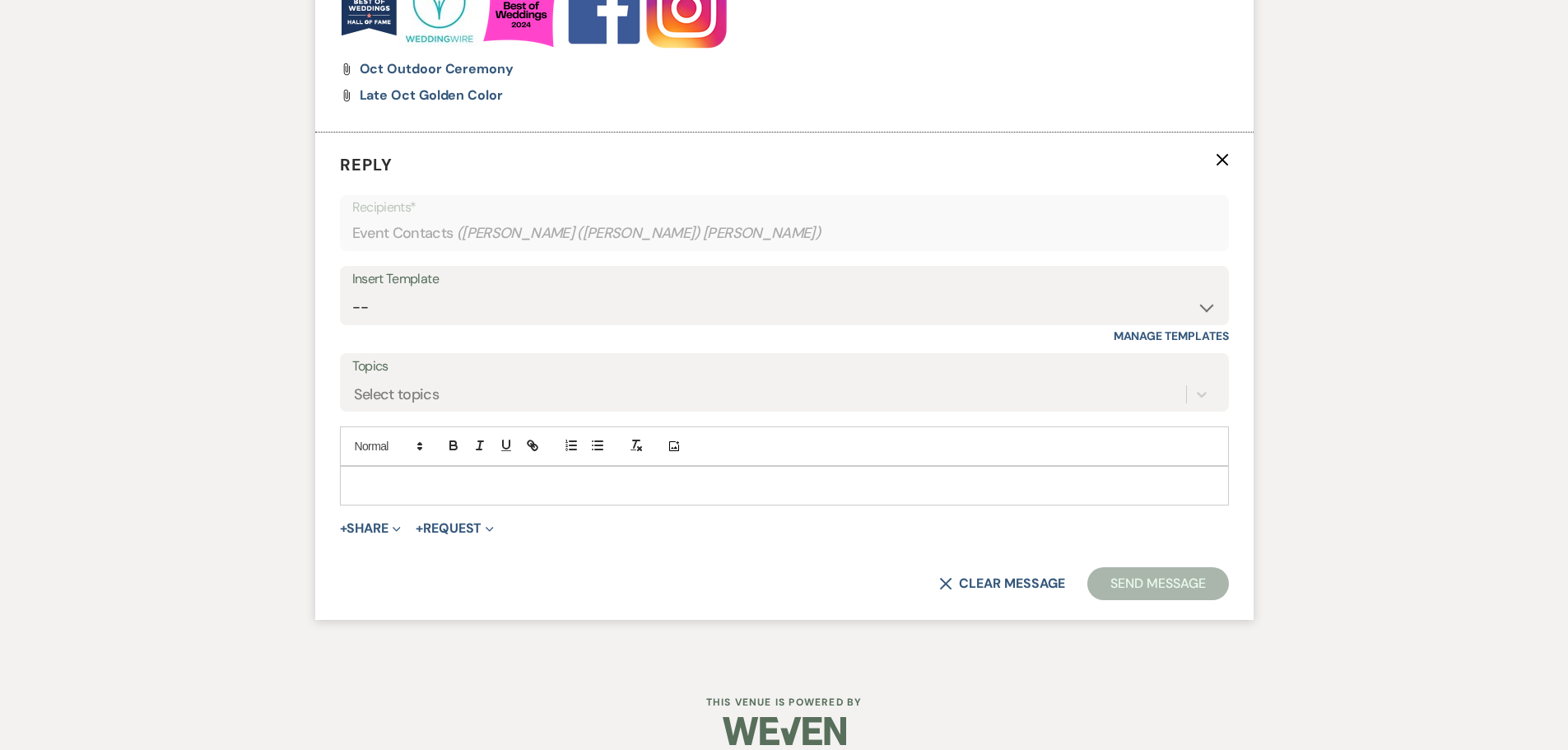
scroll to position [2547, 0]
click at [407, 314] on select "-- Copy of Initial Inquiry Response [DATE] Inquiry Response [PERSON_NAME] Copy …" at bounding box center [784, 305] width 864 height 32
select select "3969"
click at [352, 290] on select "-- Copy of Initial Inquiry Response [DATE] Inquiry Response [PERSON_NAME] Copy …" at bounding box center [784, 305] width 864 height 32
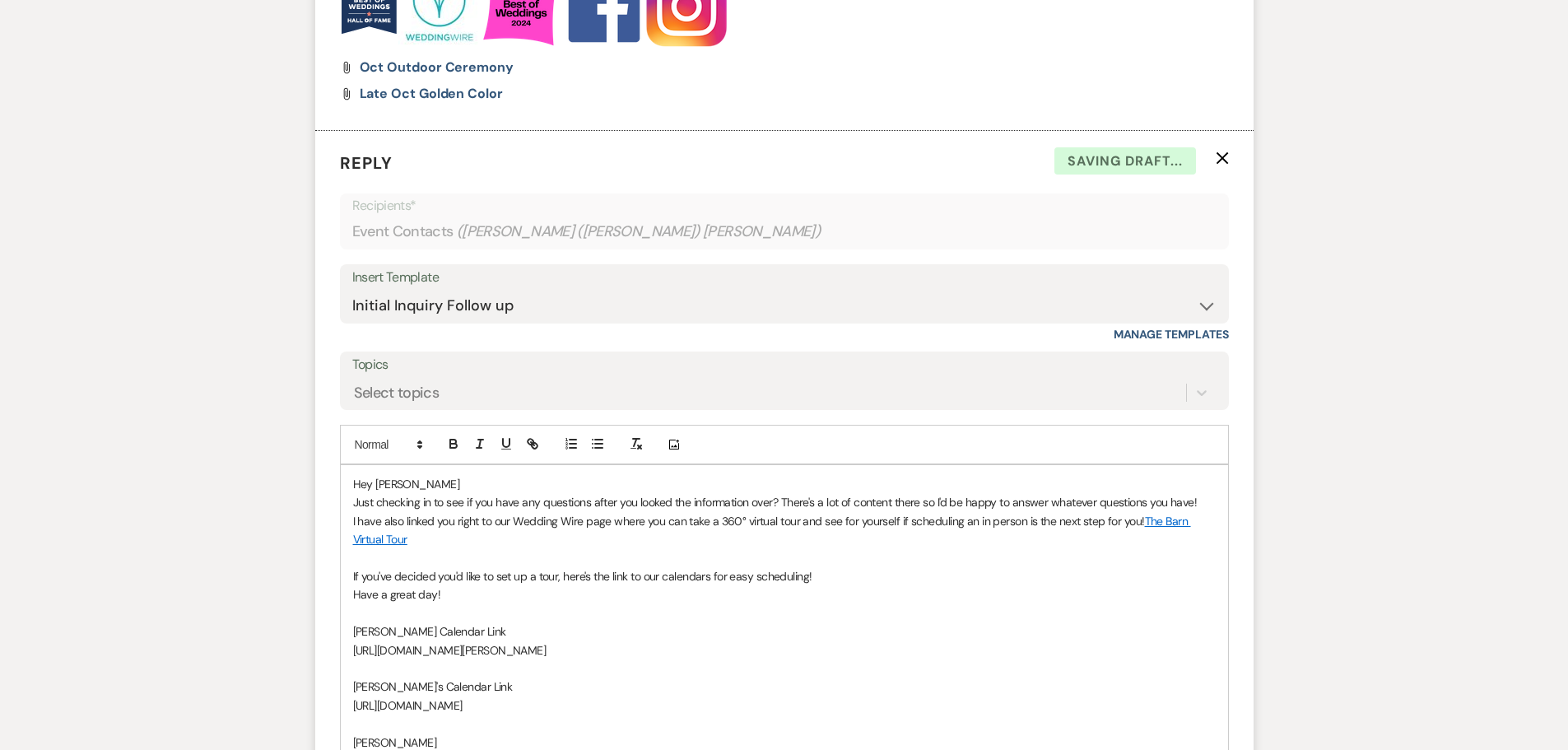
click at [416, 480] on p "Hey [PERSON_NAME]" at bounding box center [784, 484] width 862 height 18
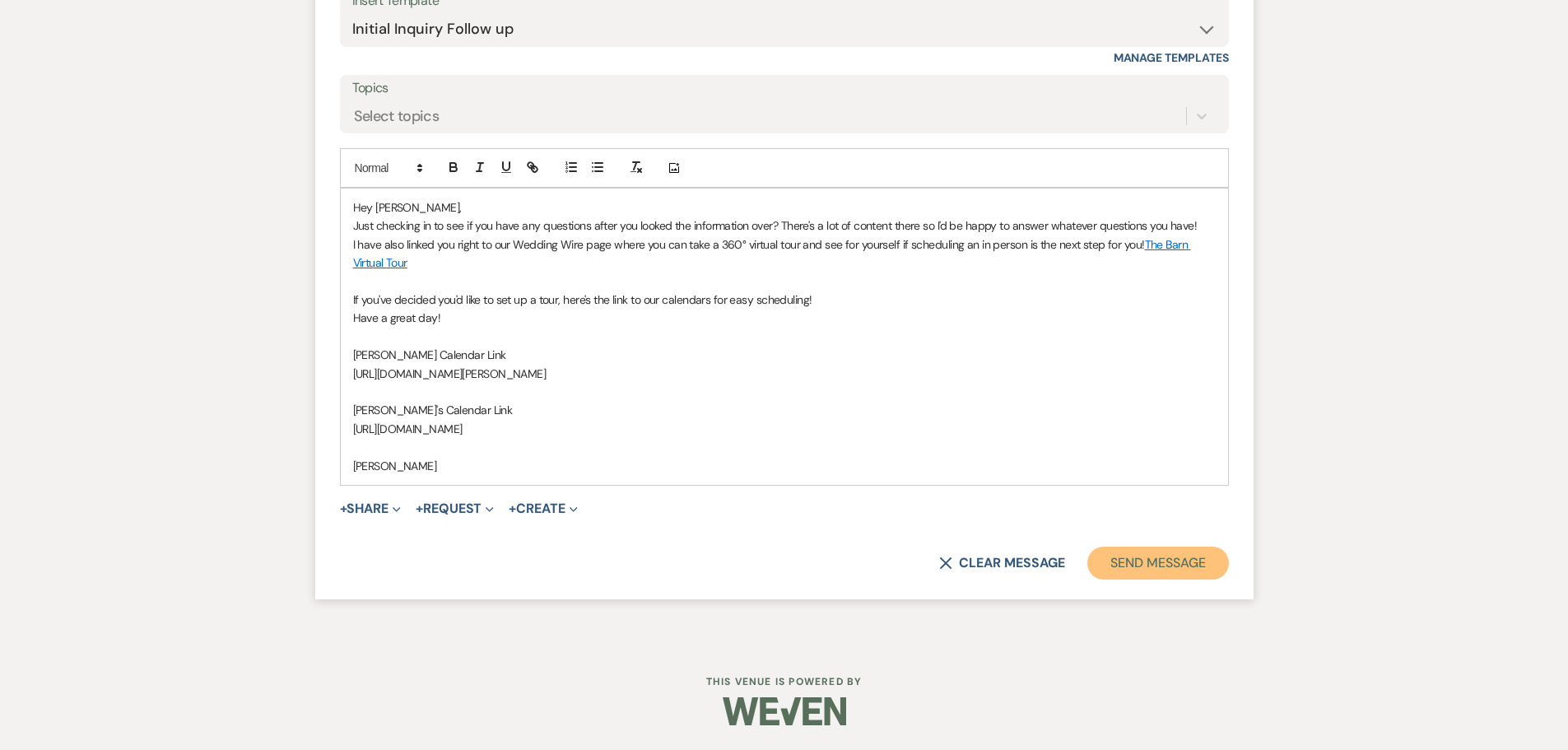
click at [1118, 569] on button "Send Message" at bounding box center [1157, 562] width 141 height 33
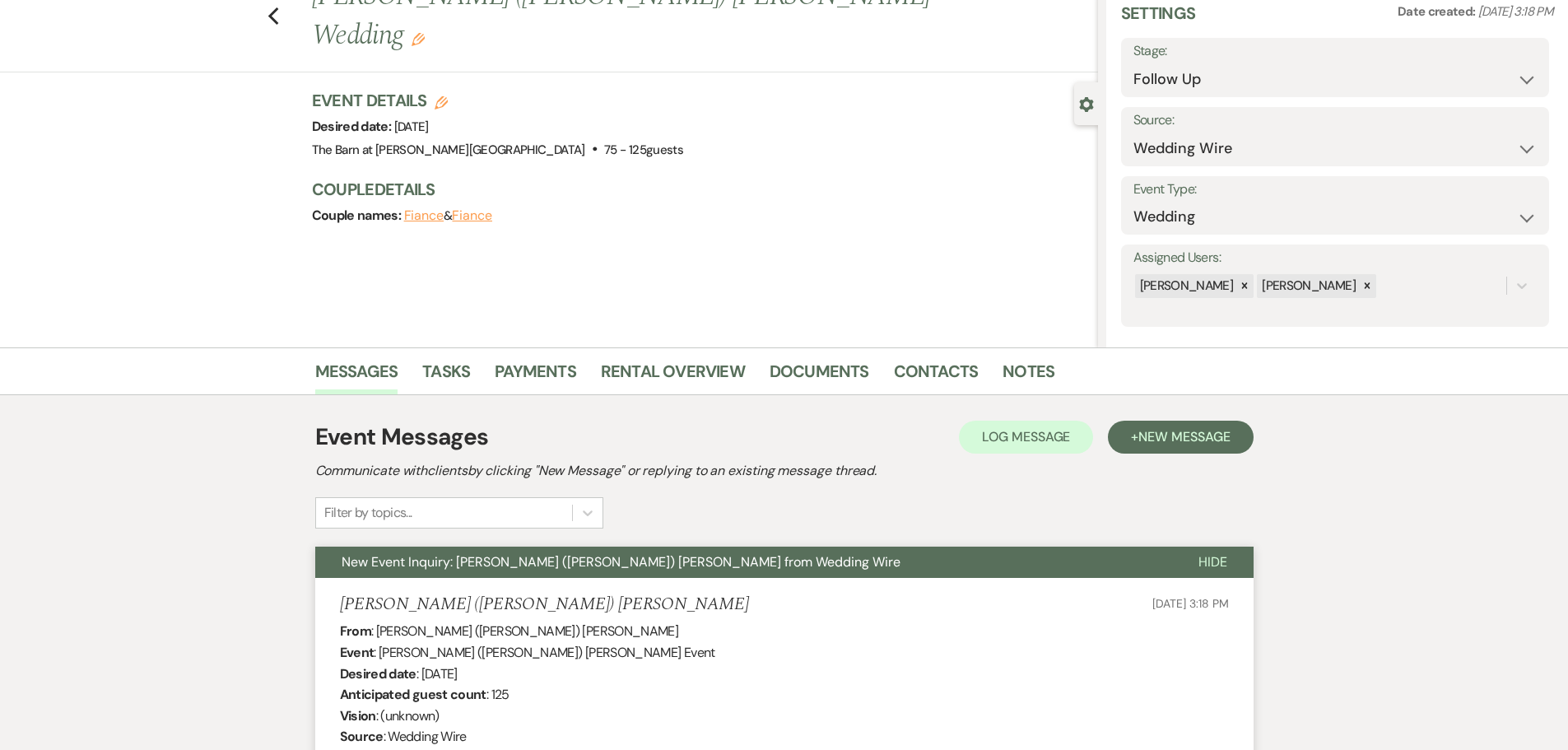
scroll to position [0, 0]
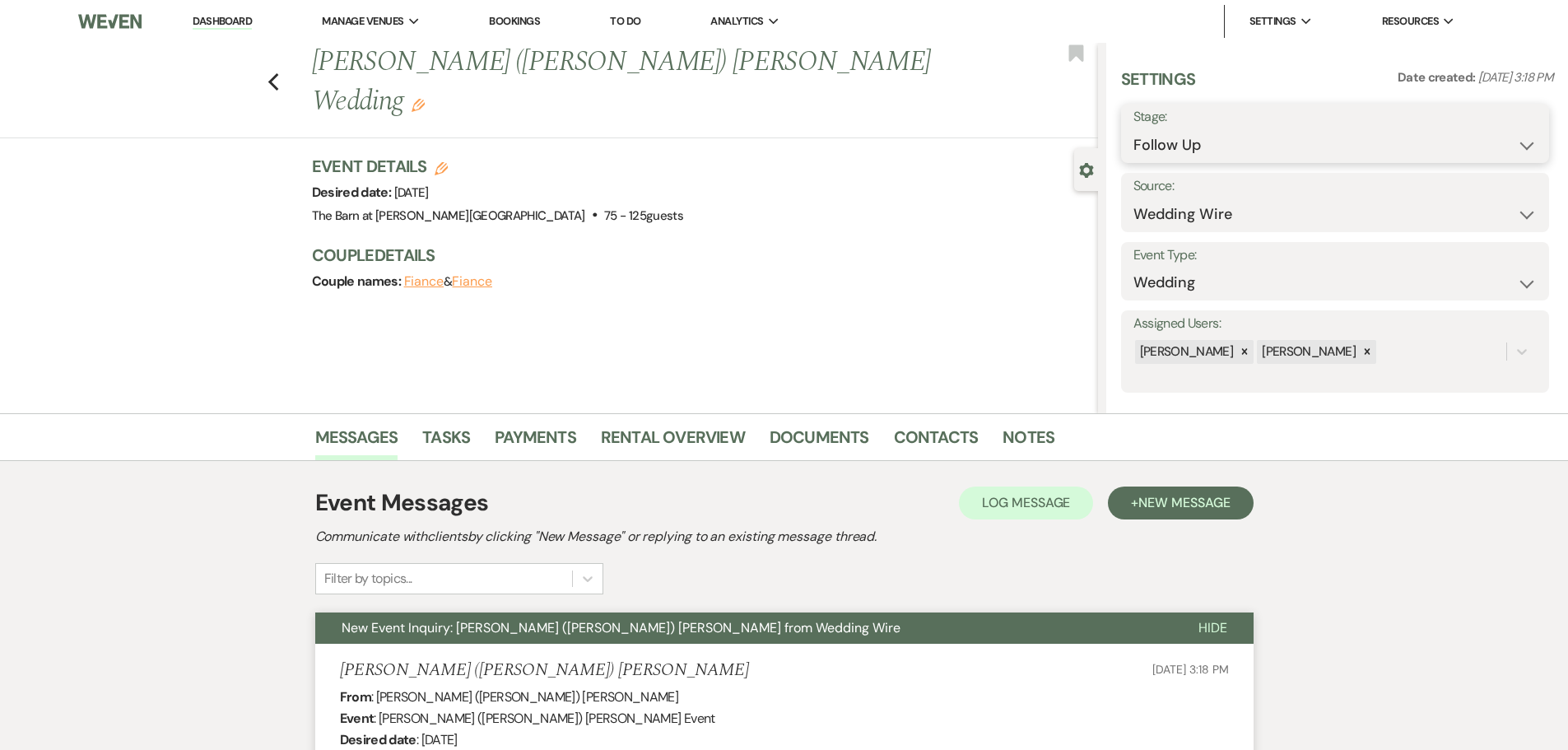
click at [1145, 151] on select "Inquiry Follow Up Tour Requested Tour Confirmed Toured Proposal Sent Booked Lost" at bounding box center [1335, 145] width 404 height 32
select select "6"
click at [1133, 129] on select "Inquiry Follow Up Tour Requested Tour Confirmed Toured Proposal Sent Booked Lost" at bounding box center [1335, 145] width 404 height 32
click at [1475, 138] on button "Save" at bounding box center [1502, 133] width 93 height 33
click at [278, 73] on use "button" at bounding box center [273, 82] width 11 height 18
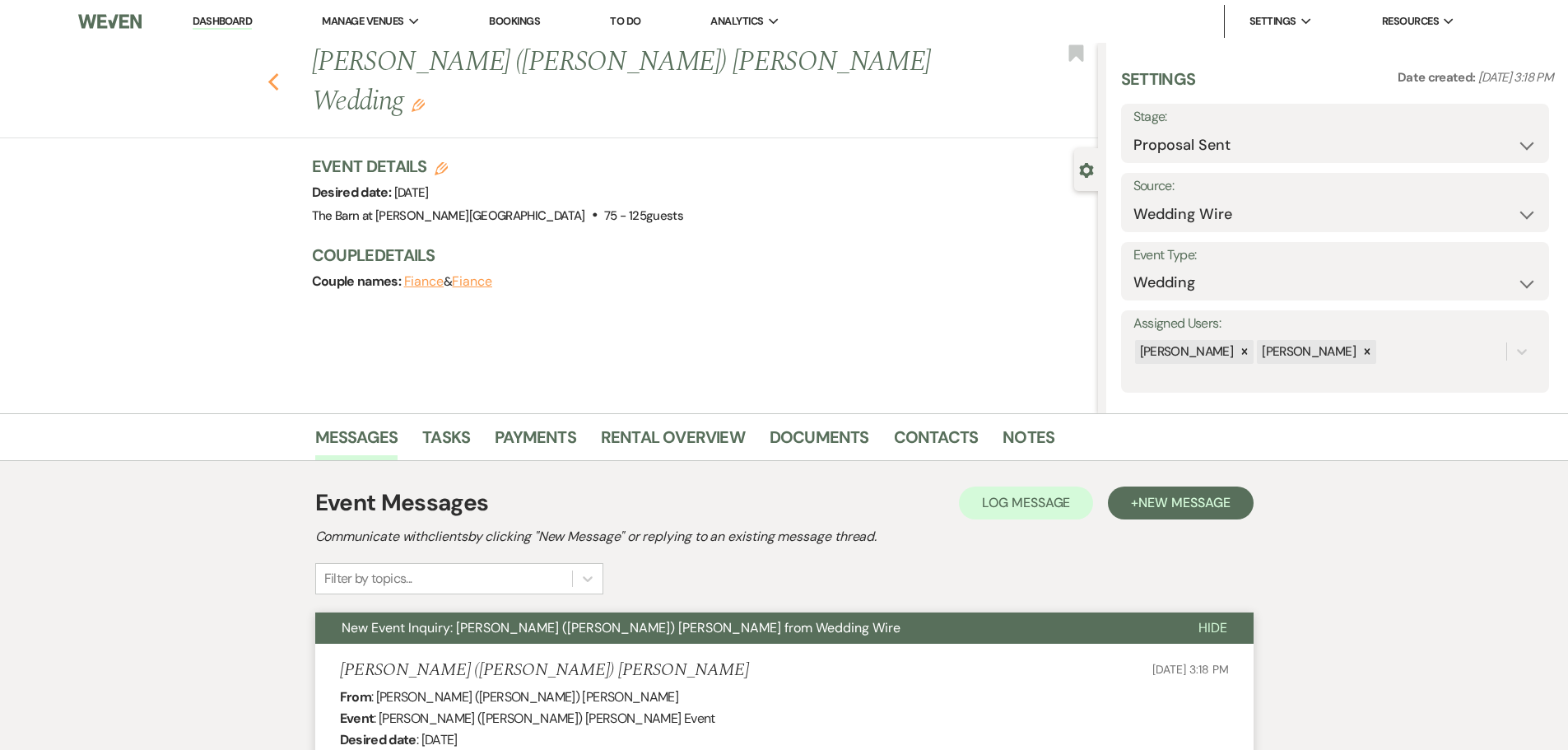
select select "9"
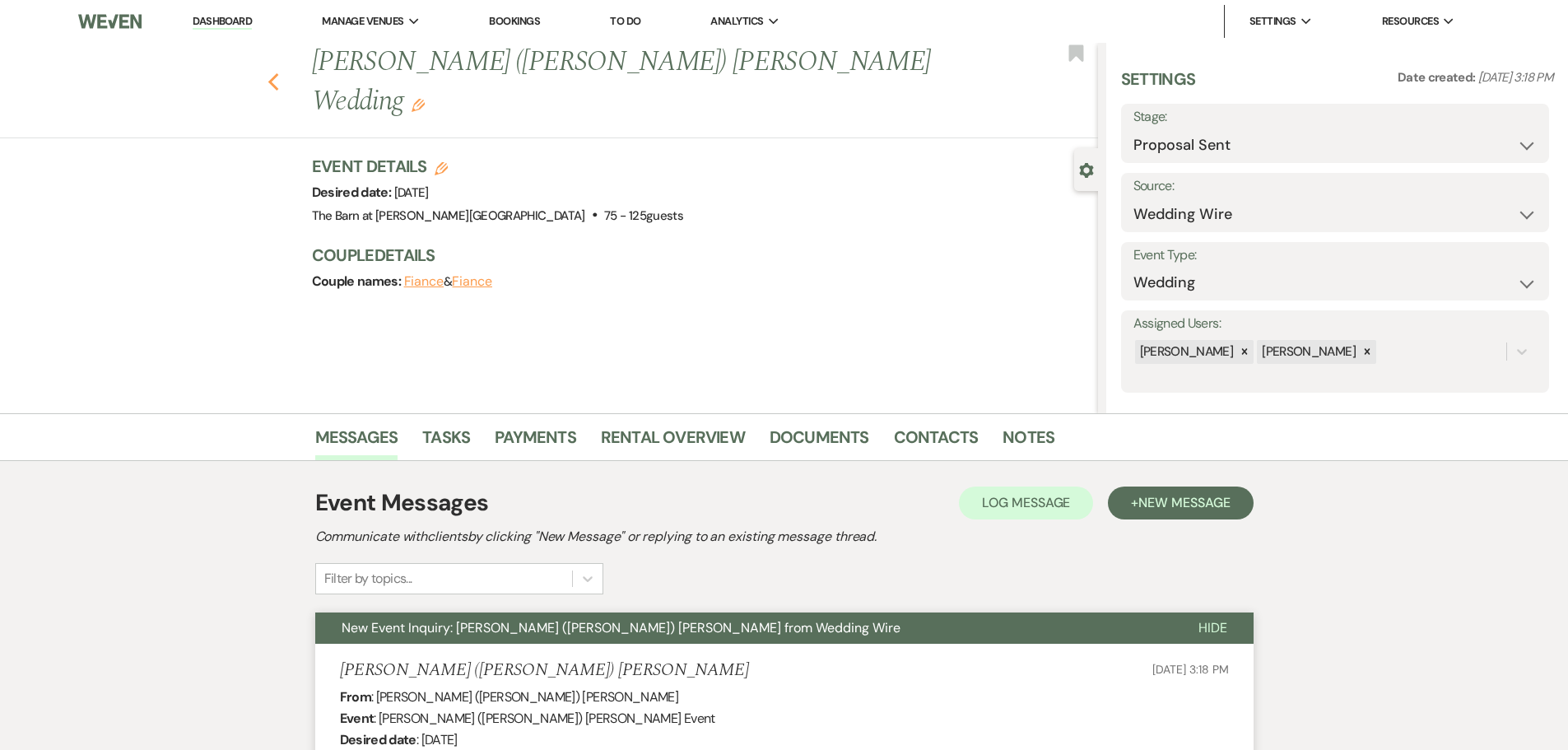
select select "9"
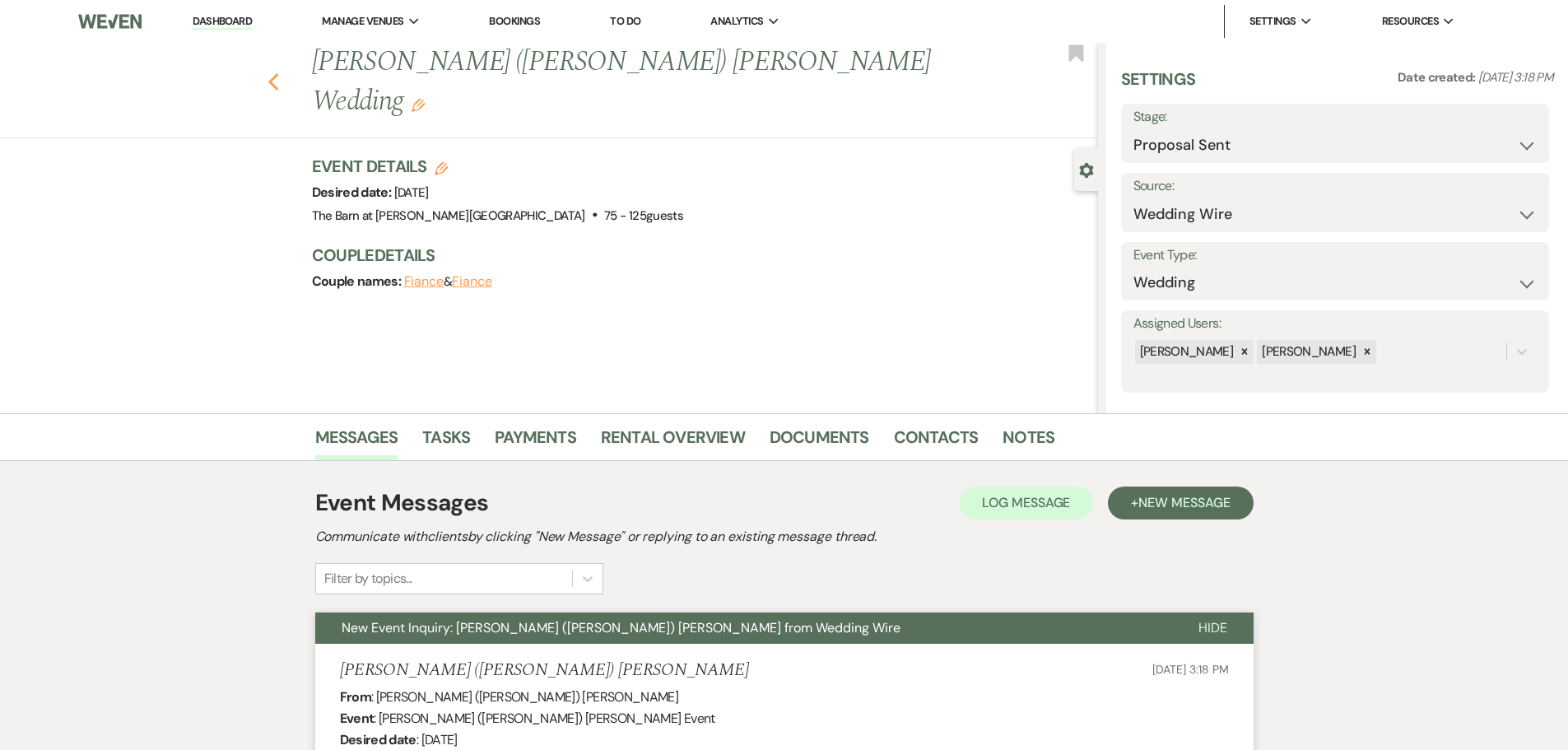
select select "9"
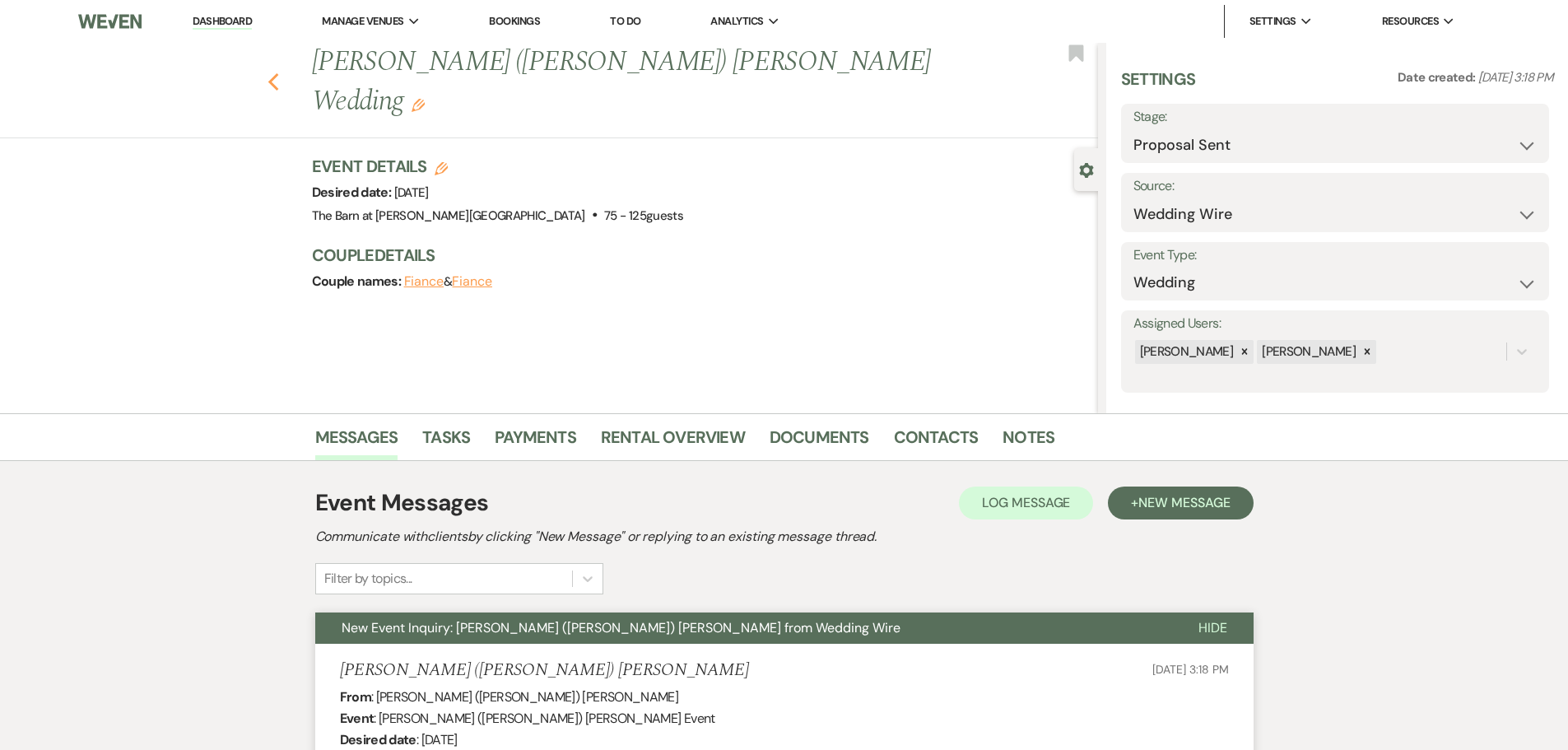
select select "9"
select select "6"
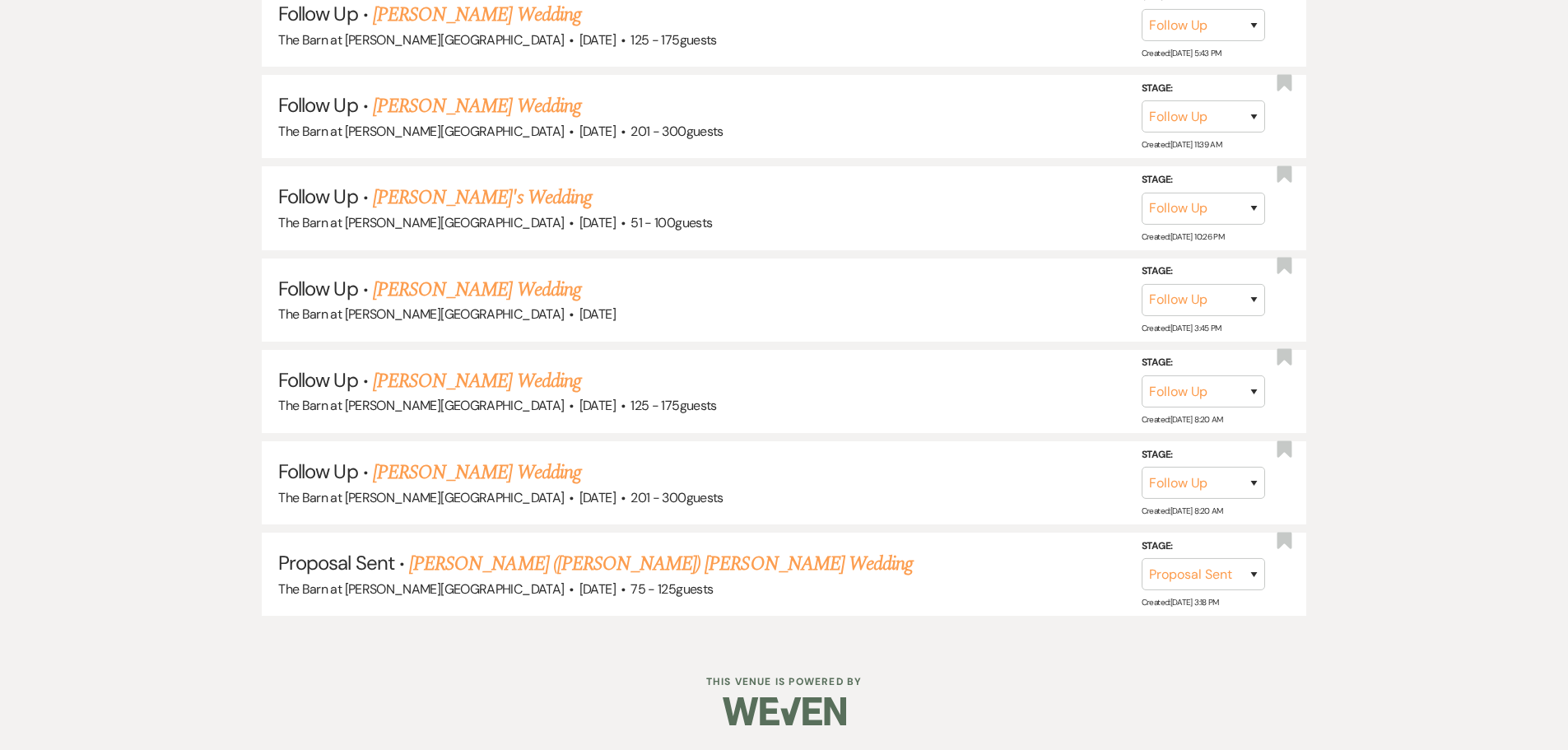
scroll to position [1896, 0]
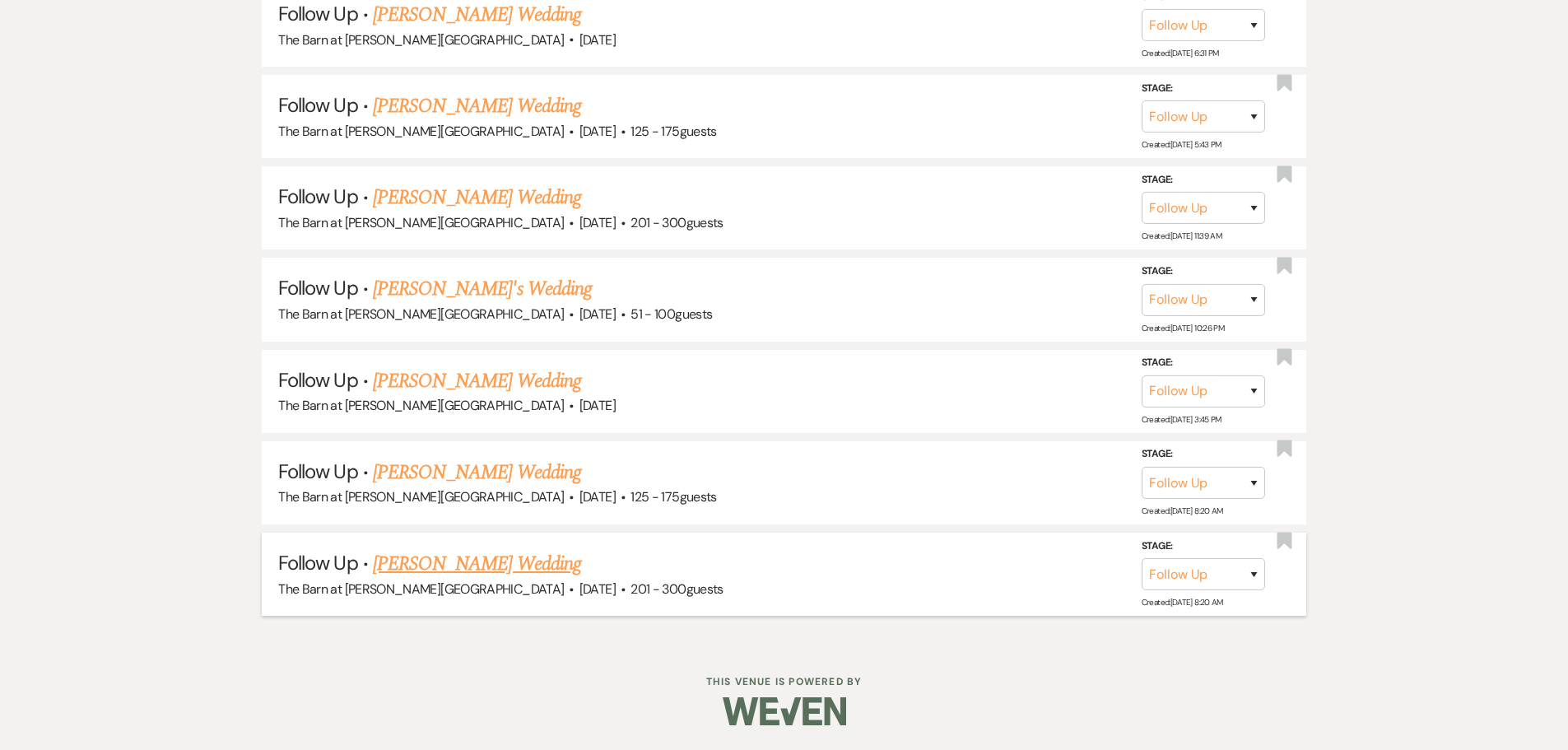
click at [438, 564] on link "[PERSON_NAME] Wedding" at bounding box center [476, 563] width 208 height 29
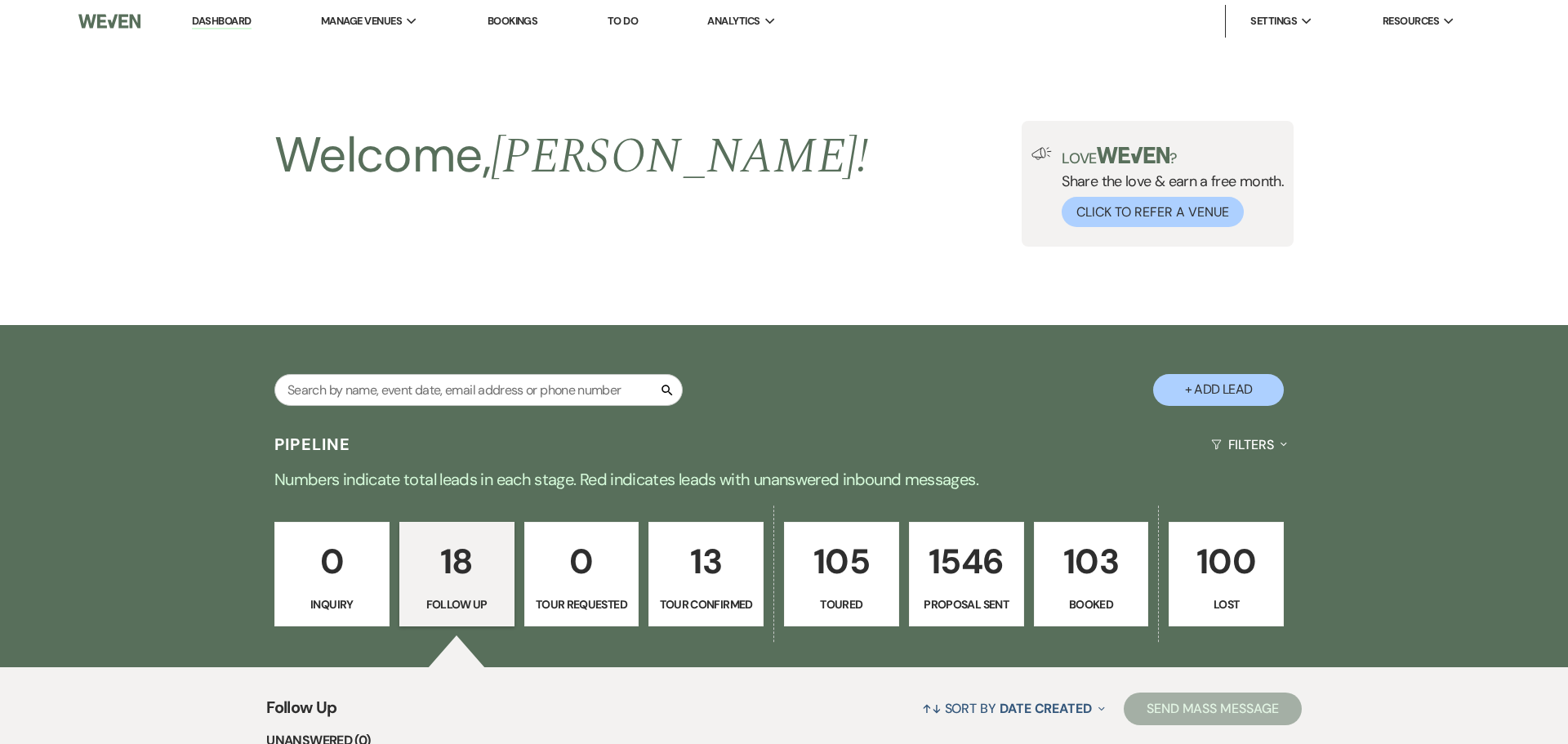
select select "9"
select select "2"
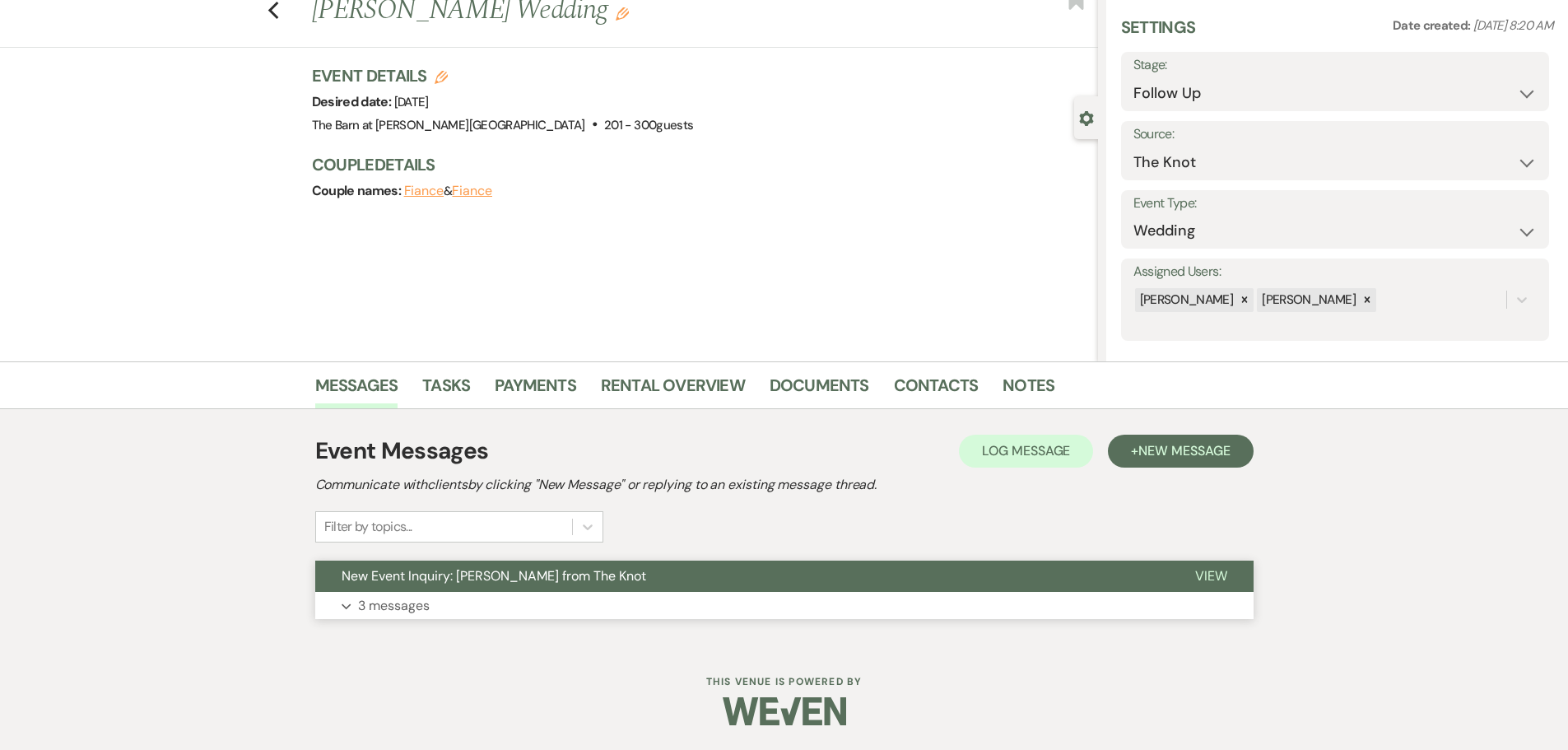
click at [395, 606] on p "3 messages" at bounding box center [393, 606] width 72 height 21
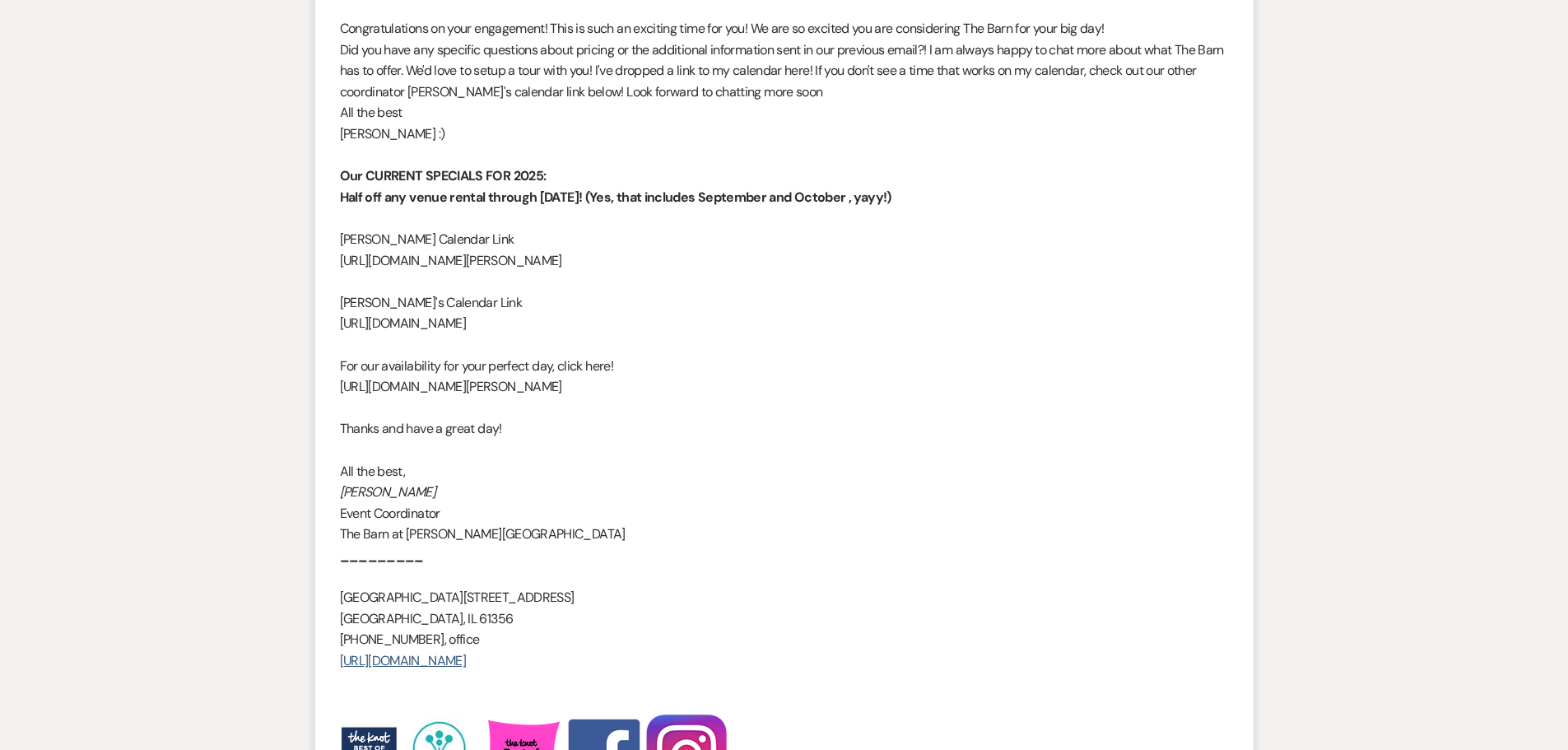
scroll to position [2183, 0]
